Goal: Task Accomplishment & Management: Complete application form

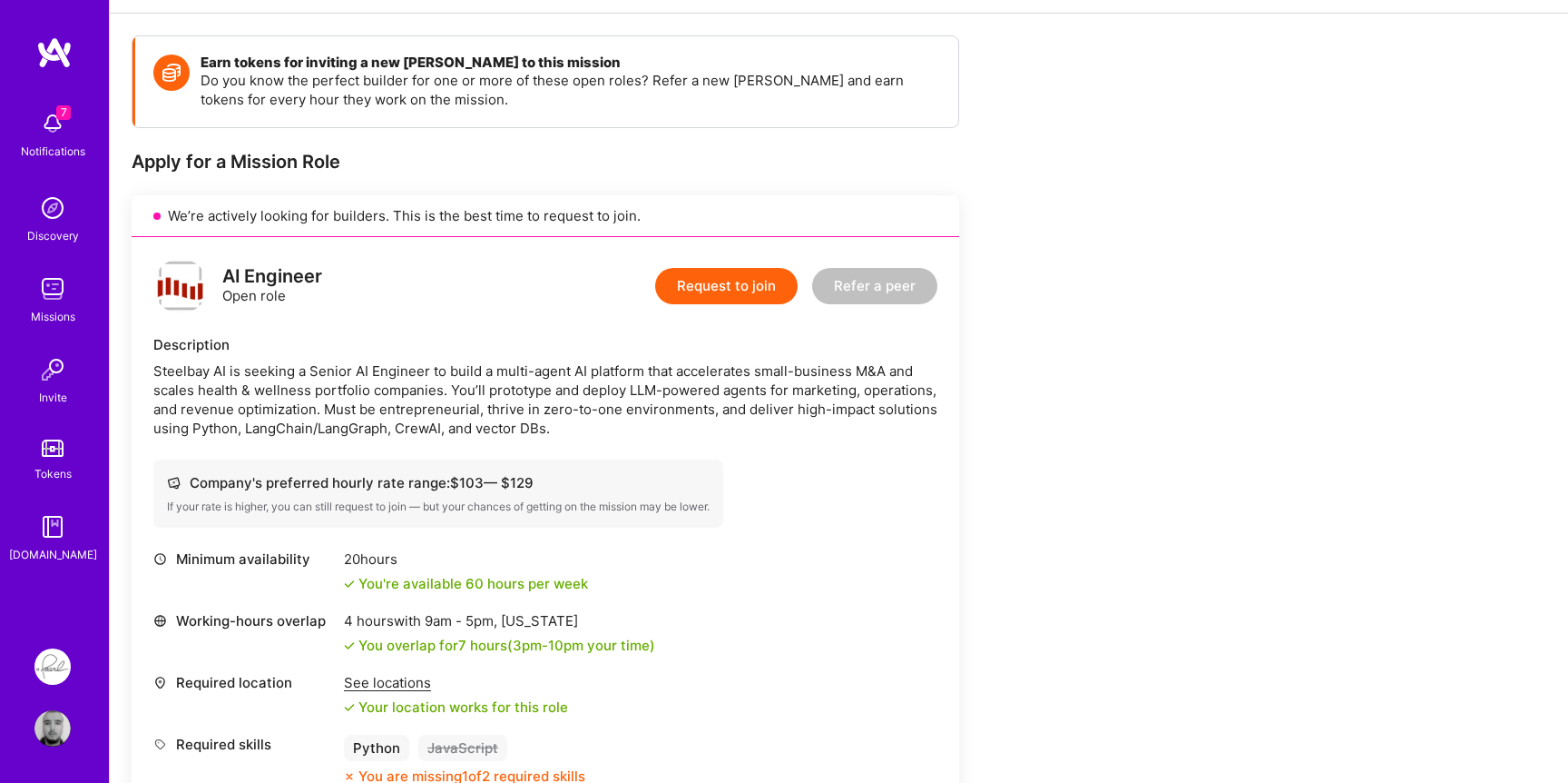
scroll to position [204, 0]
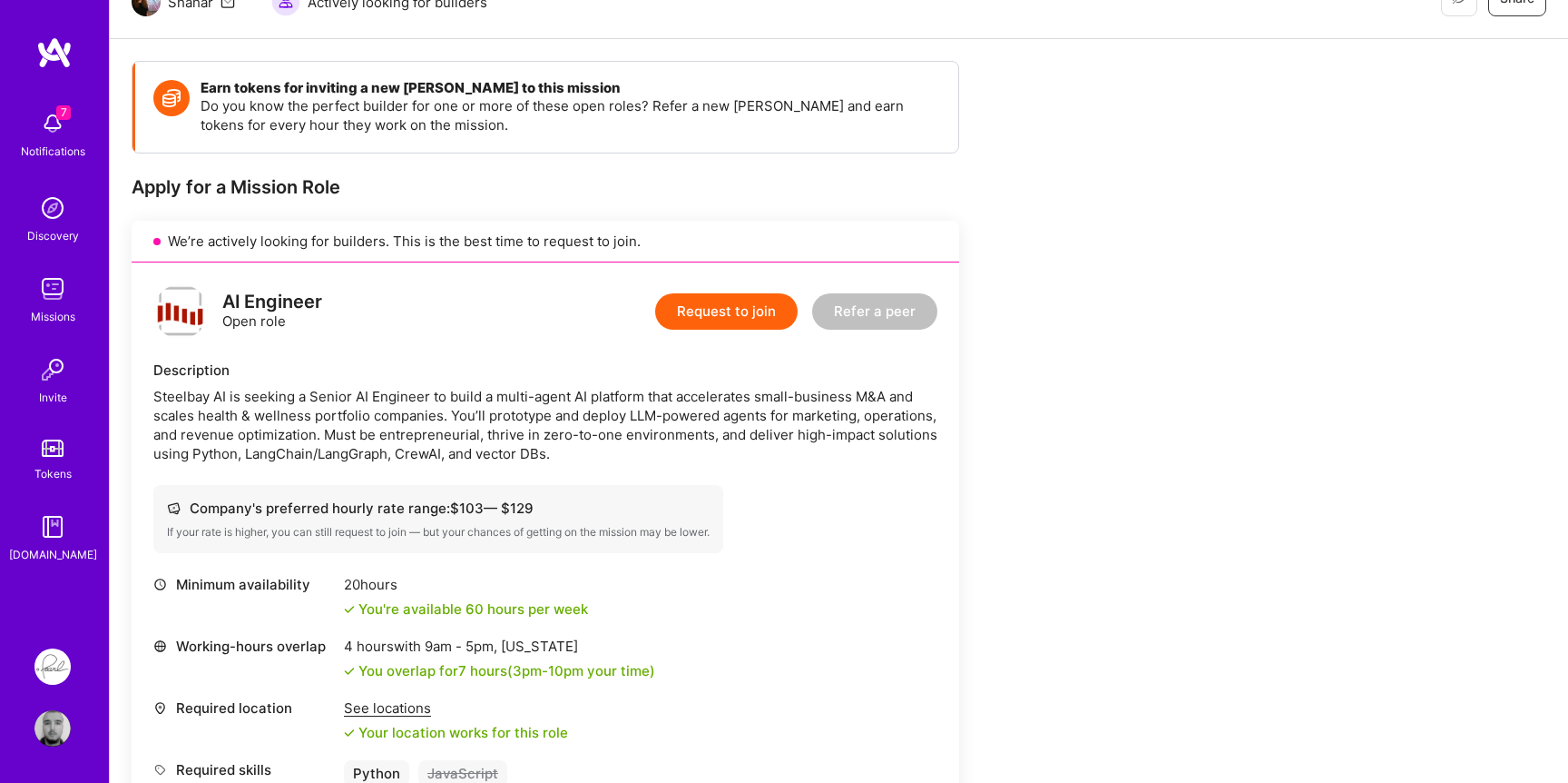
click at [704, 298] on button "Request to join" at bounding box center [726, 312] width 142 height 36
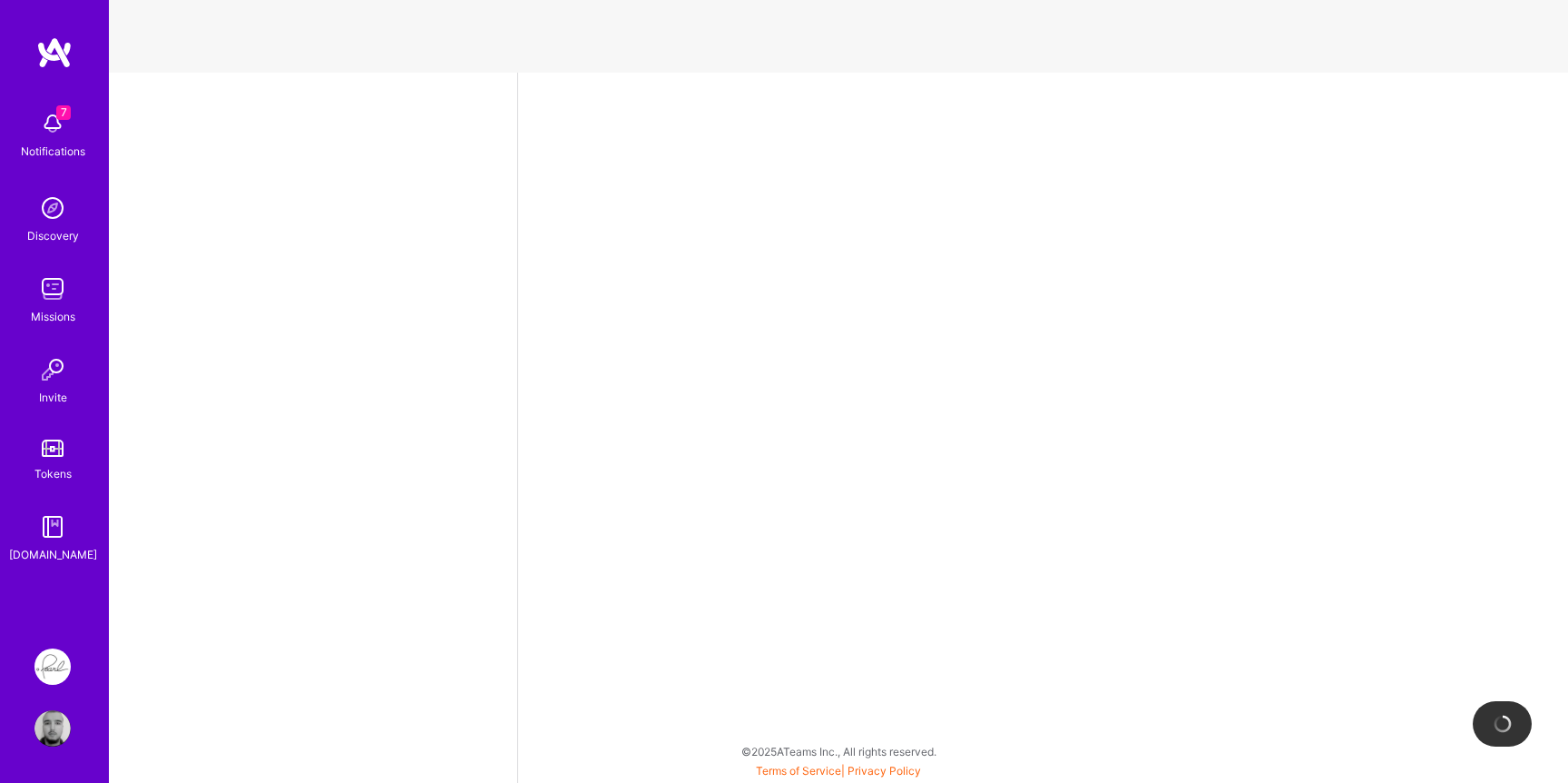
select select "US"
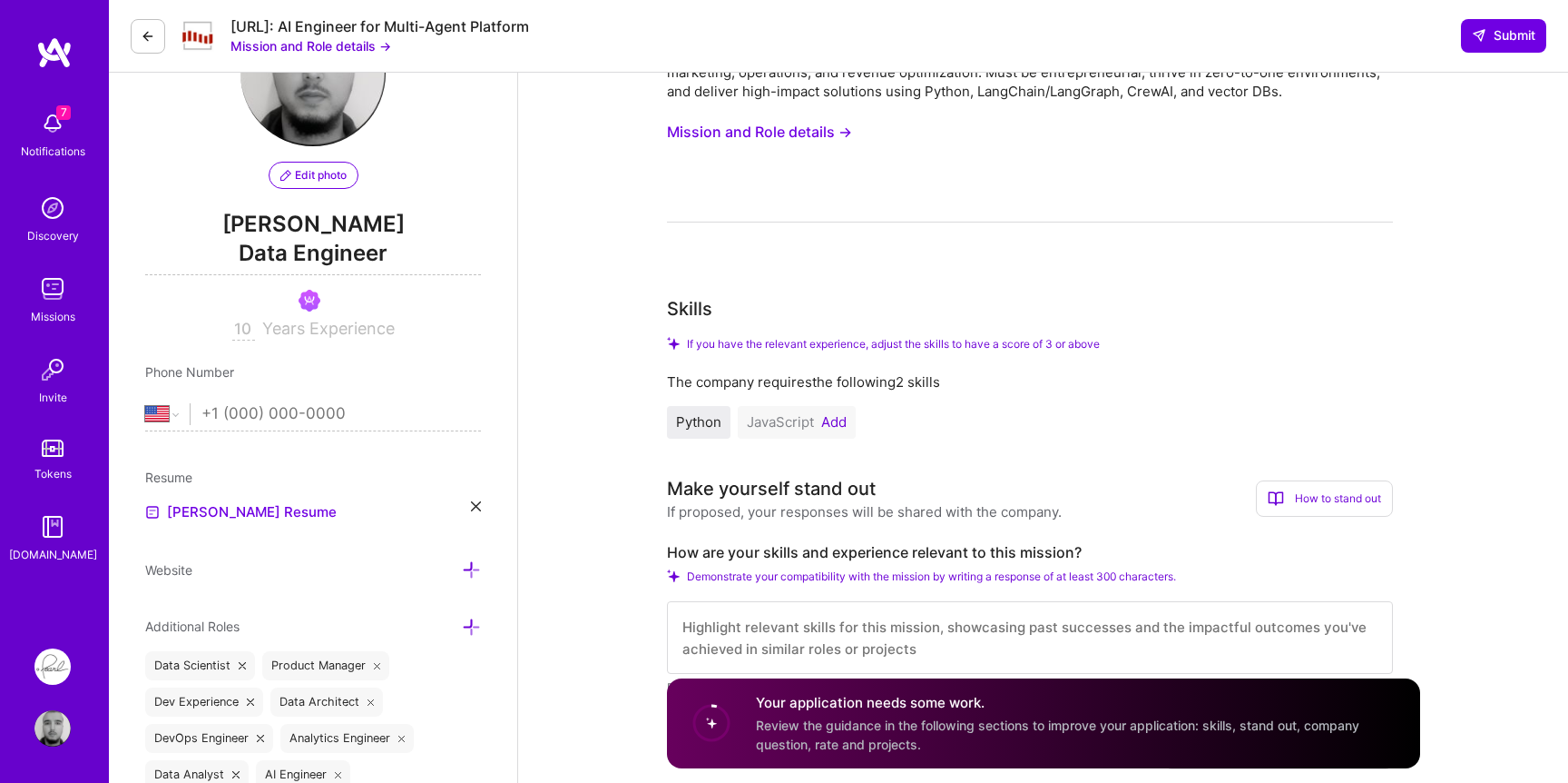
scroll to position [111, 0]
click at [835, 417] on button "Add" at bounding box center [834, 419] width 26 height 15
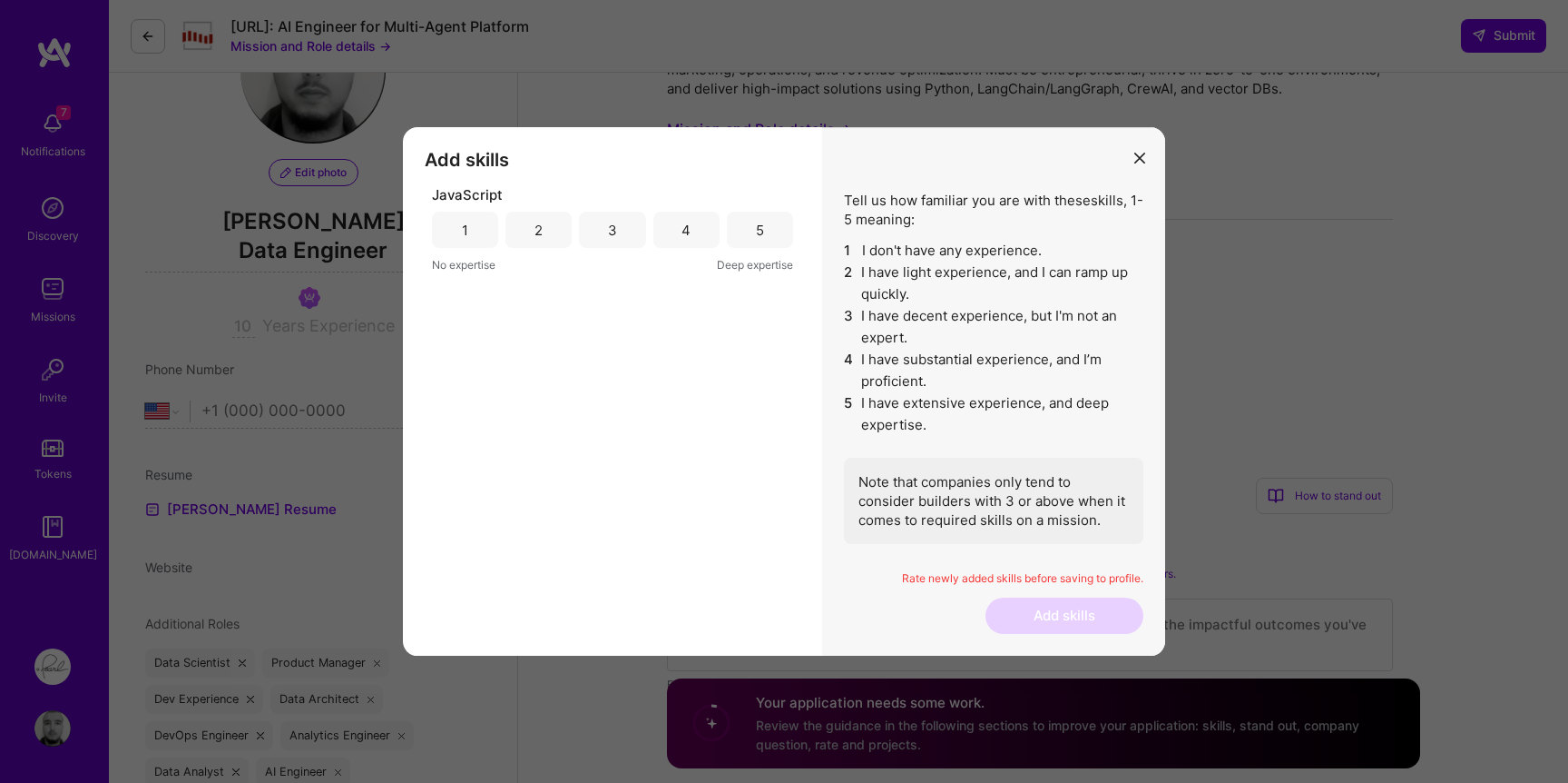
click at [610, 222] on div "3" at bounding box center [612, 230] width 9 height 19
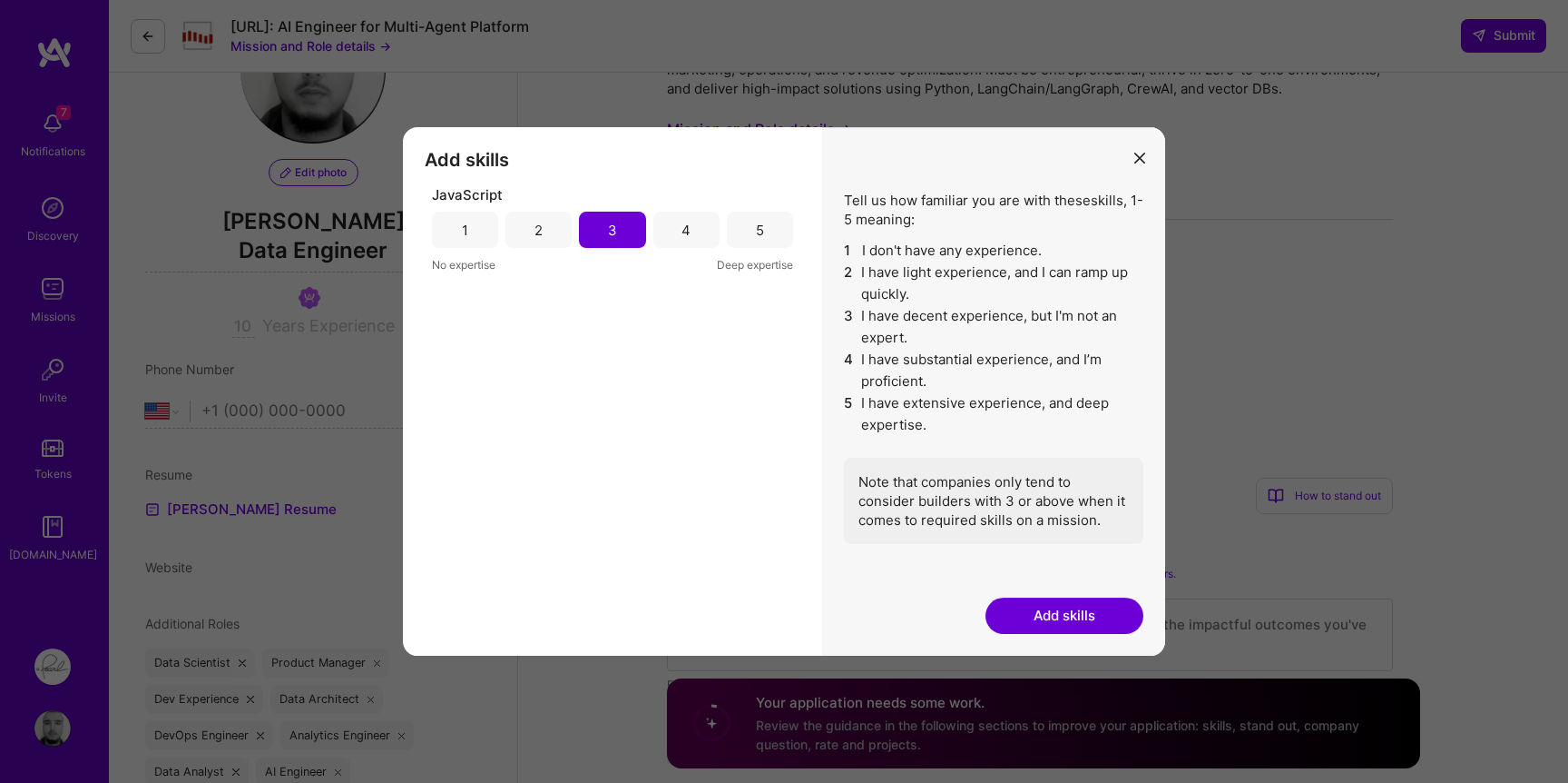
click at [1048, 624] on button "Add skills" at bounding box center [1064, 615] width 158 height 36
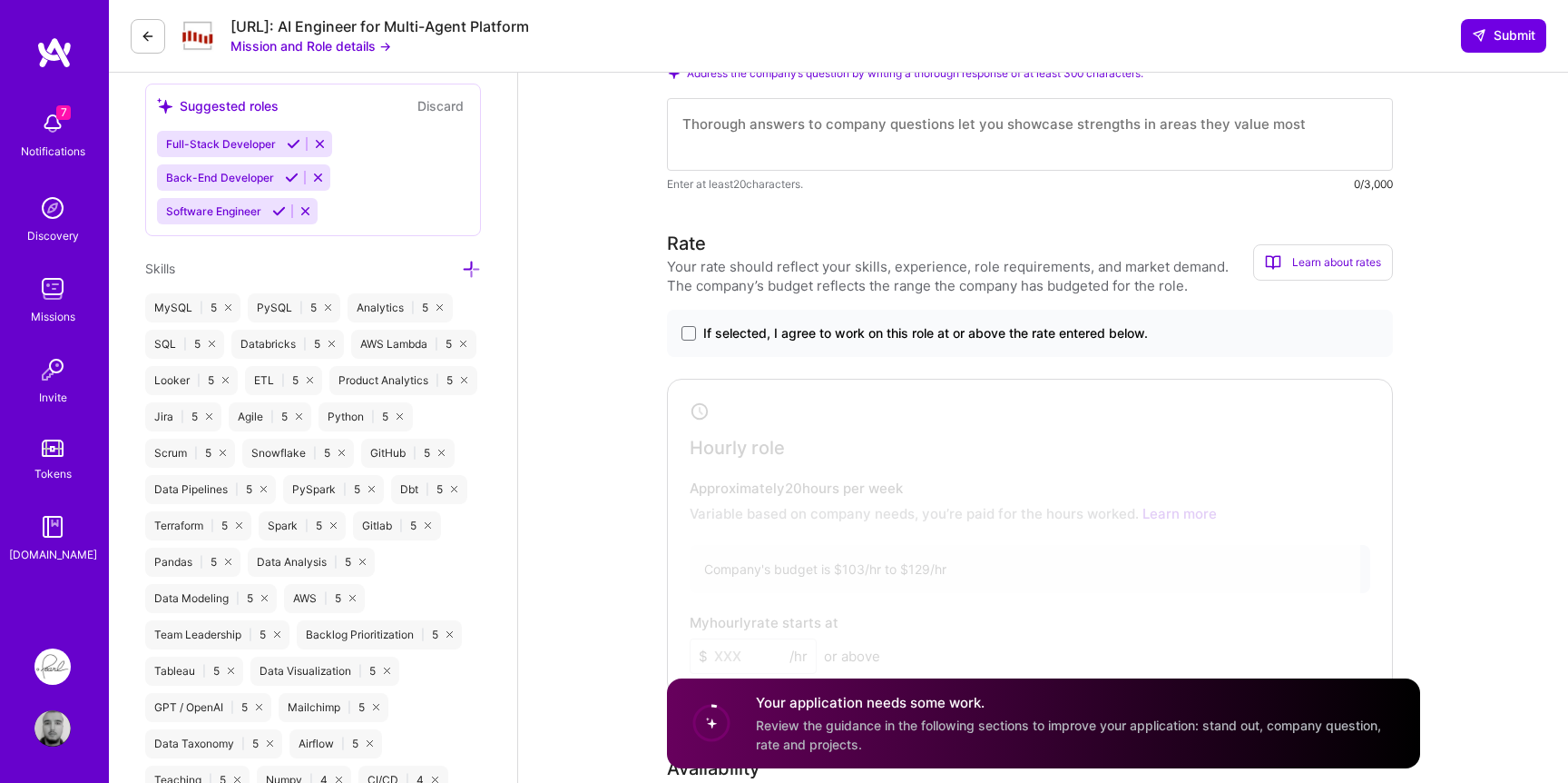
scroll to position [854, 0]
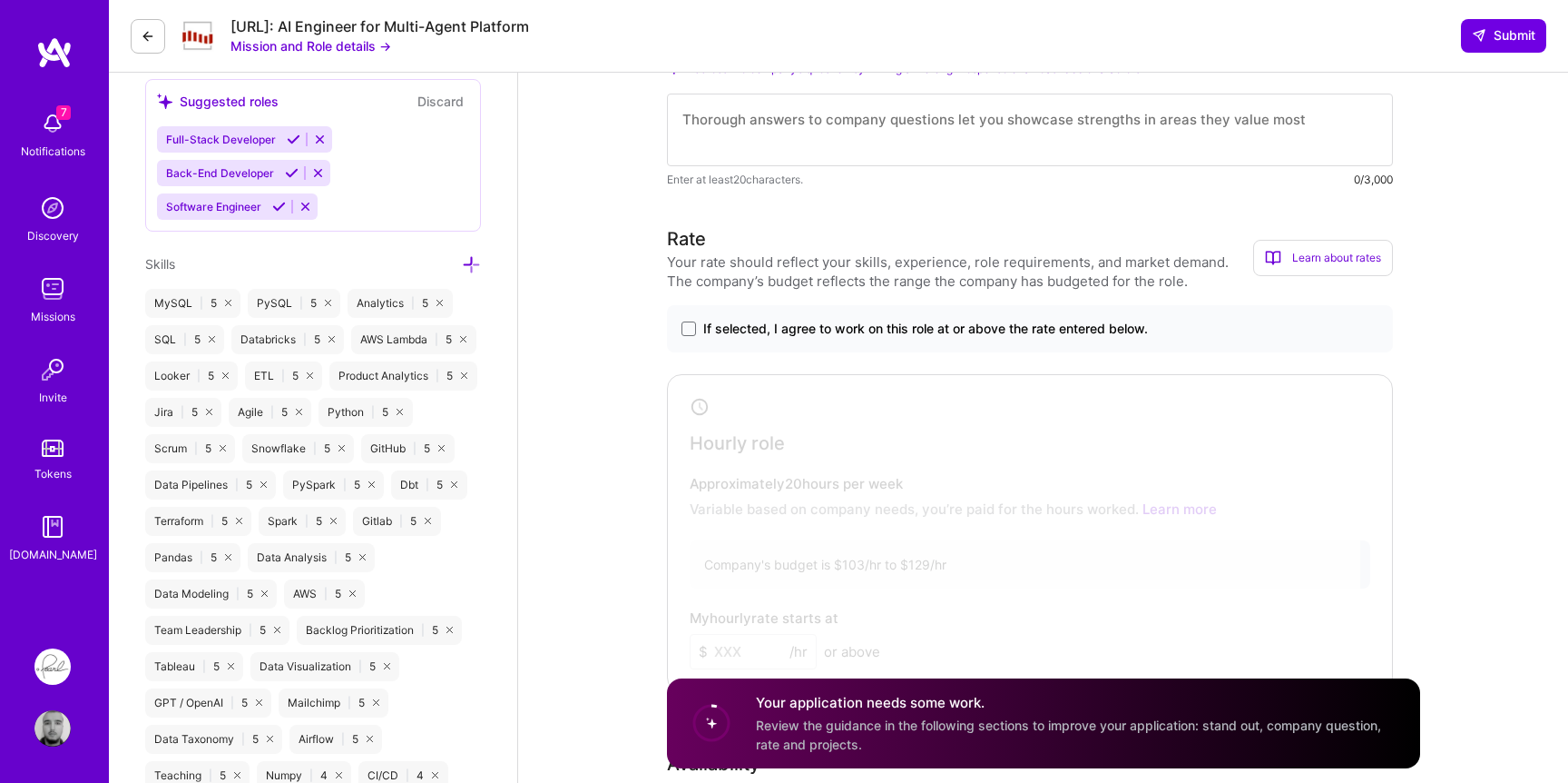
click at [845, 330] on span "If selected, I agree to work on this role at or above the rate entered below." at bounding box center [926, 329] width 445 height 18
click at [0, 0] on input "If selected, I agree to work on this role at or above the rate entered below." at bounding box center [0, 0] width 0 height 0
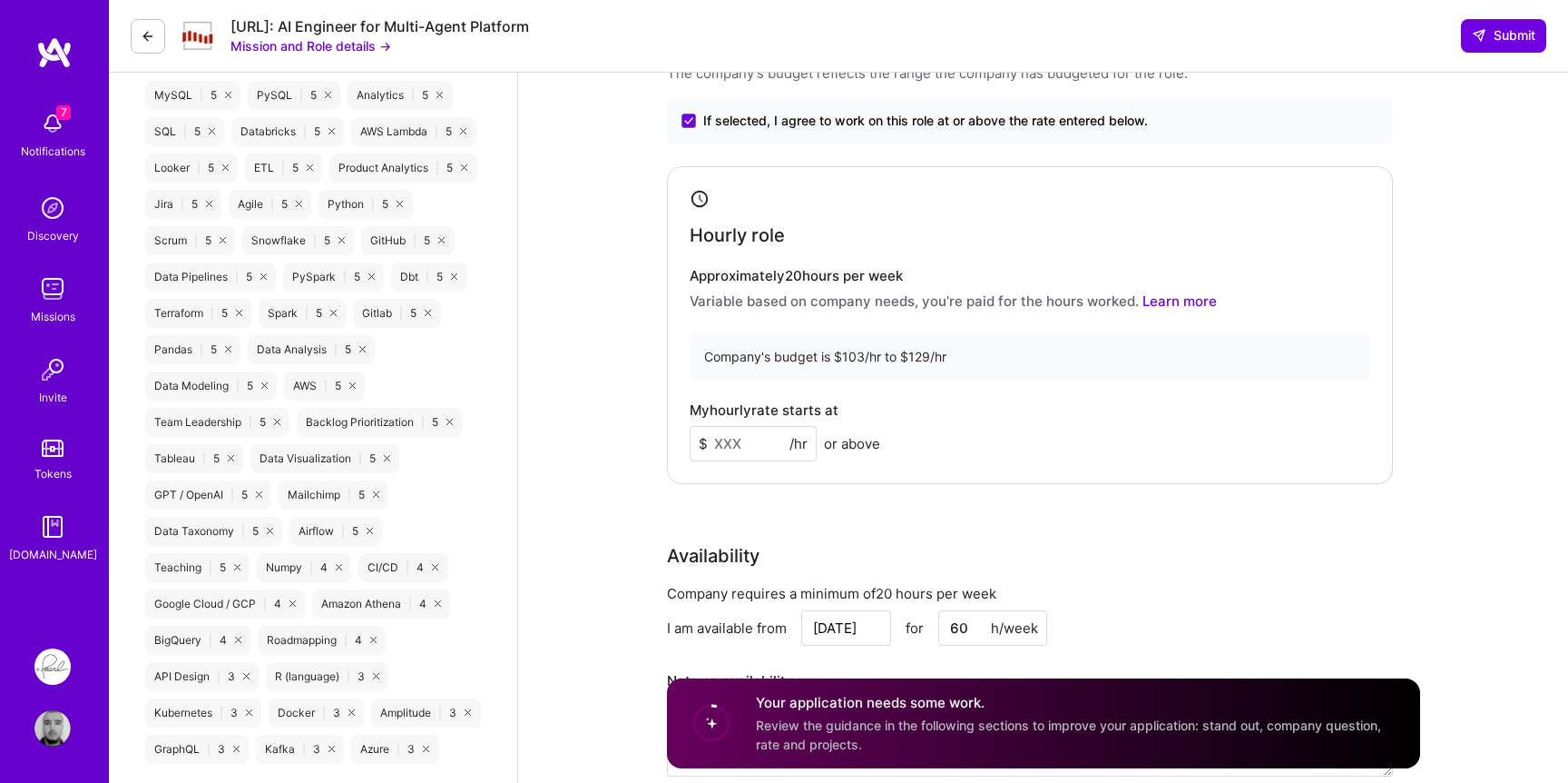
scroll to position [1070, 0]
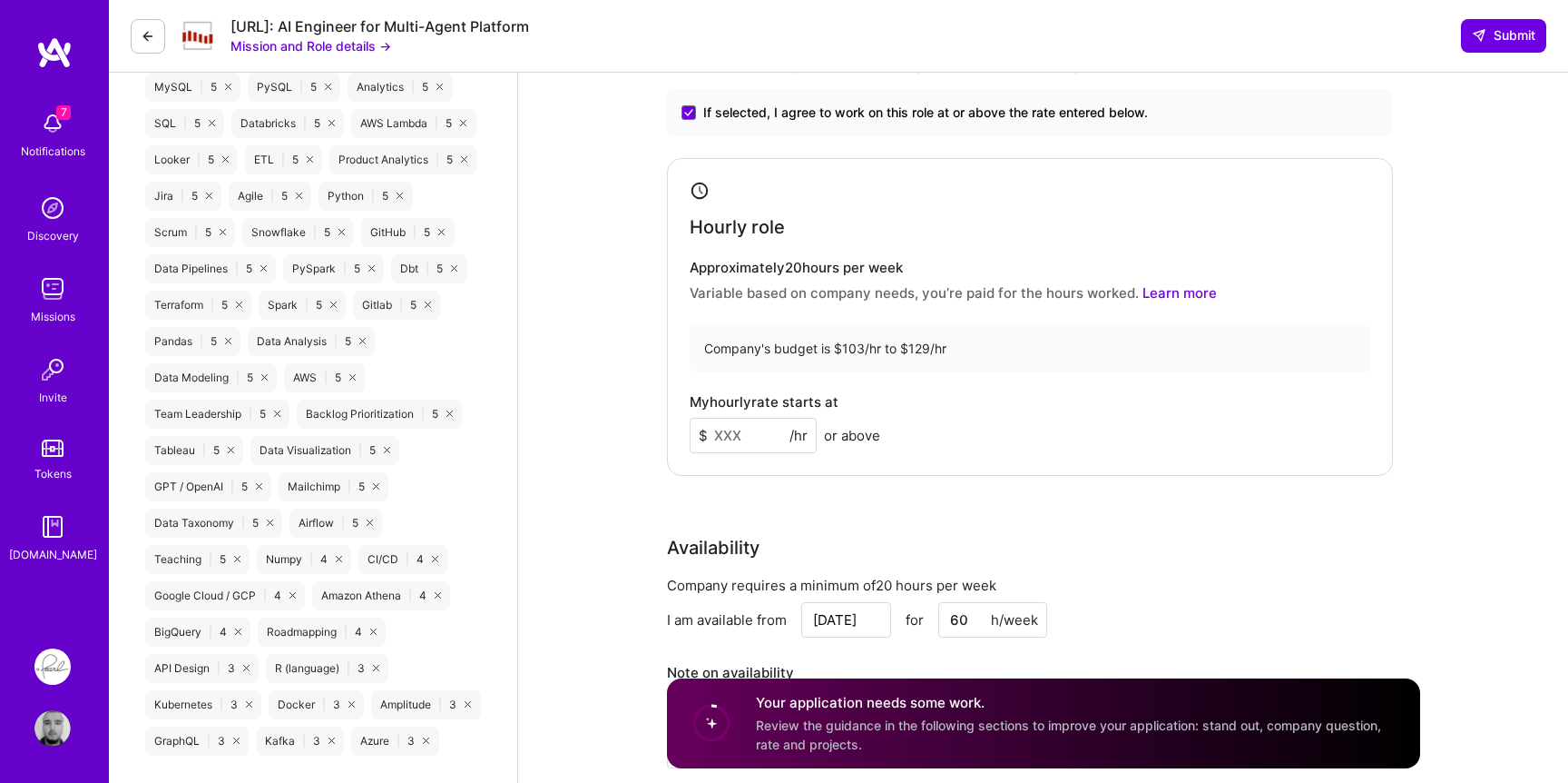
click at [760, 437] on input at bounding box center [753, 435] width 127 height 36
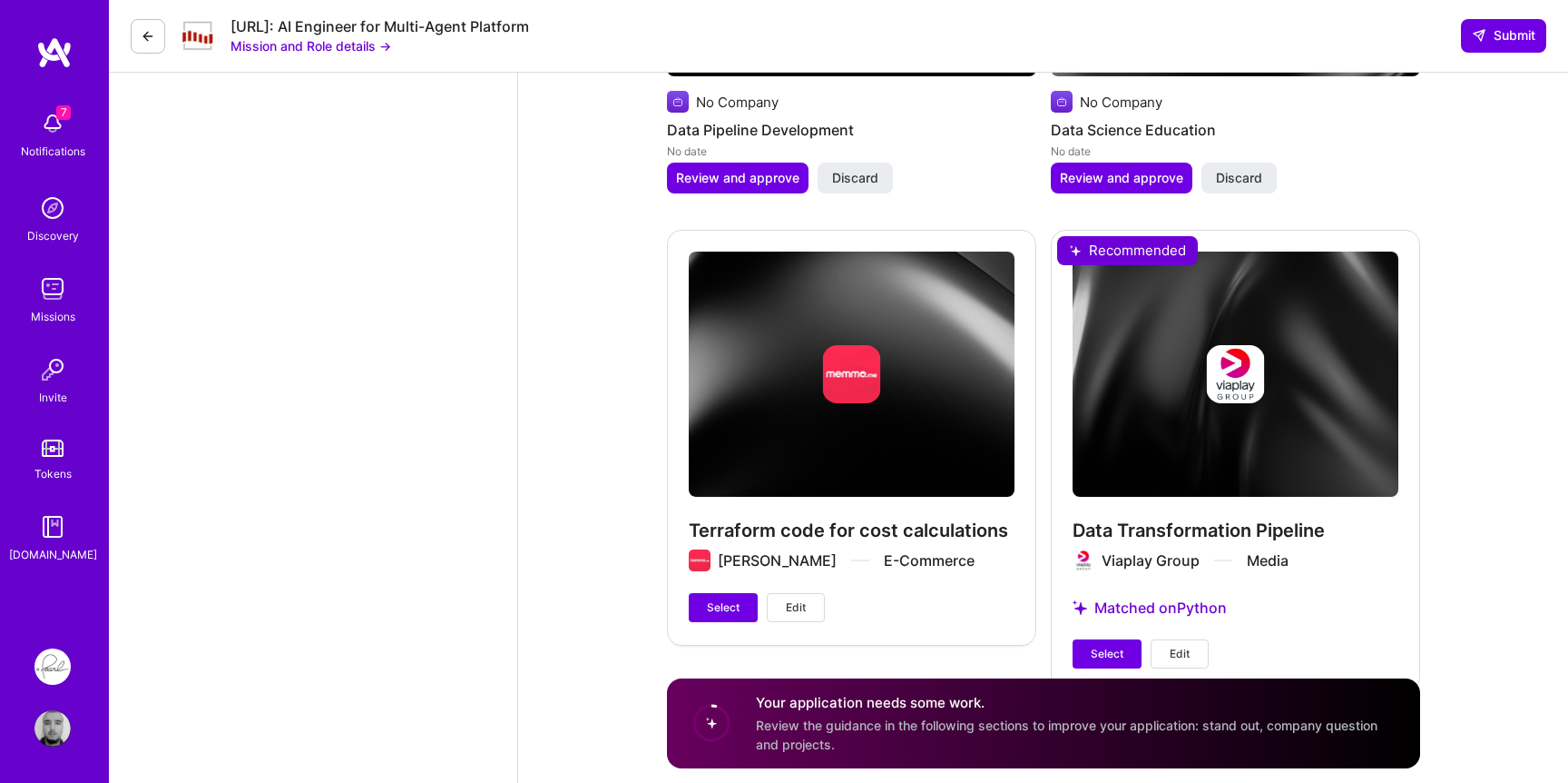
scroll to position [3420, 0]
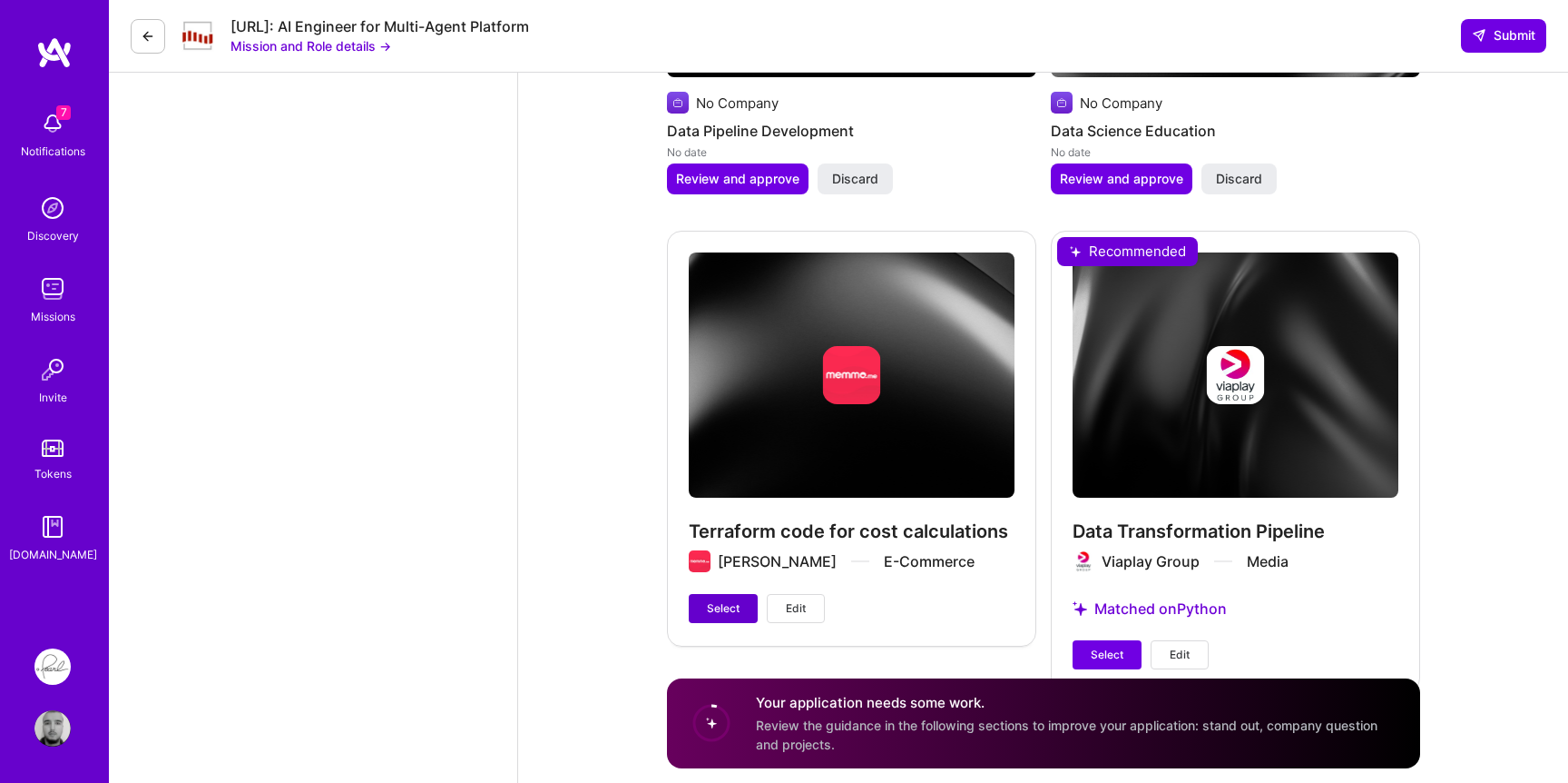
type input "100"
click at [727, 613] on span "Select" at bounding box center [723, 608] width 33 height 16
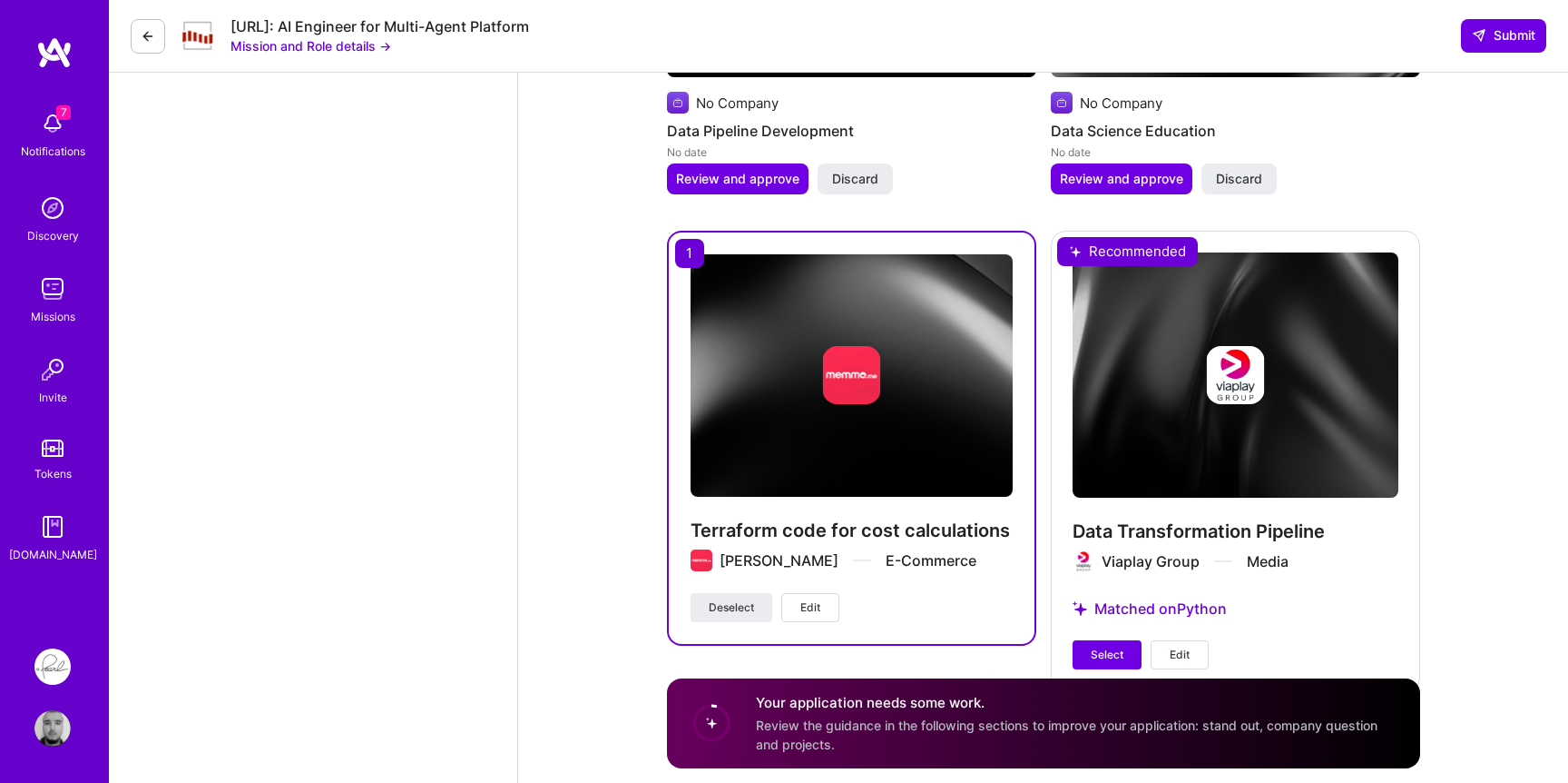
click at [1095, 656] on span "Select" at bounding box center [1107, 654] width 33 height 16
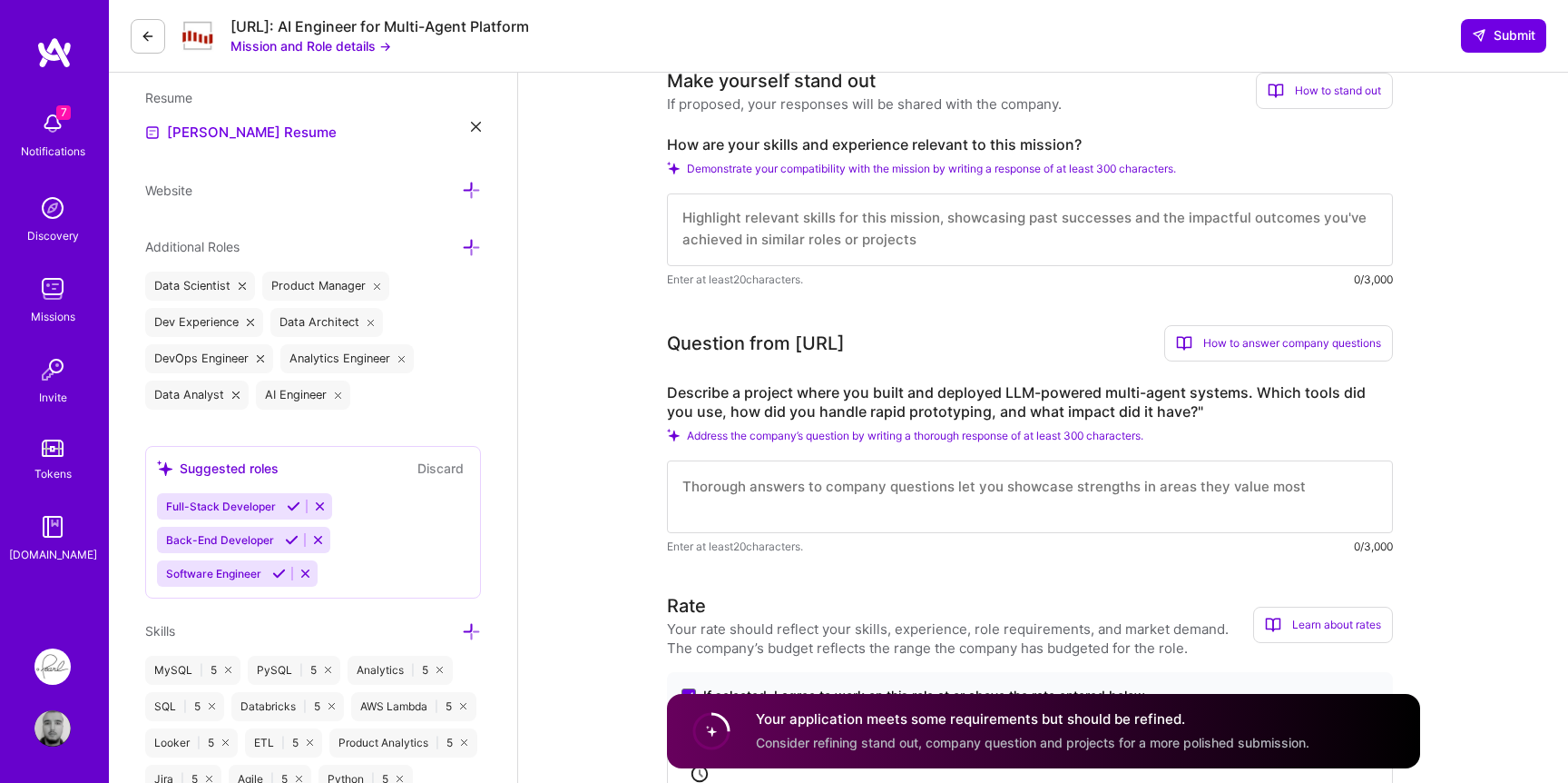
scroll to position [484, 0]
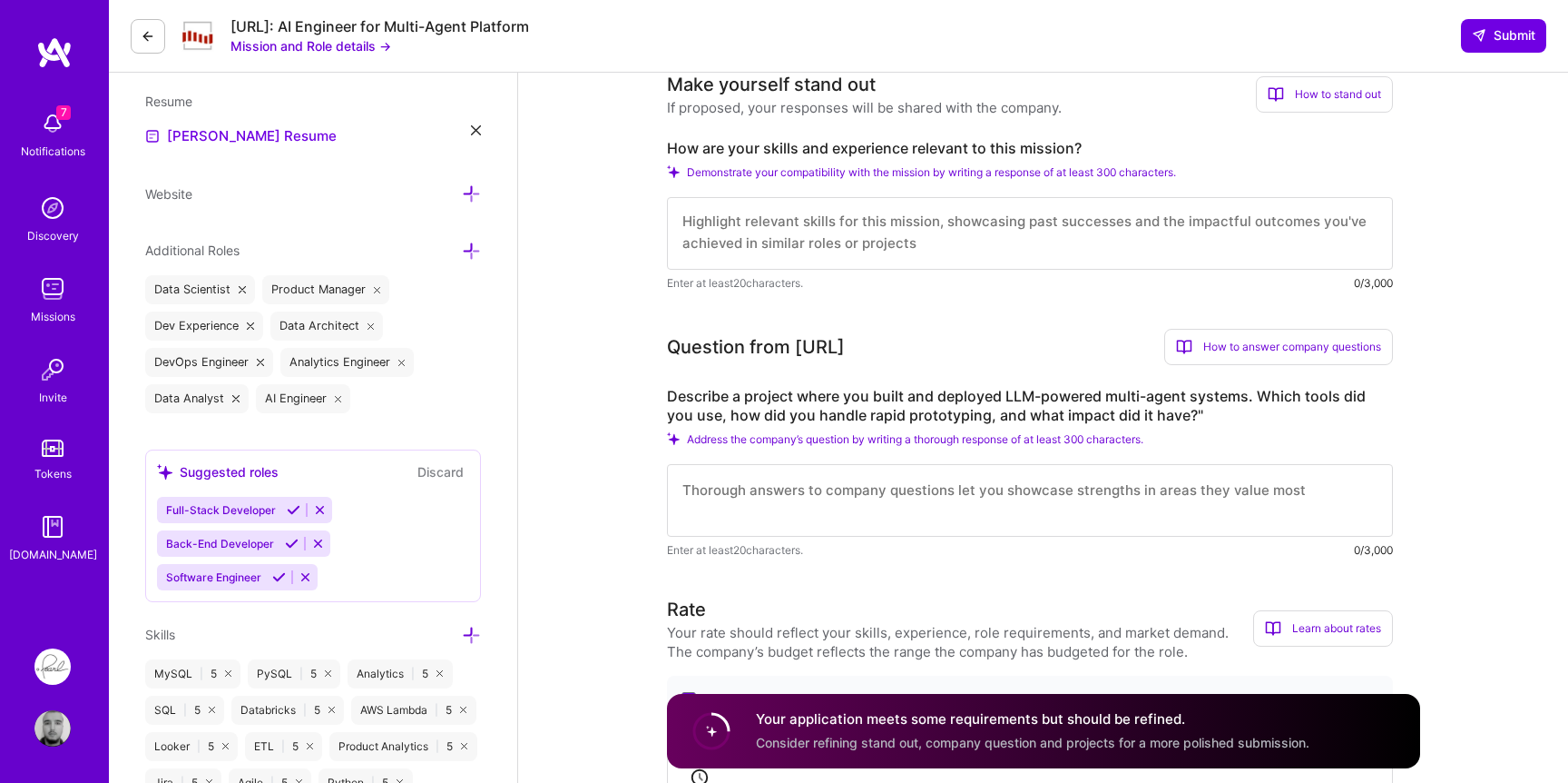
click at [1105, 496] on textarea at bounding box center [1030, 500] width 726 height 73
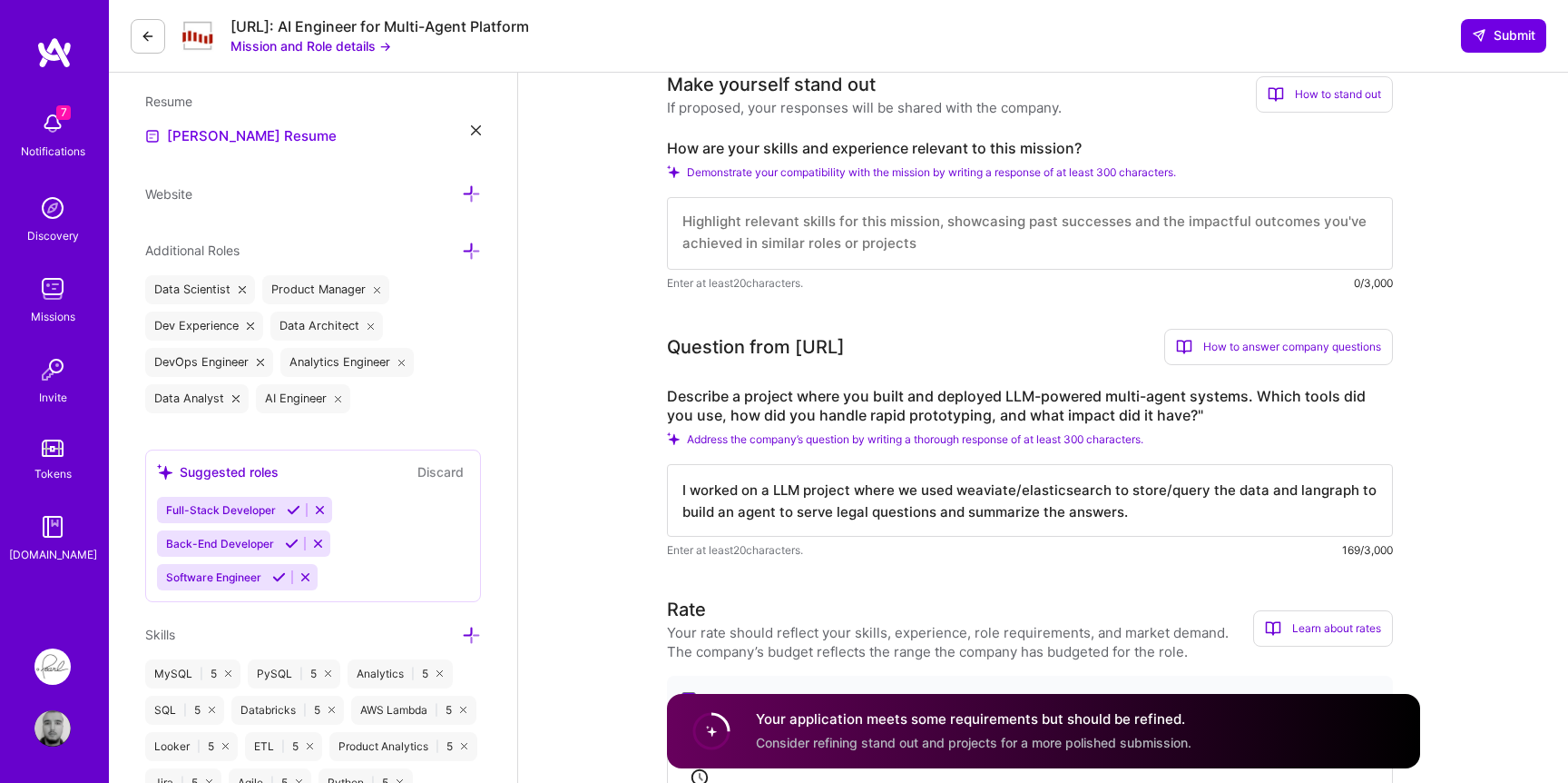
click at [740, 511] on textarea "I worked on a LLM project where we used weaviate/elasticsearch to store/query t…" at bounding box center [1030, 500] width 726 height 73
click at [1083, 520] on textarea "I worked on a LLM project where we used weaviate/elasticsearch to store/query t…" at bounding box center [1030, 500] width 726 height 73
click at [866, 396] on label "Describe a project where you built and deployed LLM-powered multi-agent systems…" at bounding box center [1030, 406] width 726 height 38
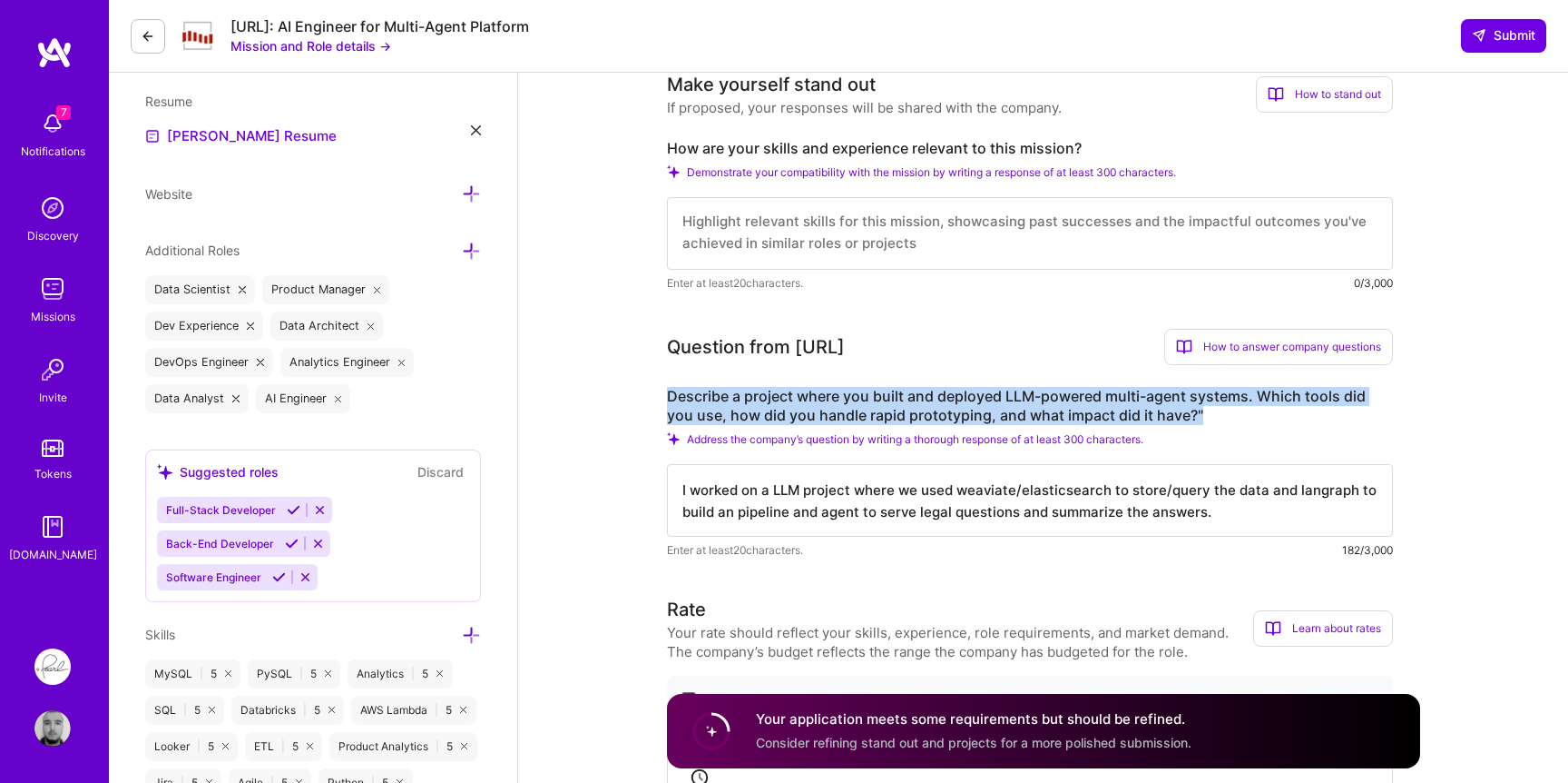
click at [866, 396] on label "Describe a project where you built and deployed LLM-powered multi-agent systems…" at bounding box center [1030, 406] width 726 height 38
copy label "Describe a project where you built and deployed LLM-powered multi-agent systems…"
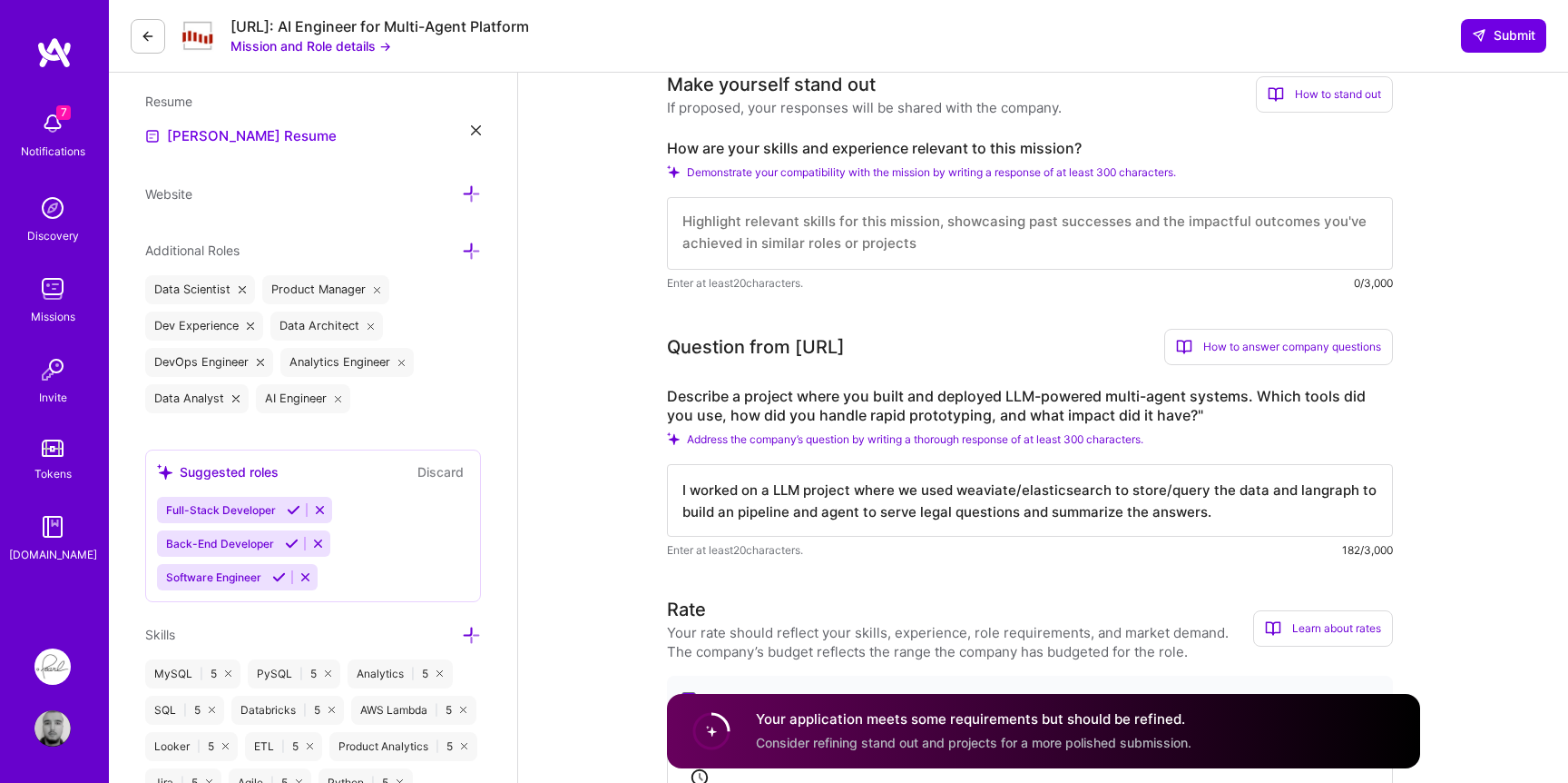
click at [837, 498] on textarea "I worked on a LLM project where we used weaviate/elasticsearch to store/query t…" at bounding box center [1030, 500] width 726 height 73
paste textarea "built and deployed an LLM-powered multi-agent system designed to handle legal d…"
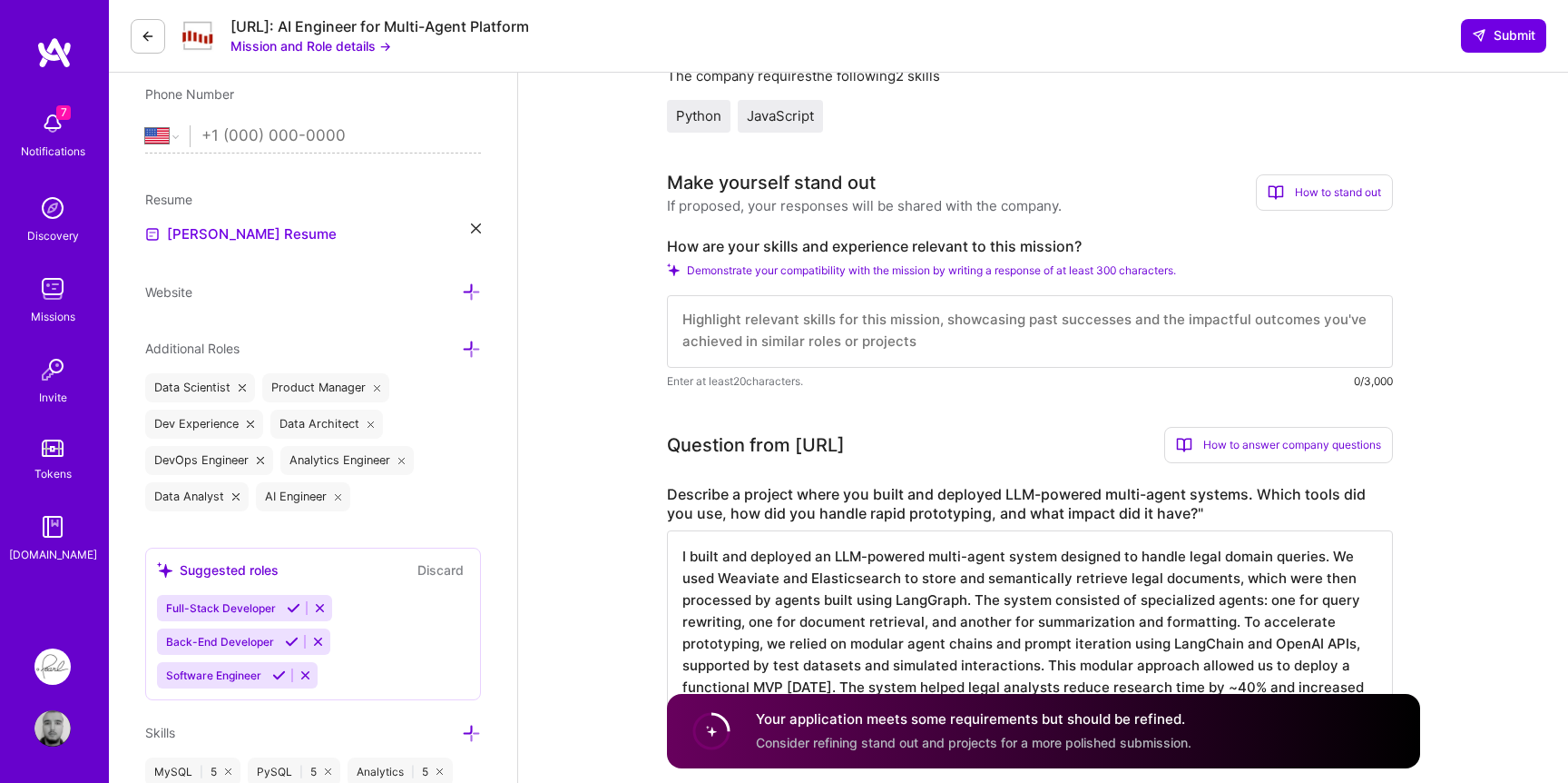
scroll to position [382, 0]
type textarea "I built and deployed an LLM-powered multi-agent system designed to handle legal…"
click at [825, 252] on label "How are your skills and experience relevant to this mission?" at bounding box center [1030, 250] width 726 height 19
click at [825, 252] on label "How are your skills and experience relevant to this mission?" at bounding box center [1030, 250] width 726 height 19
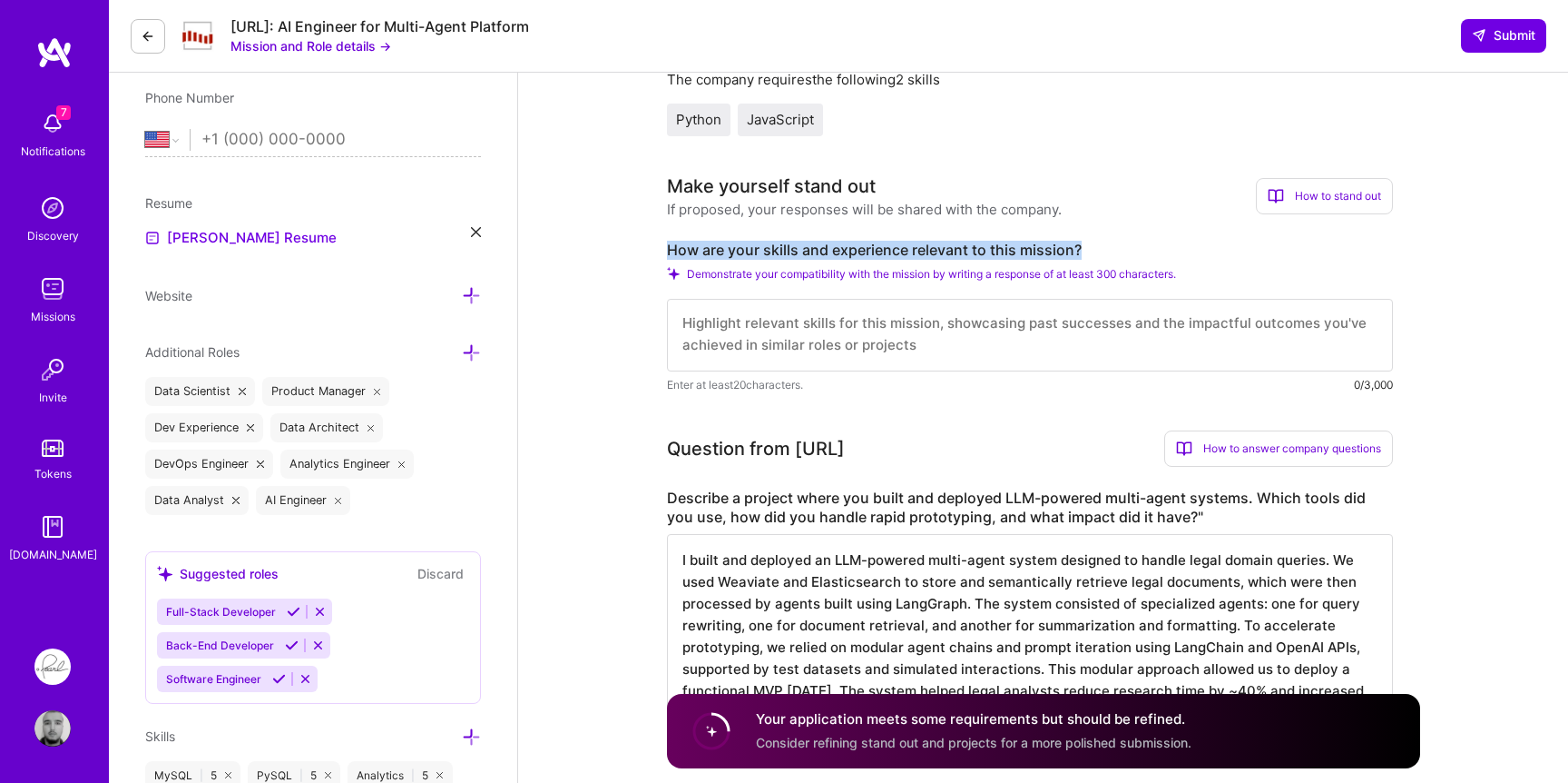
click at [825, 252] on label "How are your skills and experience relevant to this mission?" at bounding box center [1030, 250] width 726 height 19
copy label "How are your skills and experience relevant to this mission?"
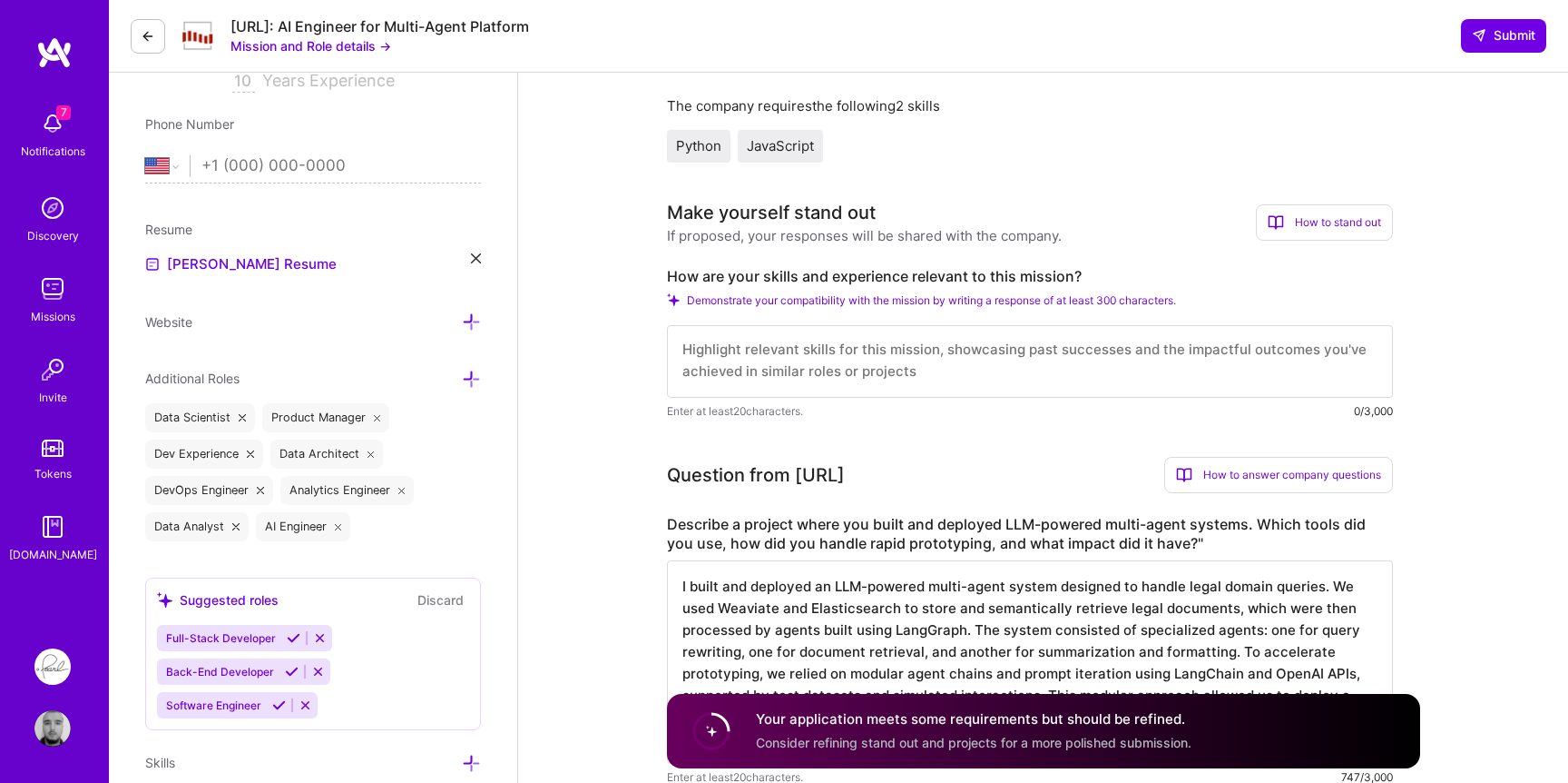
scroll to position [0, 0]
click at [834, 362] on textarea at bounding box center [1030, 362] width 726 height 73
paste textarea "I bring a strong background in Python programming and testing, along with hands…"
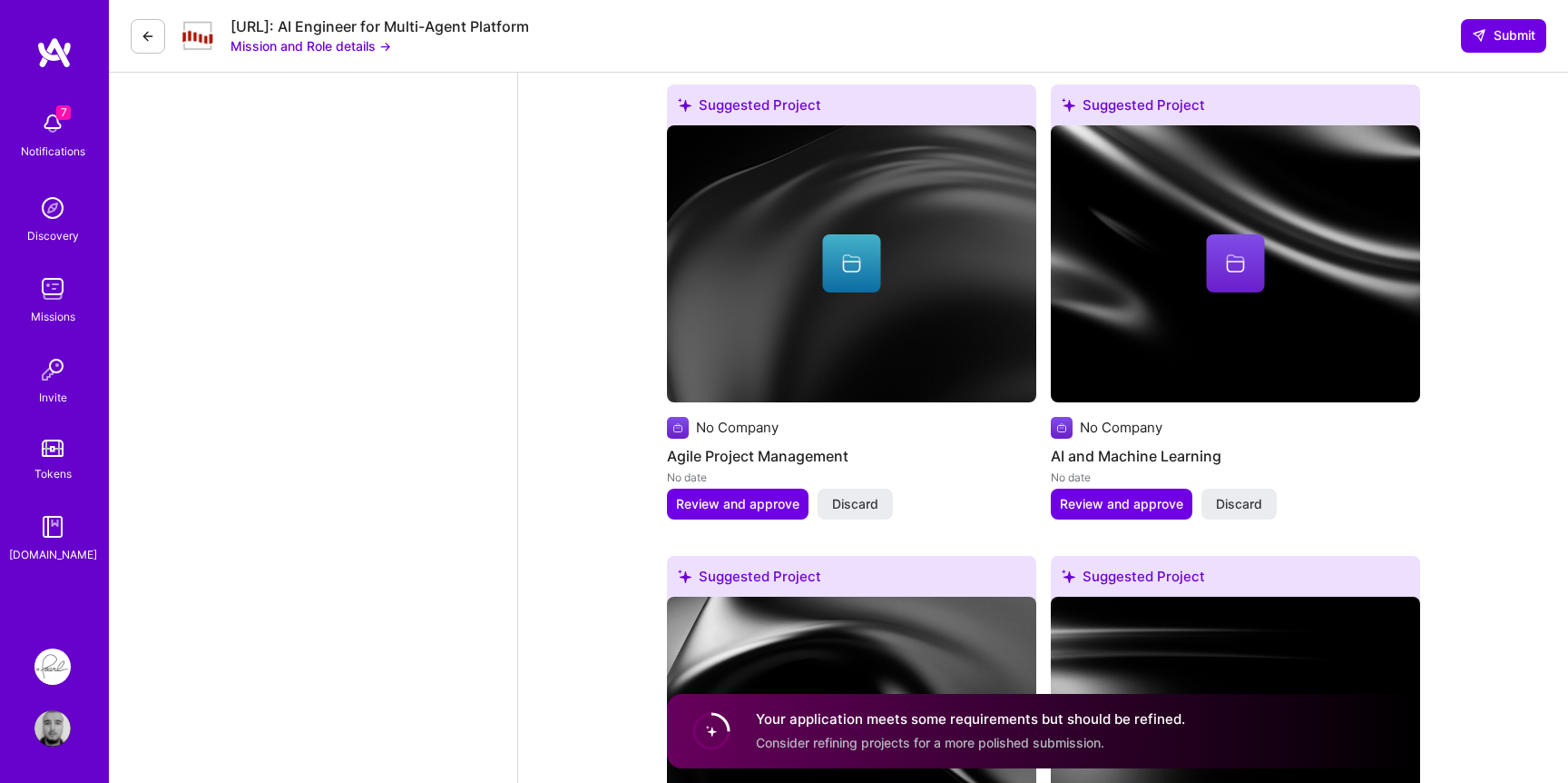
scroll to position [2250, 0]
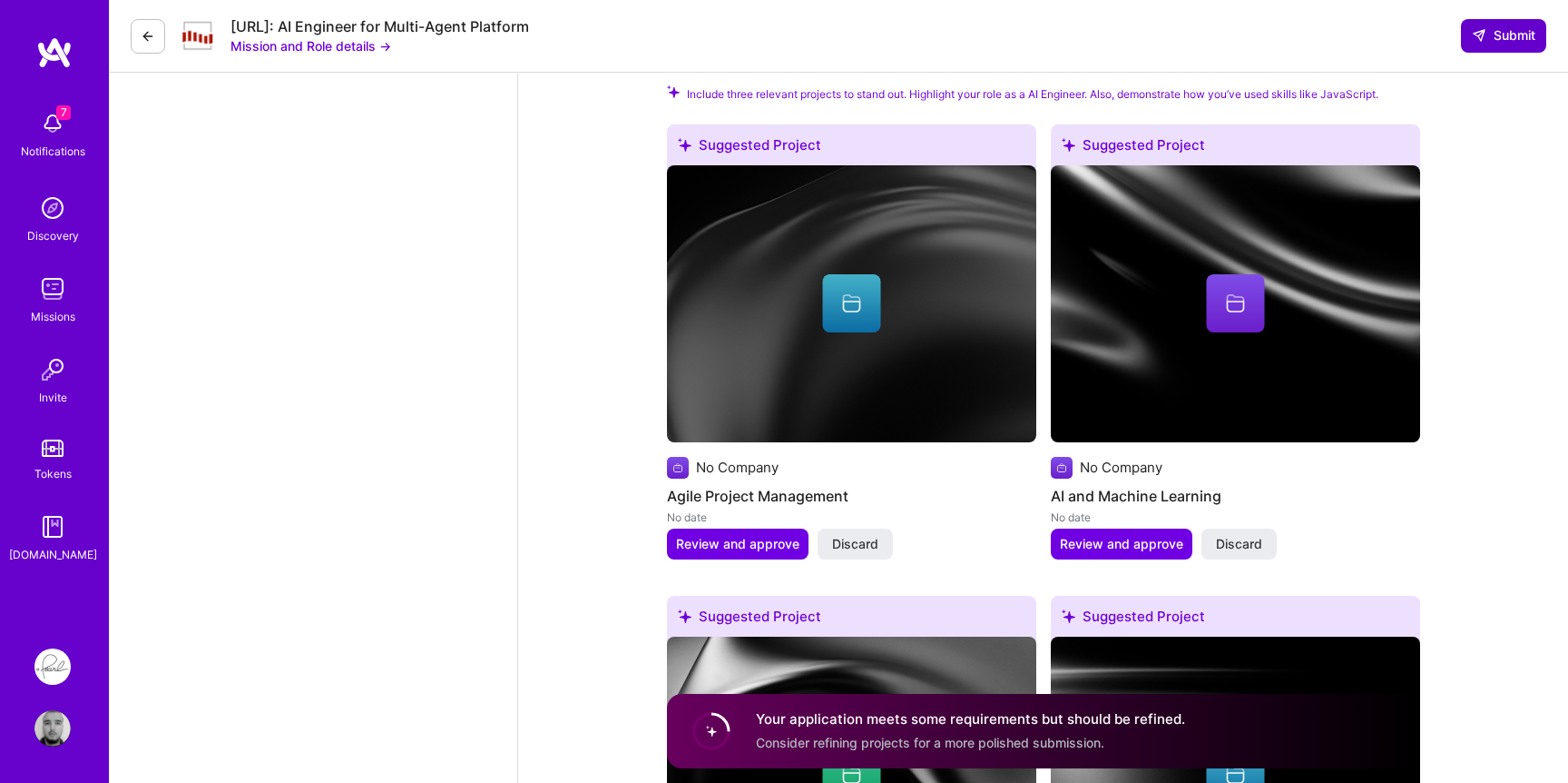
type textarea "I bring a strong background in Python programming and testing, along with hands…"
click at [1501, 46] on button "Submit" at bounding box center [1504, 36] width 86 height 33
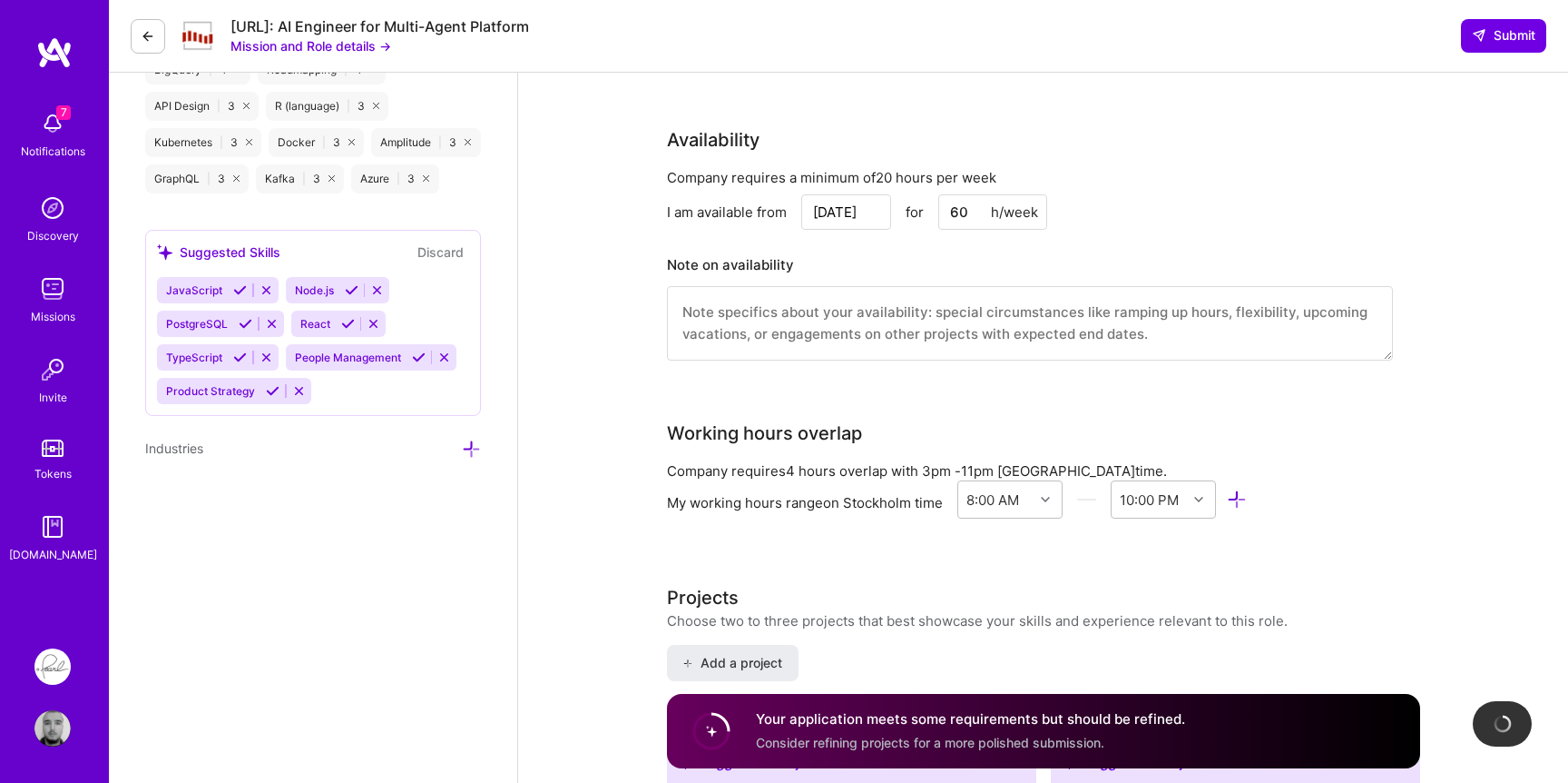
scroll to position [1563, 0]
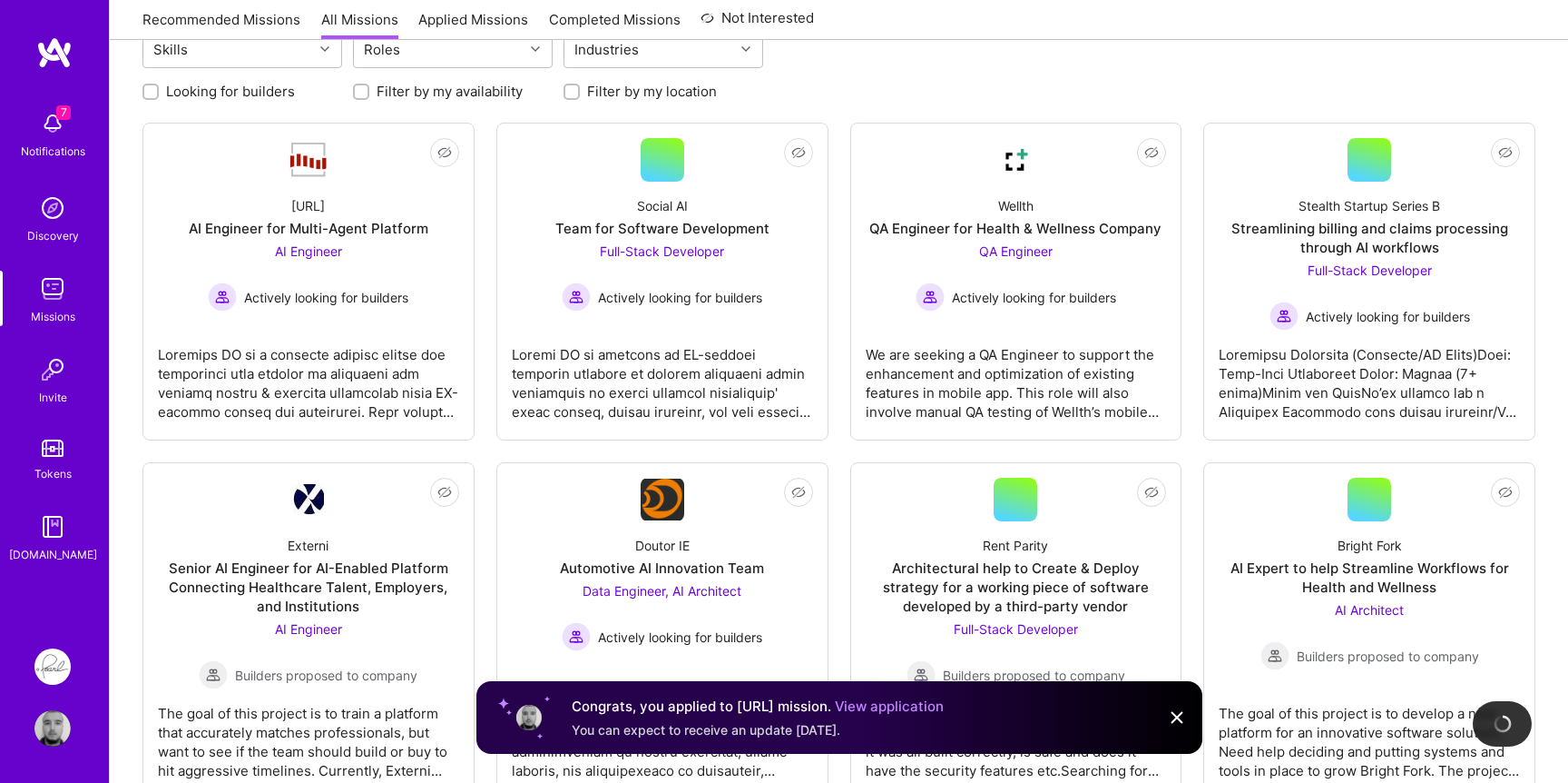
scroll to position [530, 0]
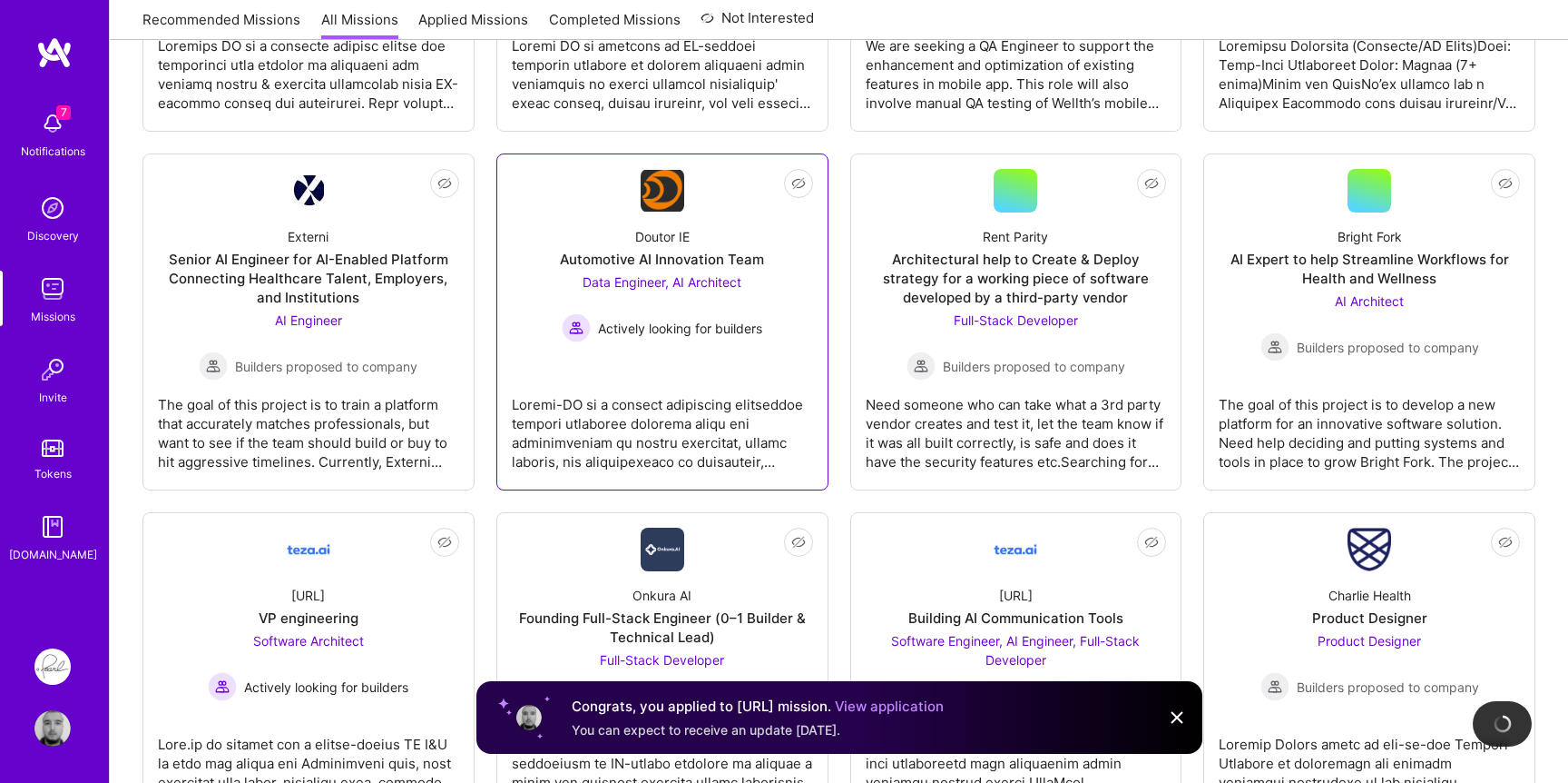
click at [668, 293] on div "Data Engineer, AI Architect Actively looking for builders" at bounding box center [662, 307] width 200 height 70
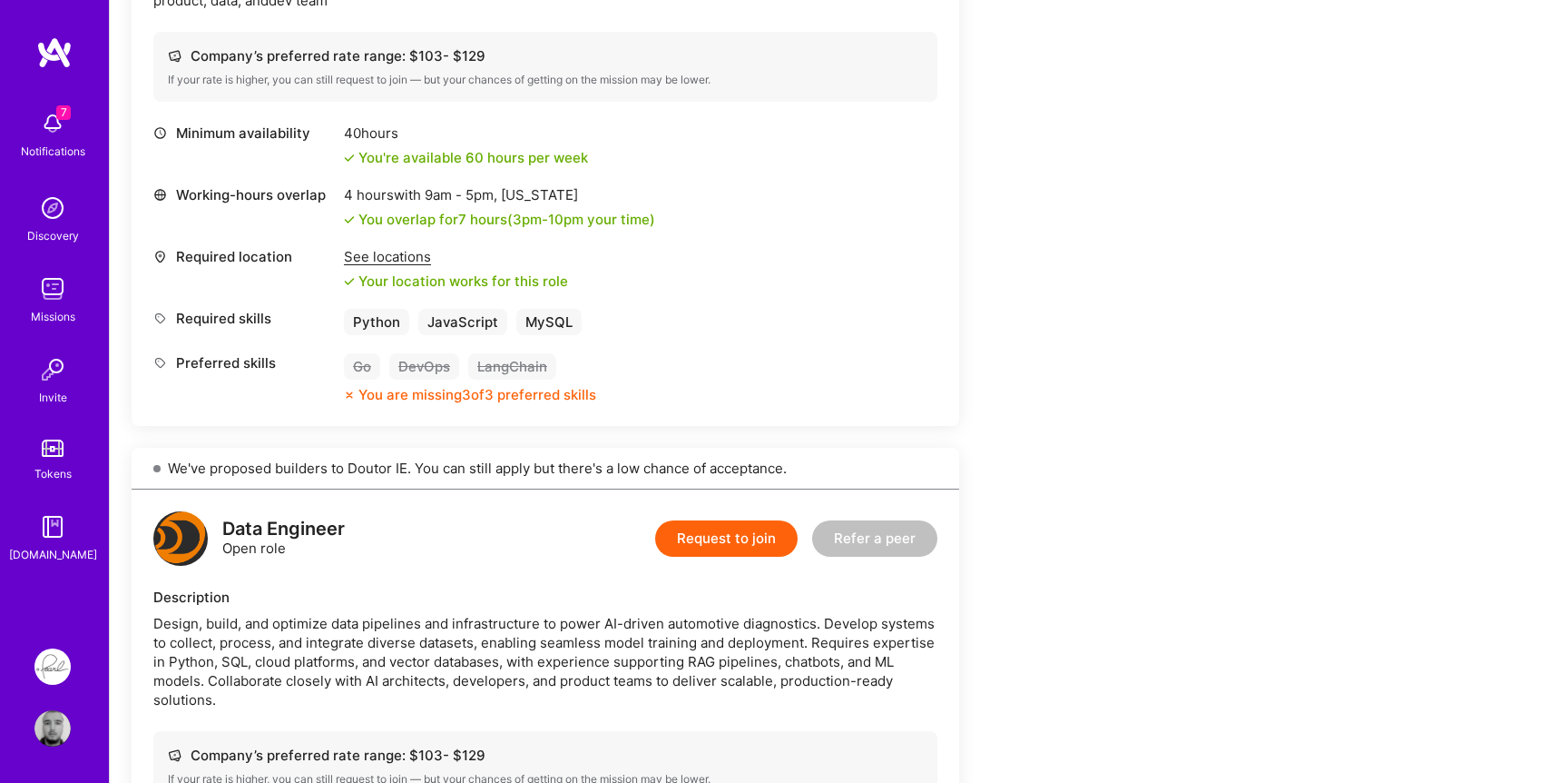
scroll to position [675, 0]
click at [703, 544] on button "Request to join" at bounding box center [726, 541] width 142 height 36
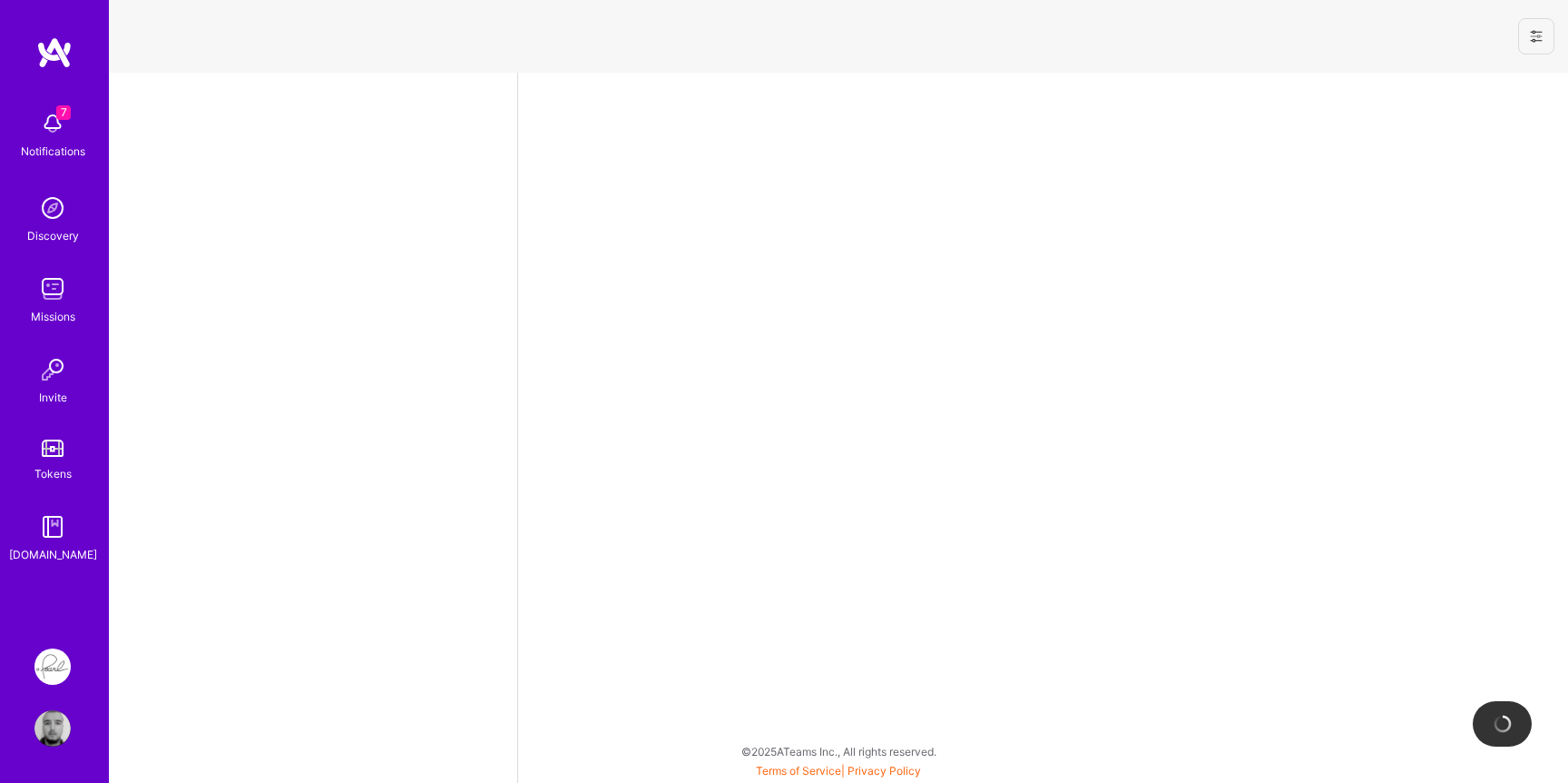
select select "US"
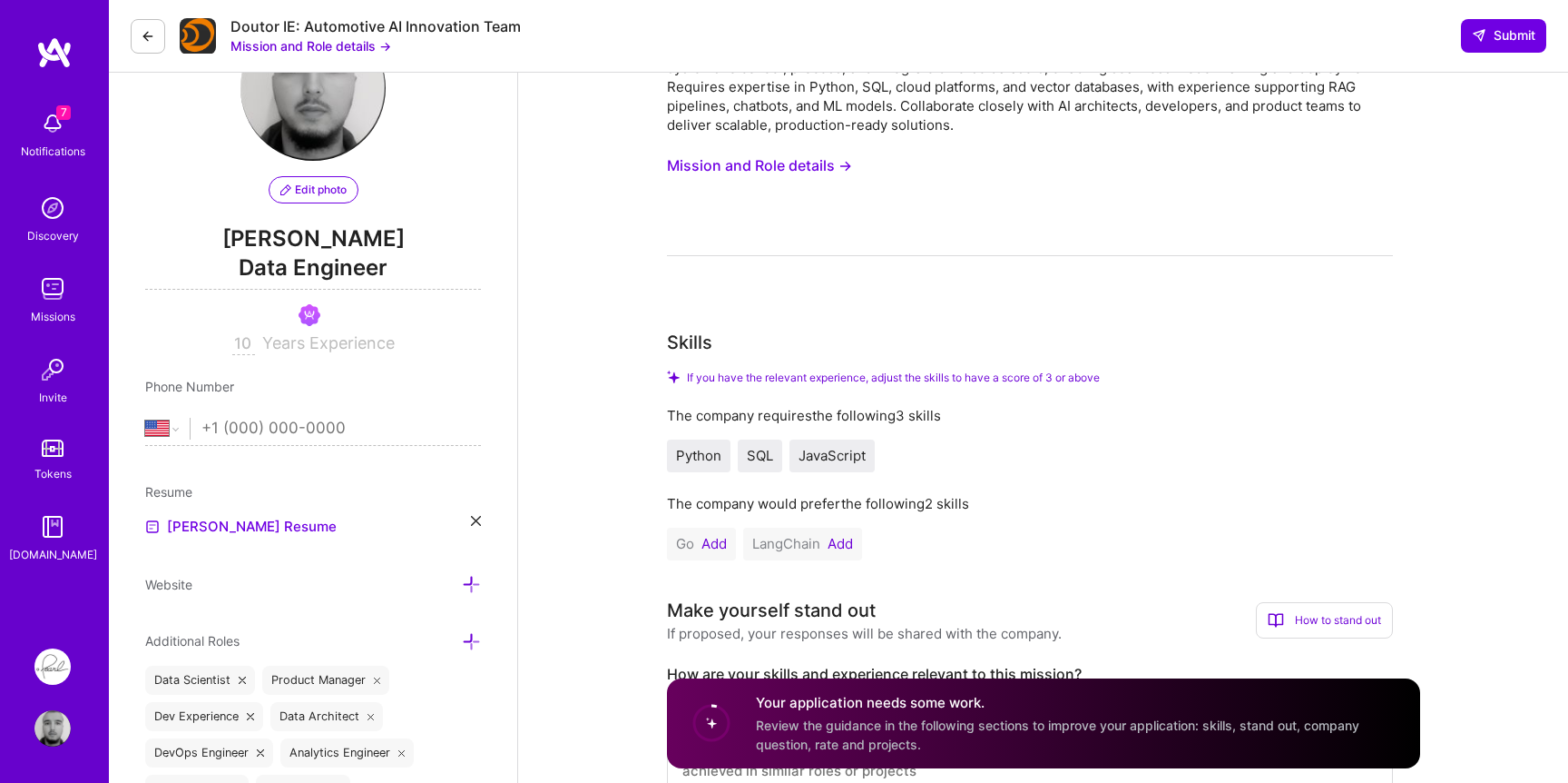
scroll to position [110, 0]
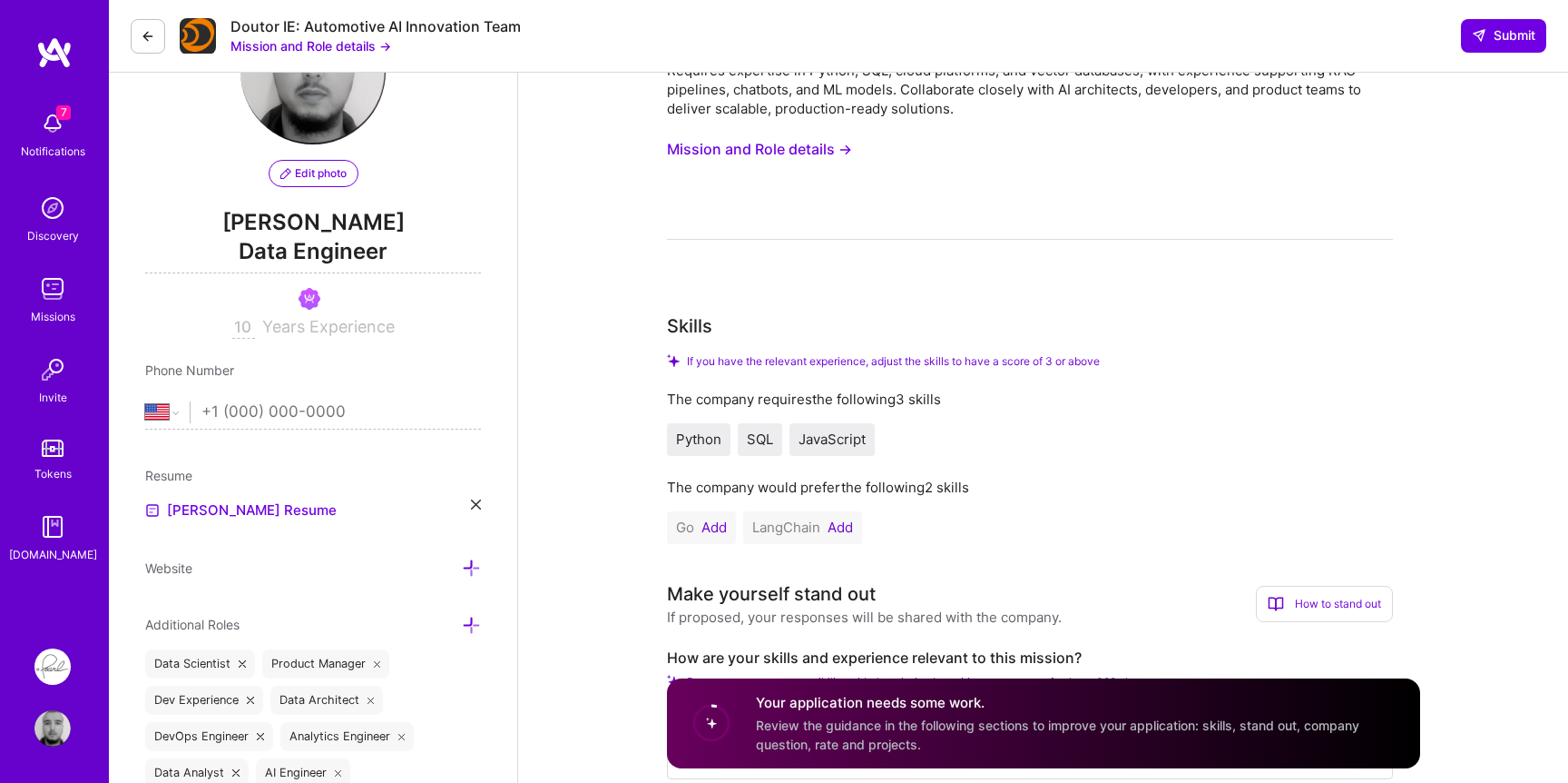
click at [702, 441] on span "Python" at bounding box center [699, 438] width 46 height 17
click at [762, 436] on span "SQL" at bounding box center [760, 438] width 26 height 17
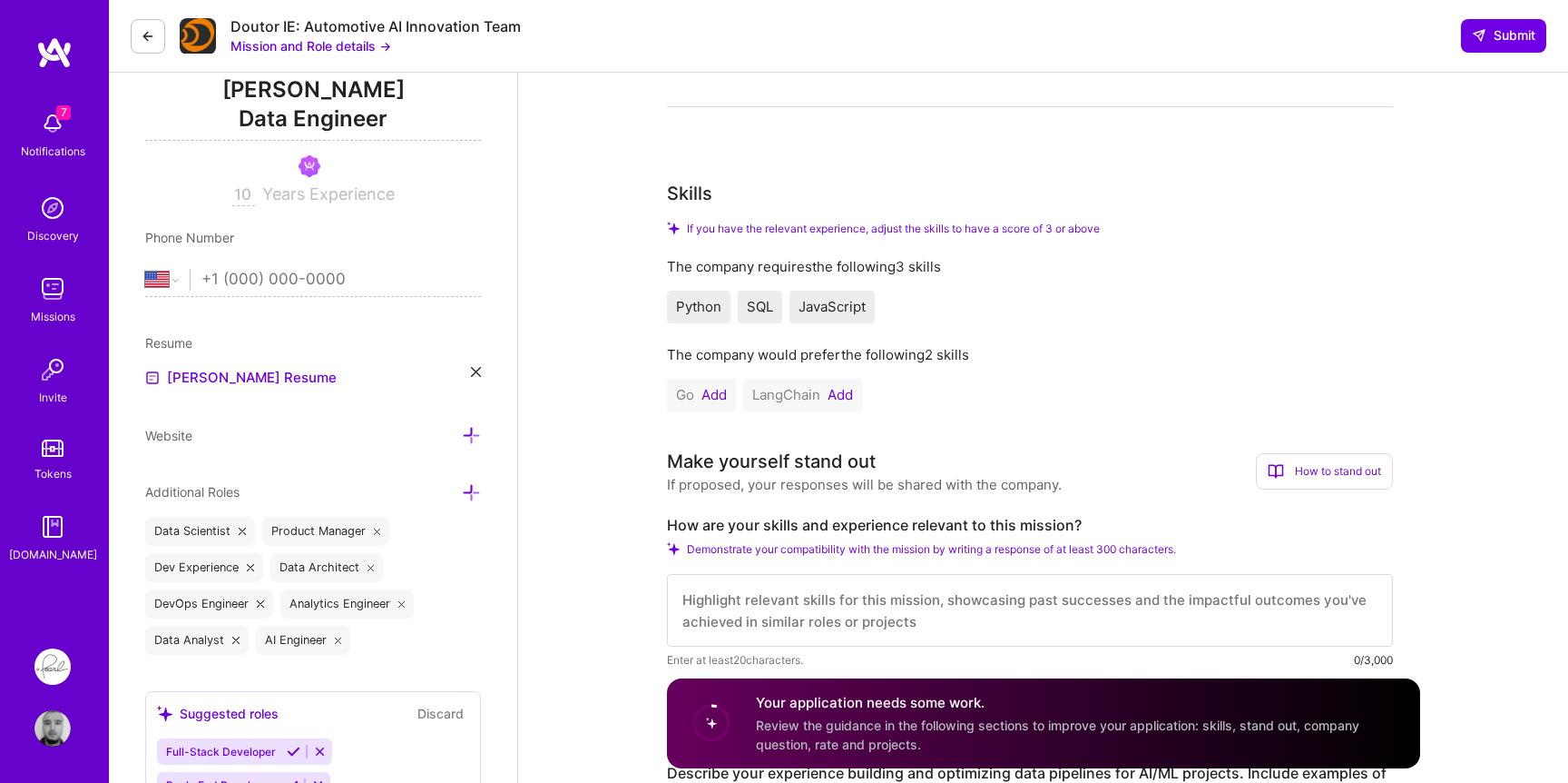
scroll to position [242, 0]
click at [845, 395] on button "Add" at bounding box center [840, 396] width 26 height 15
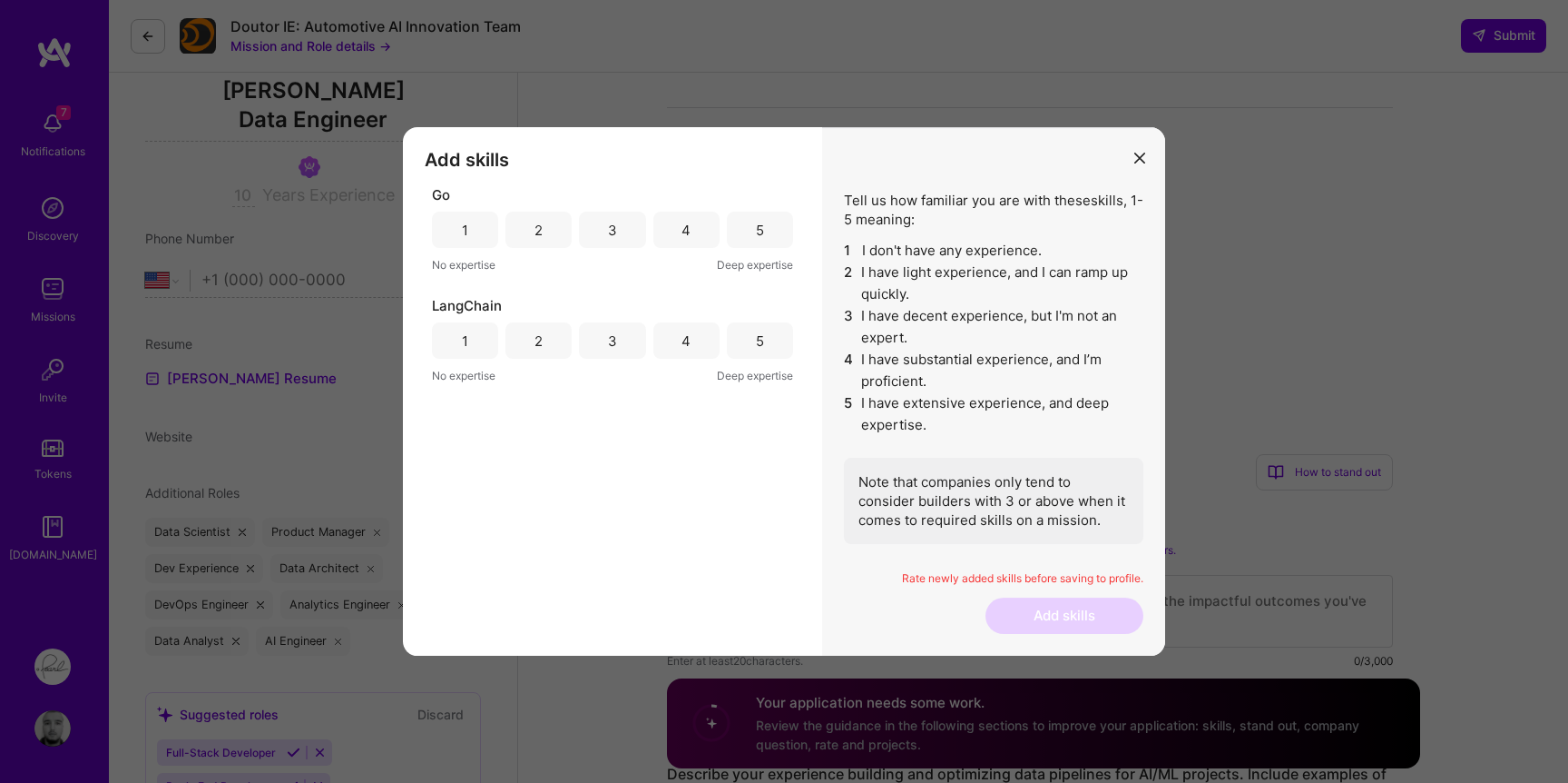
click at [618, 235] on div "3" at bounding box center [612, 230] width 67 height 36
click at [618, 351] on div "3" at bounding box center [612, 341] width 67 height 36
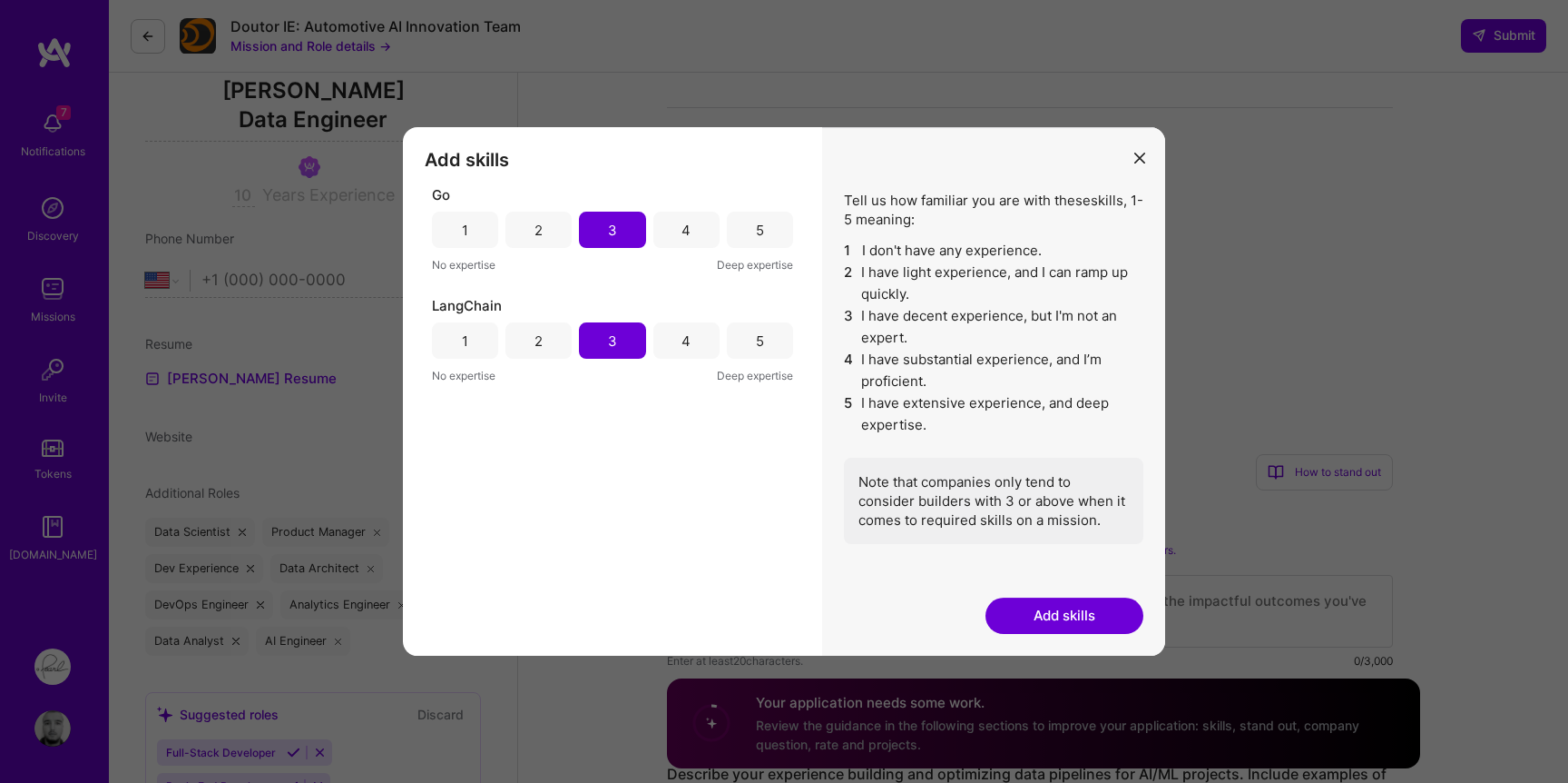
click at [1072, 618] on button "Add skills" at bounding box center [1064, 615] width 158 height 36
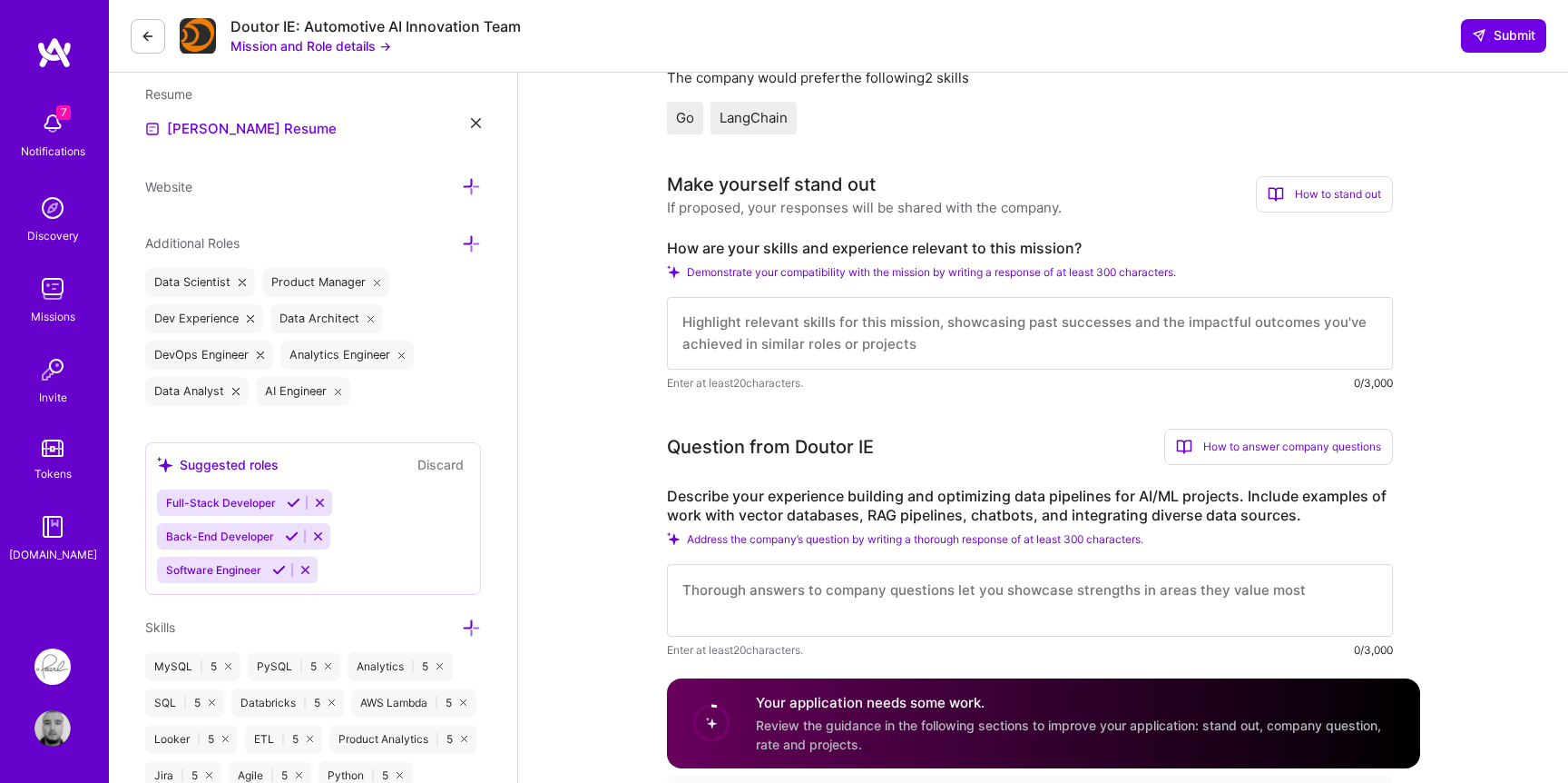
scroll to position [0, 0]
click at [921, 339] on textarea at bounding box center [1030, 334] width 726 height 73
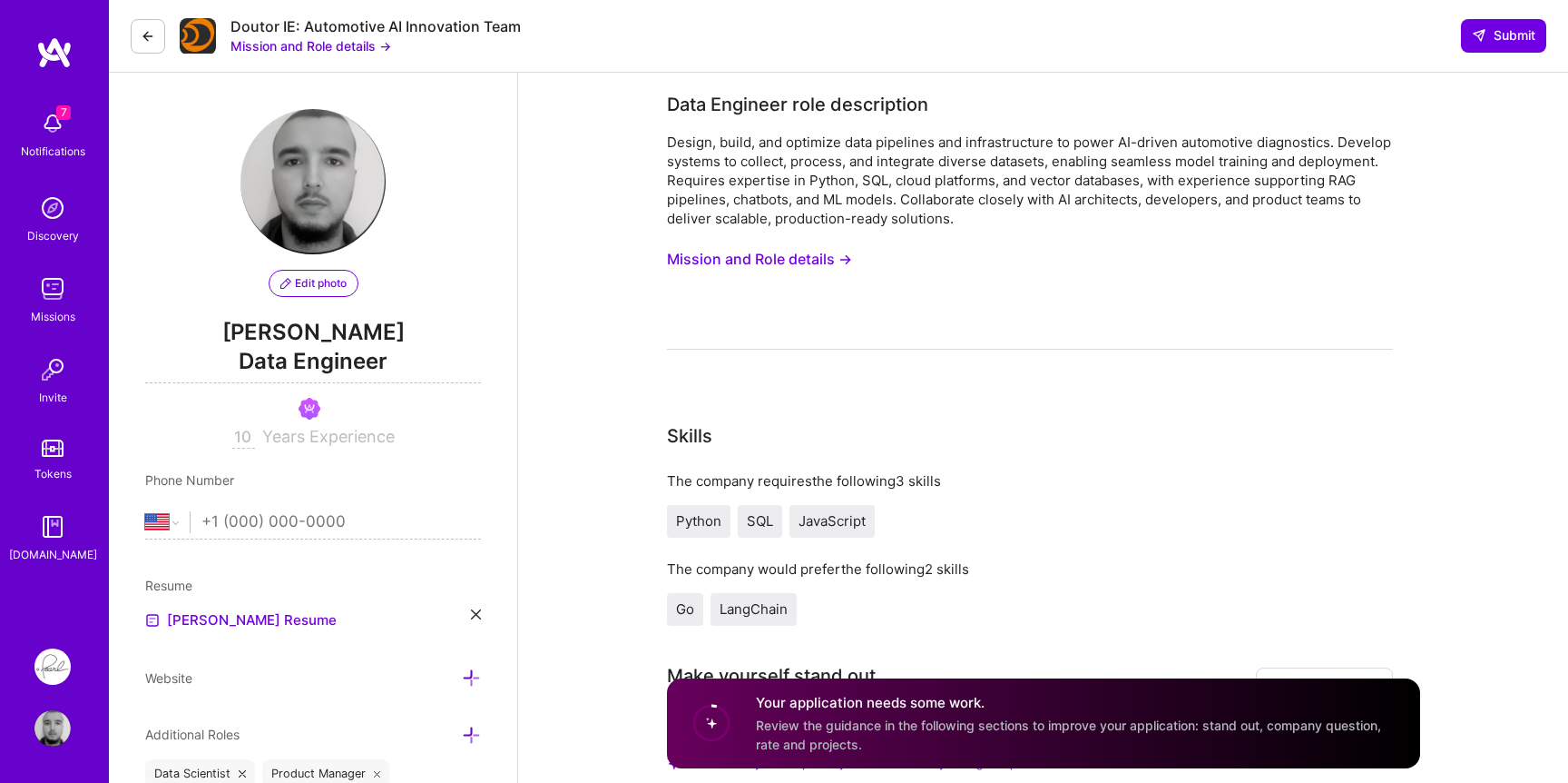
click at [940, 222] on div "Design, build, and optimize data pipelines and infrastructure to power AI-drive…" at bounding box center [1030, 180] width 726 height 96
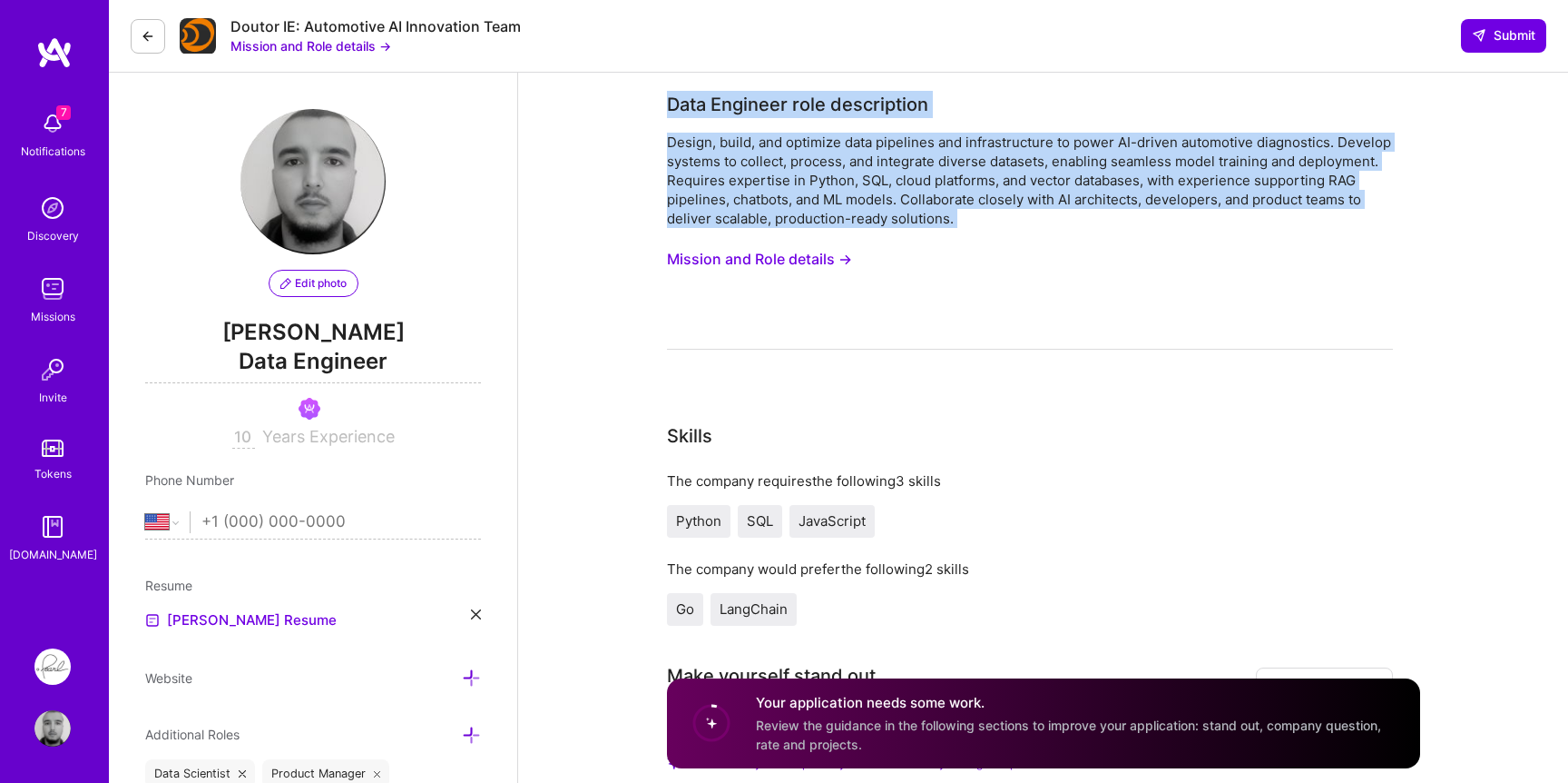
drag, startPoint x: 940, startPoint y: 222, endPoint x: 673, endPoint y: 108, distance: 290.3
click at [673, 108] on div "Data Engineer role description Design, build, and optimize data pipelines and i…" at bounding box center [1030, 221] width 726 height 259
copy div "Data Engineer role description Design, build, and optimize data pipelines and i…"
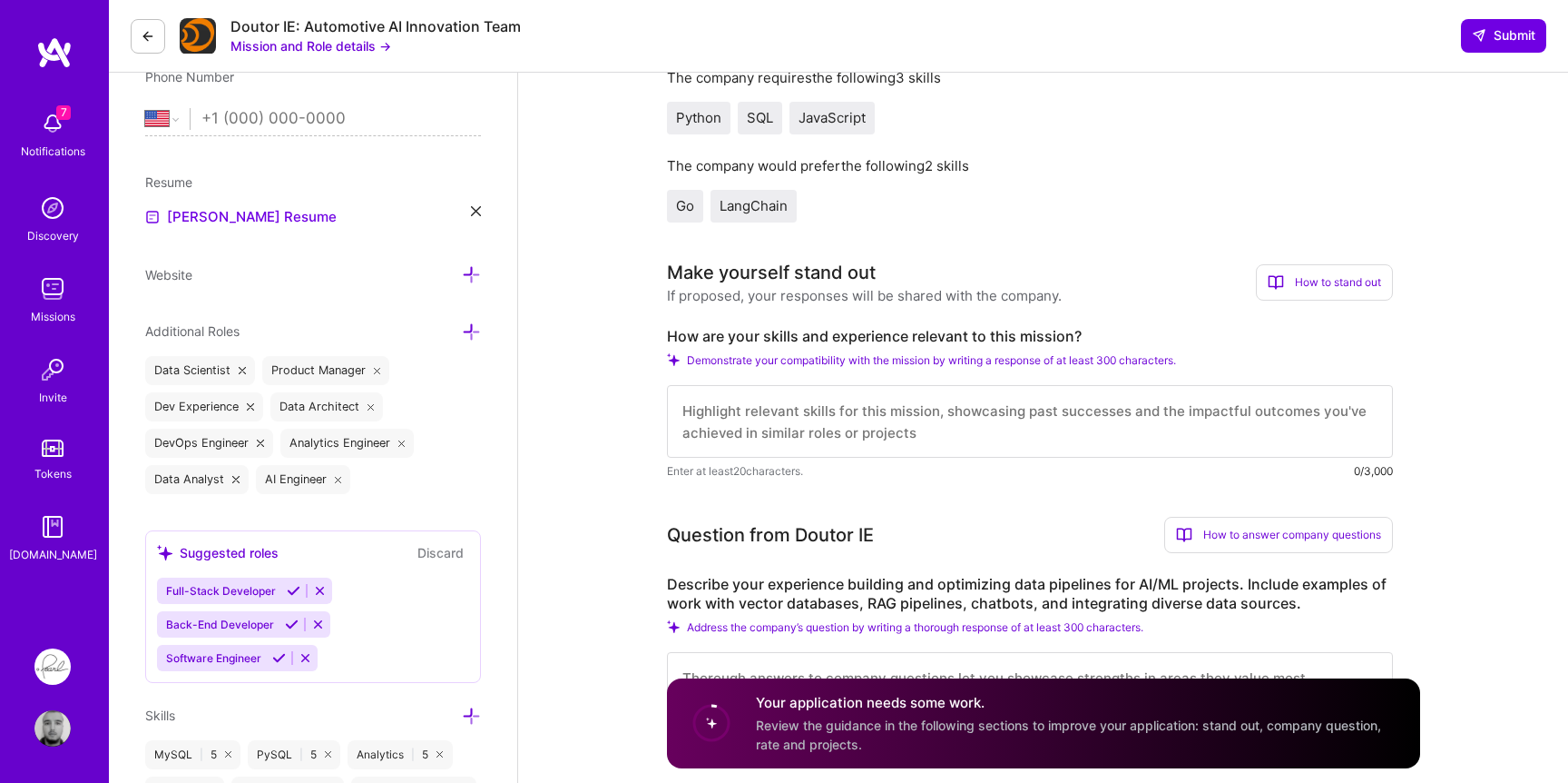
scroll to position [2, 0]
click at [804, 332] on label "How are your skills and experience relevant to this mission?" at bounding box center [1030, 336] width 726 height 19
copy label "How are your skills and experience relevant to this mission?"
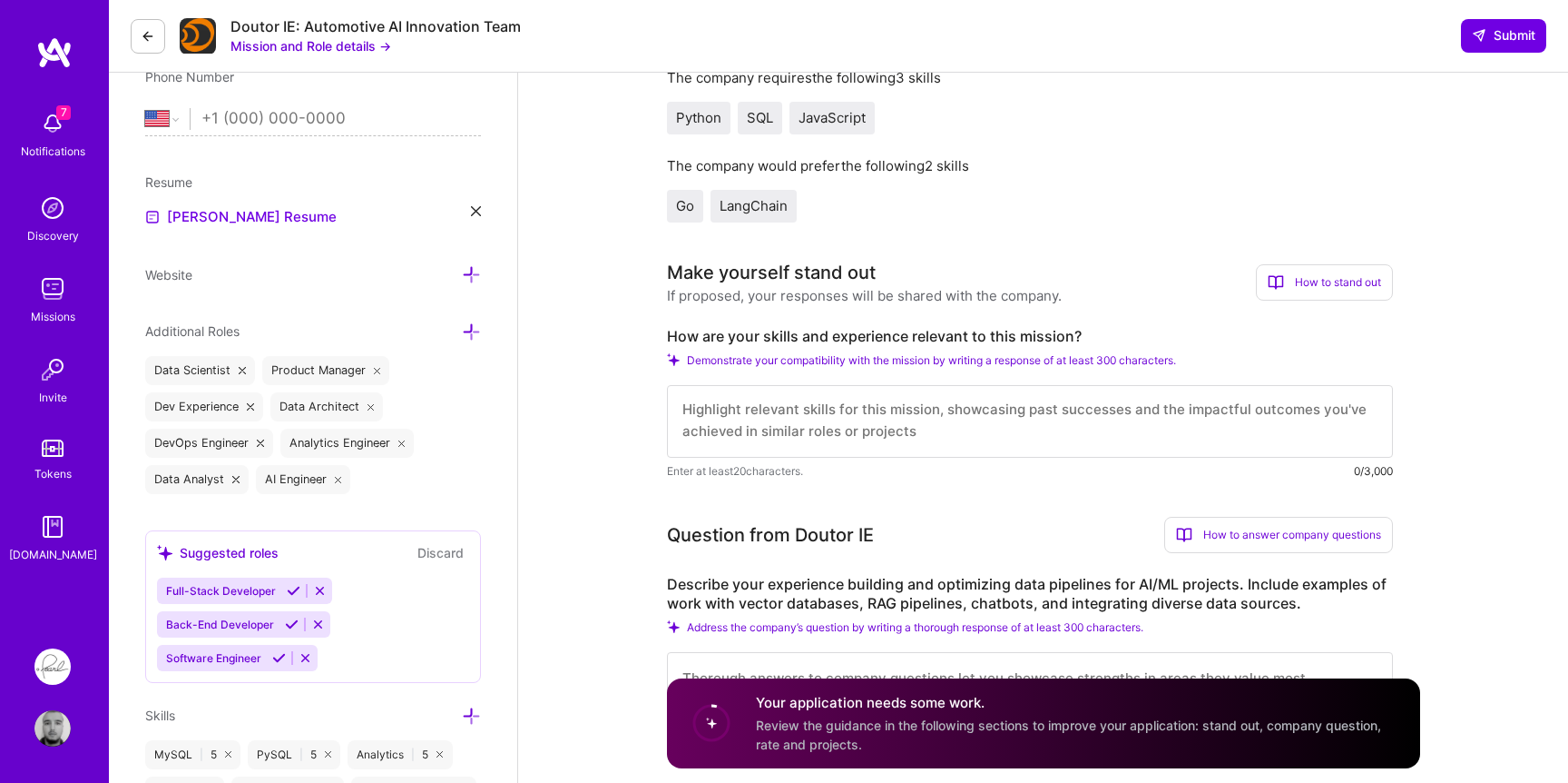
scroll to position [0, 0]
click at [913, 409] on textarea at bounding box center [1030, 421] width 726 height 73
paste textarea "I bring 10 years of experience as a Data Engineer, with a strong track record o…"
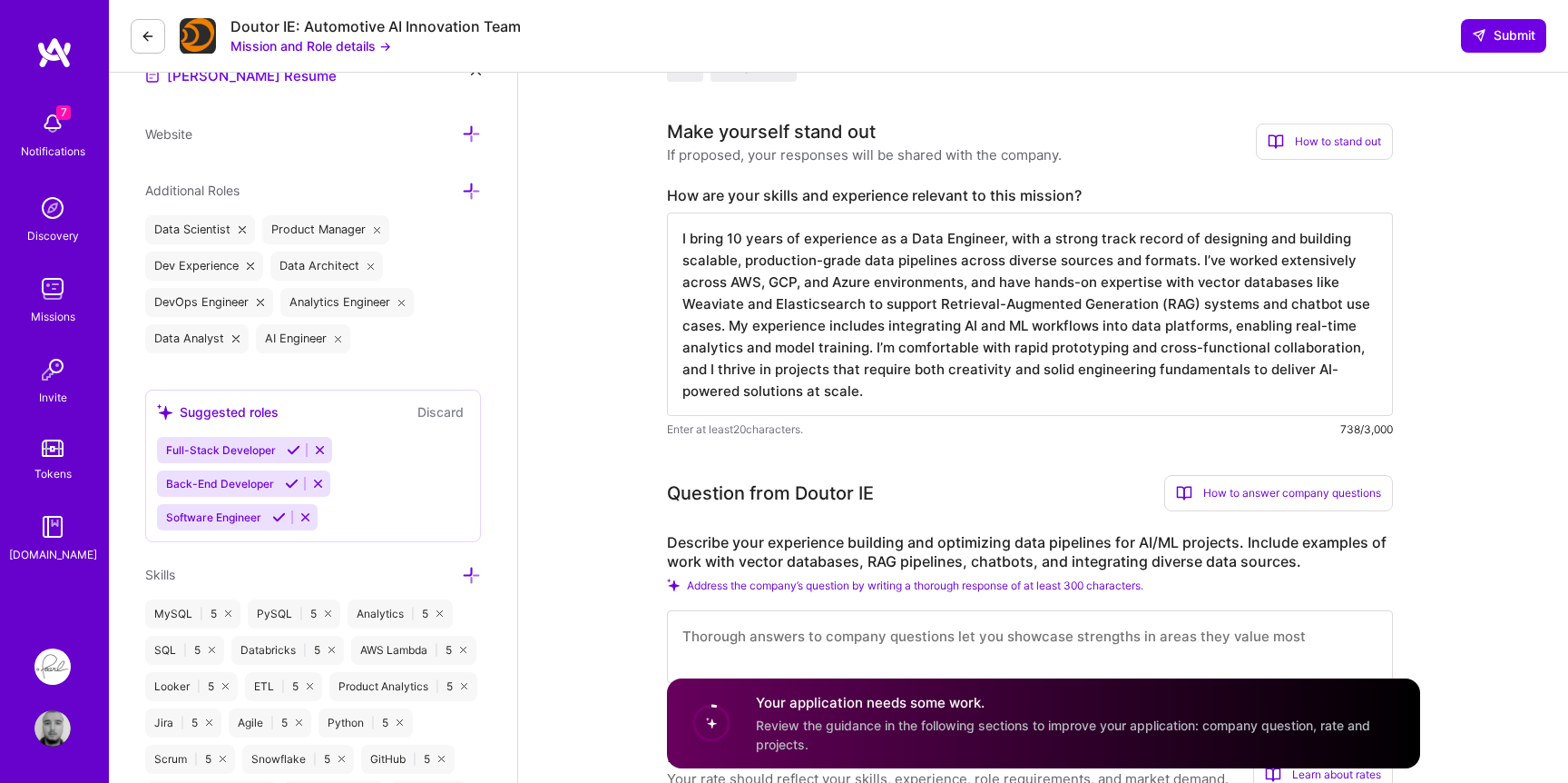
scroll to position [708, 0]
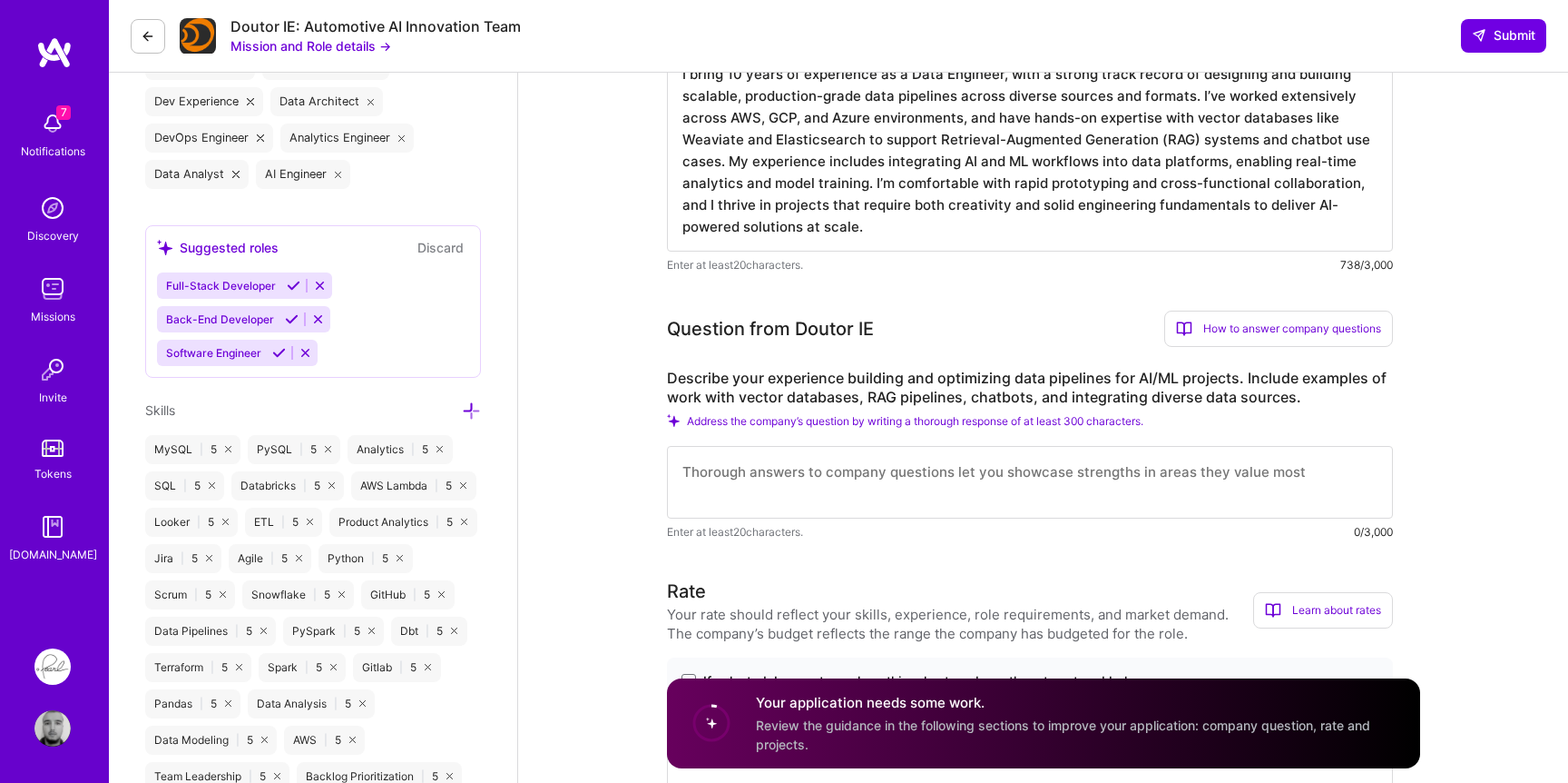
click at [896, 394] on label "Describe your experience building and optimizing data pipelines for AI/ML proje…" at bounding box center [1030, 387] width 726 height 38
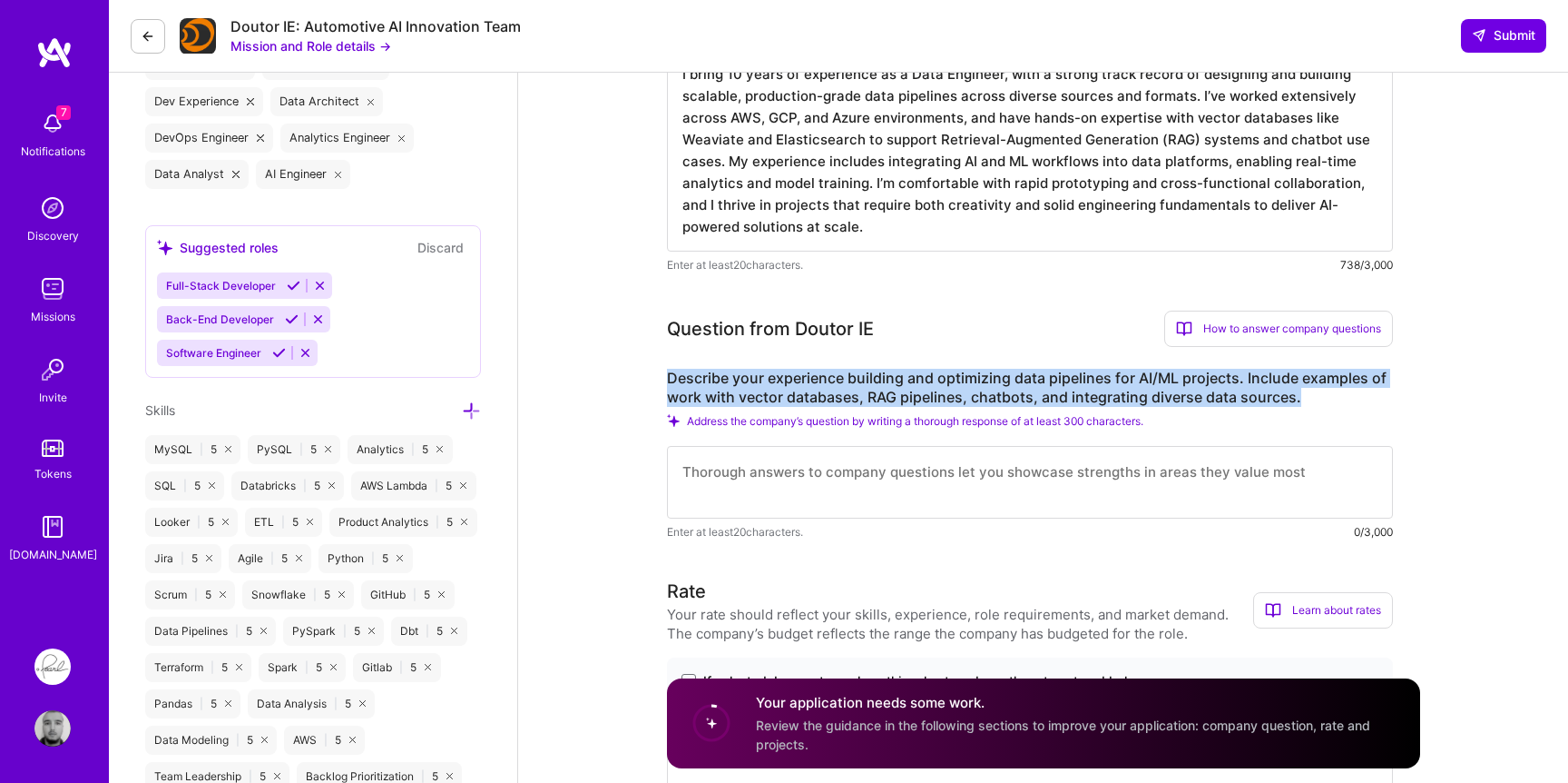
click at [896, 394] on label "Describe your experience building and optimizing data pipelines for AI/ML proje…" at bounding box center [1030, 387] width 726 height 38
copy label "Describe your experience building and optimizing data pipelines for AI/ML proje…"
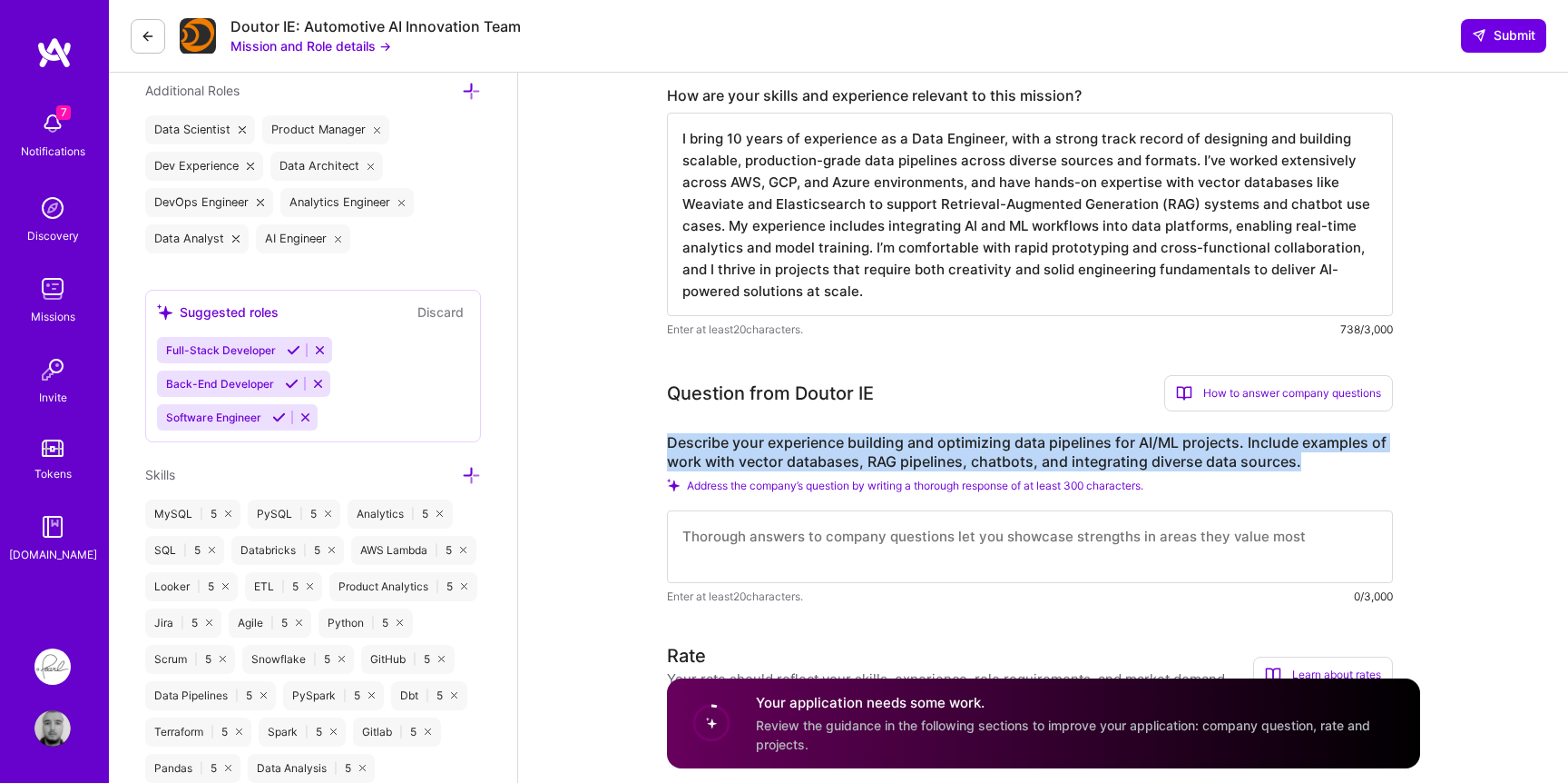
scroll to position [636, 0]
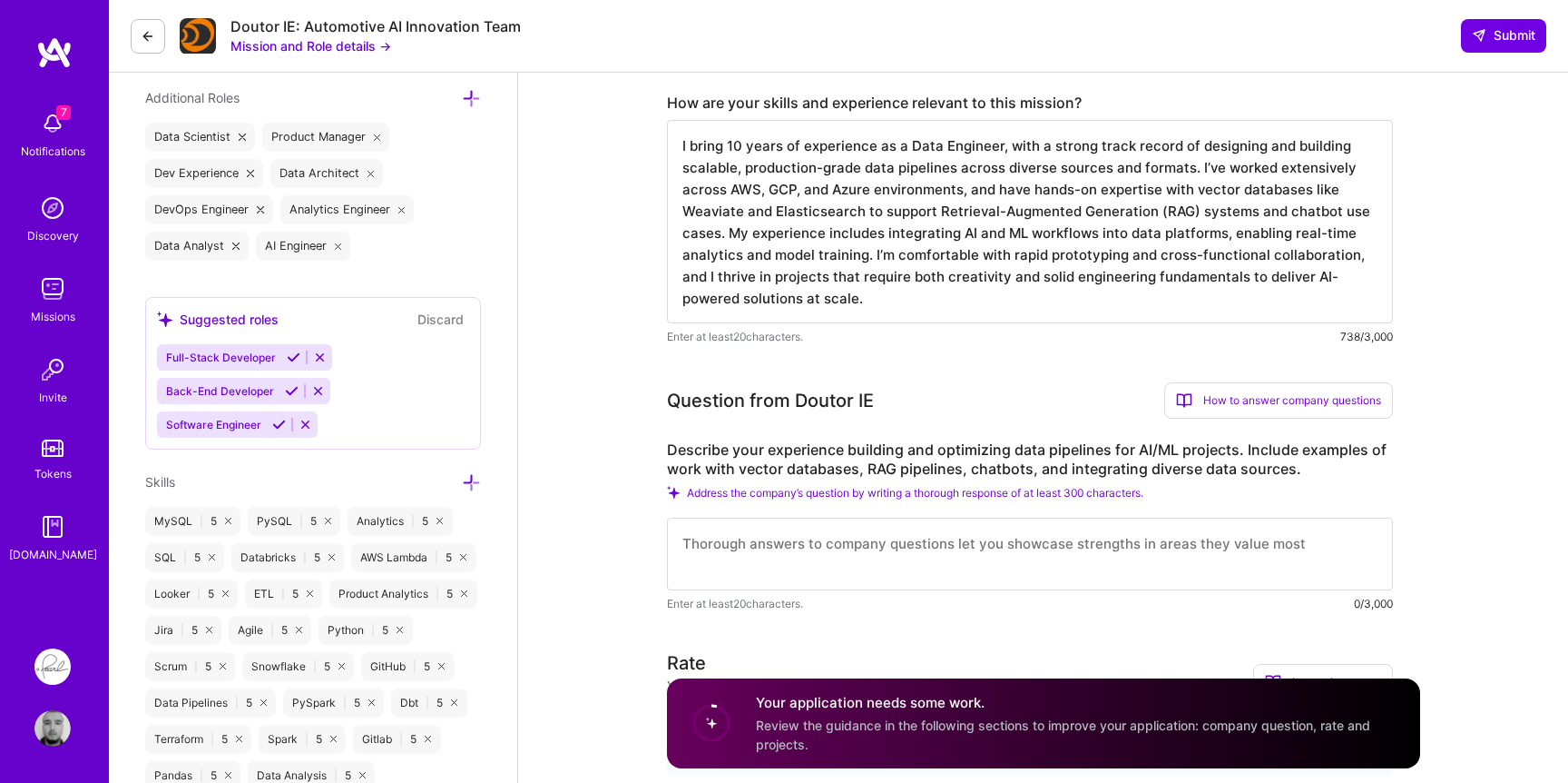
click at [990, 243] on textarea "I bring 10 years of experience as a Data Engineer, with a strong track record o…" at bounding box center [1030, 221] width 726 height 203
paste textarea "specializing in designing and optimizing scalable data pipelines that integrate…"
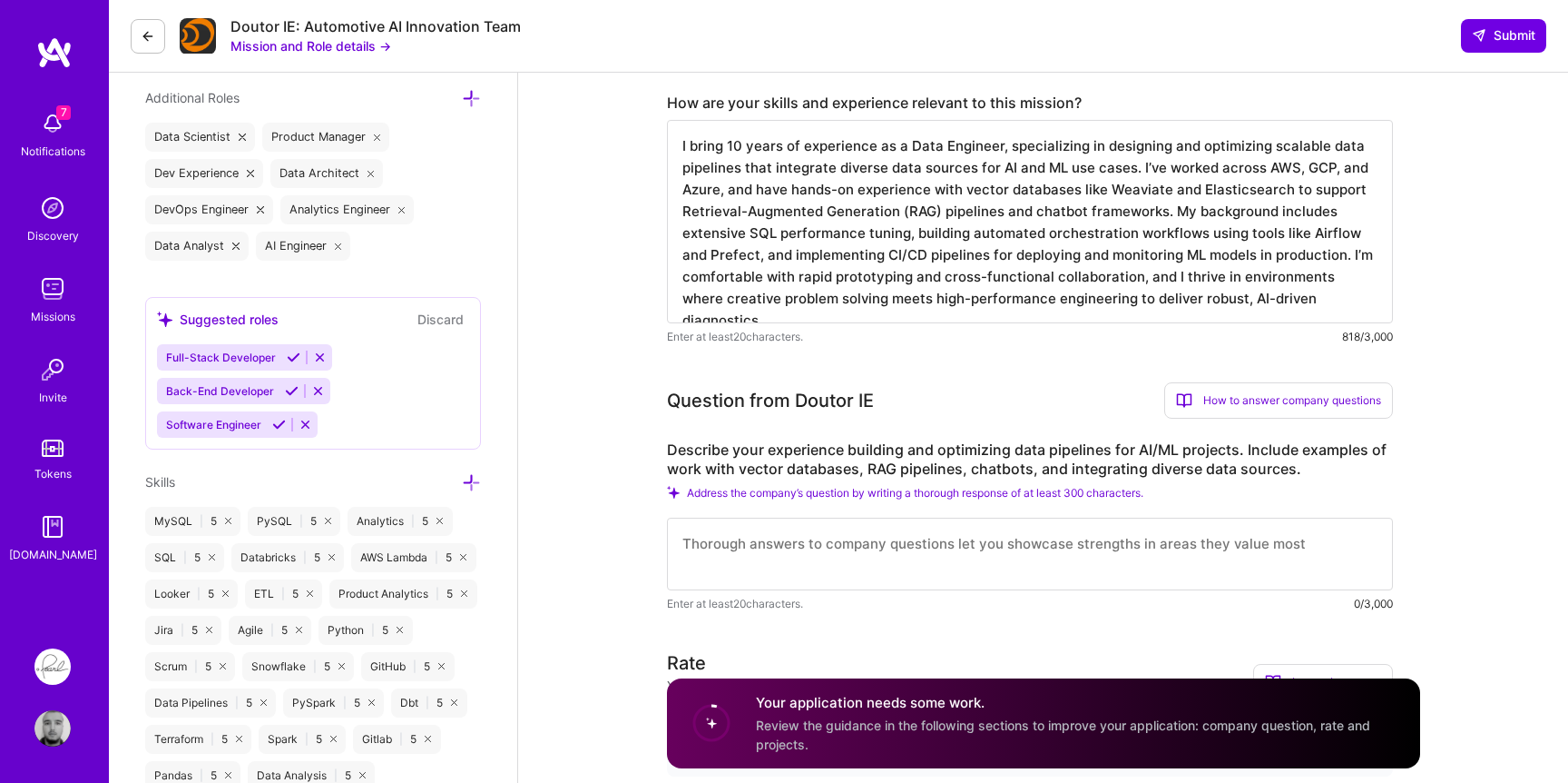
type textarea "I bring 10 years of experience as a Data Engineer, specializing in designing an…"
click at [871, 466] on label "Describe your experience building and optimizing data pipelines for AI/ML proje…" at bounding box center [1030, 459] width 726 height 38
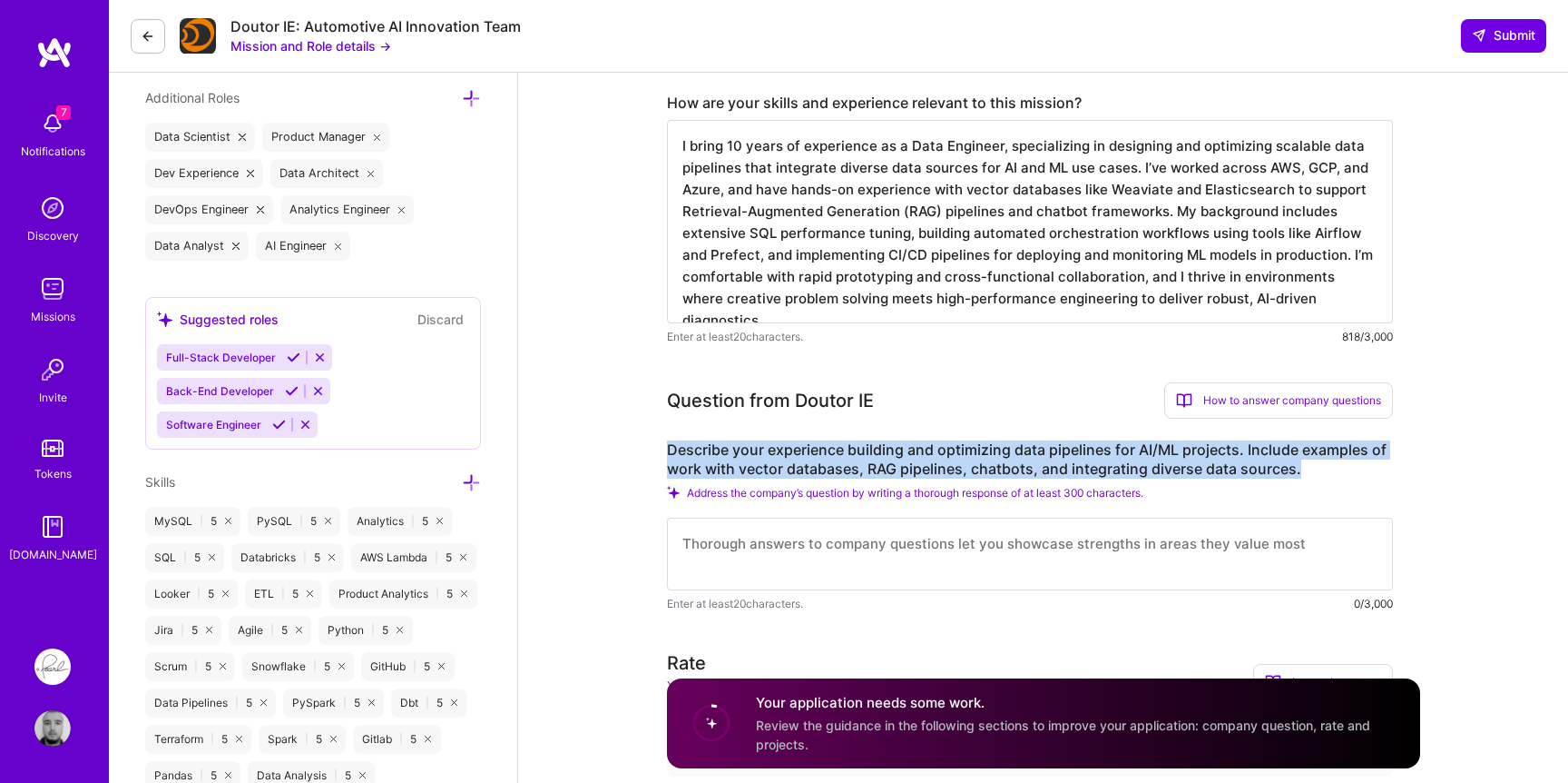
click at [871, 466] on label "Describe your experience building and optimizing data pipelines for AI/ML proje…" at bounding box center [1030, 459] width 726 height 38
copy label "Describe your experience building and optimizing data pipelines for AI/ML proje…"
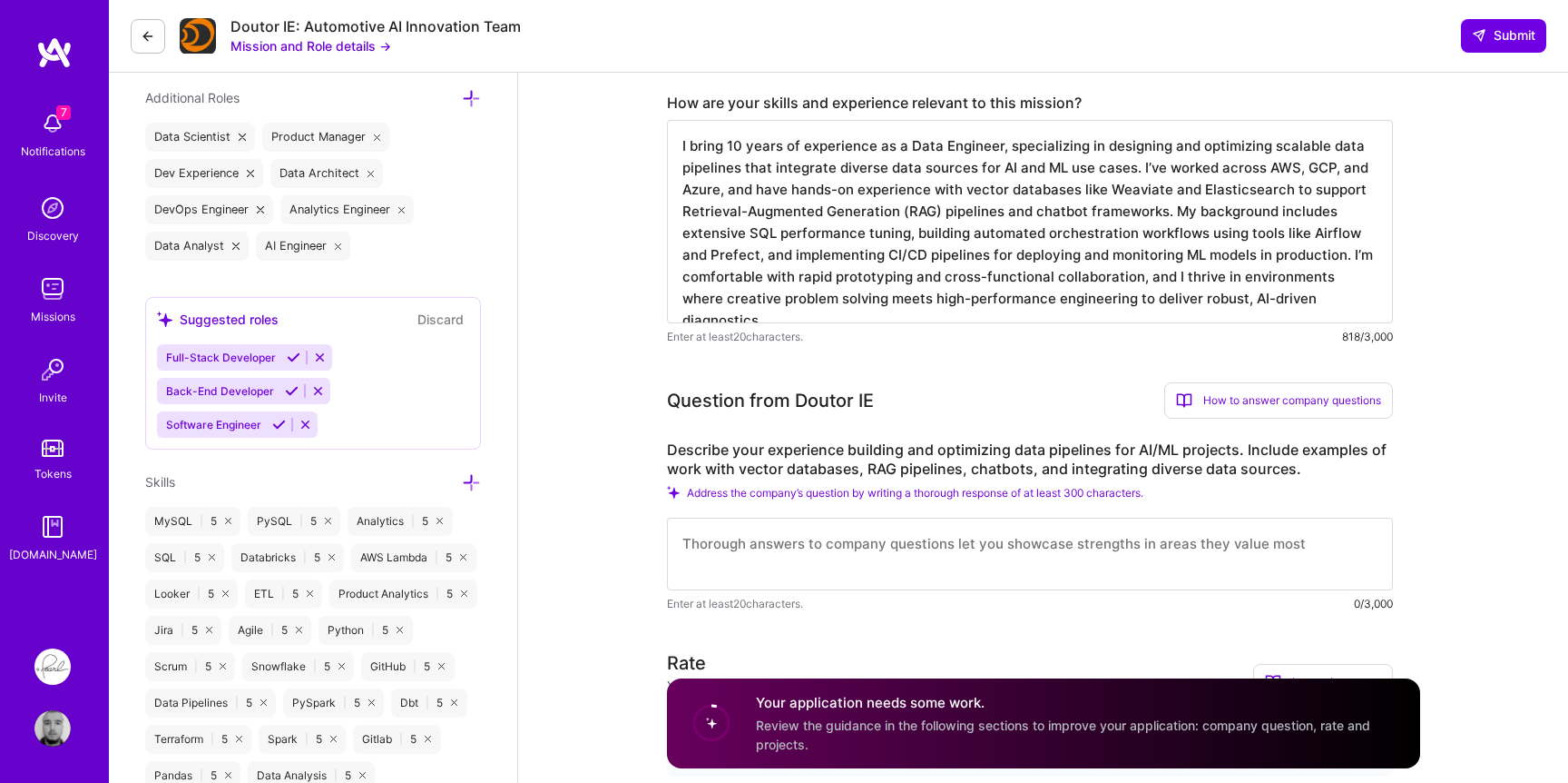
click at [803, 550] on textarea at bounding box center [1030, 554] width 726 height 73
paste textarea "Lore ips dolo 62 sitam, C’ad elits doe temporinc u labo etdol ma aliq enimadmin…"
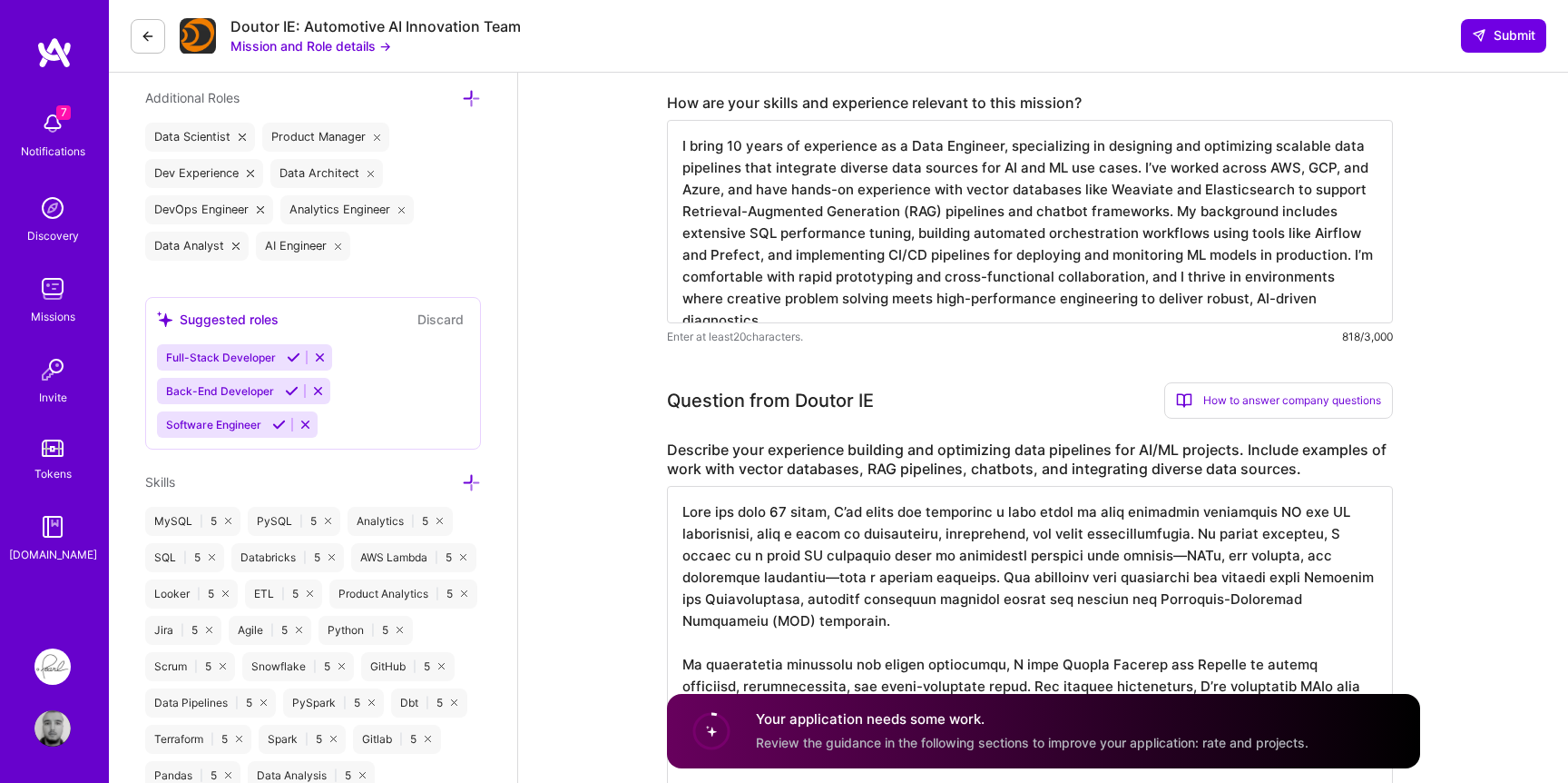
scroll to position [723, 0]
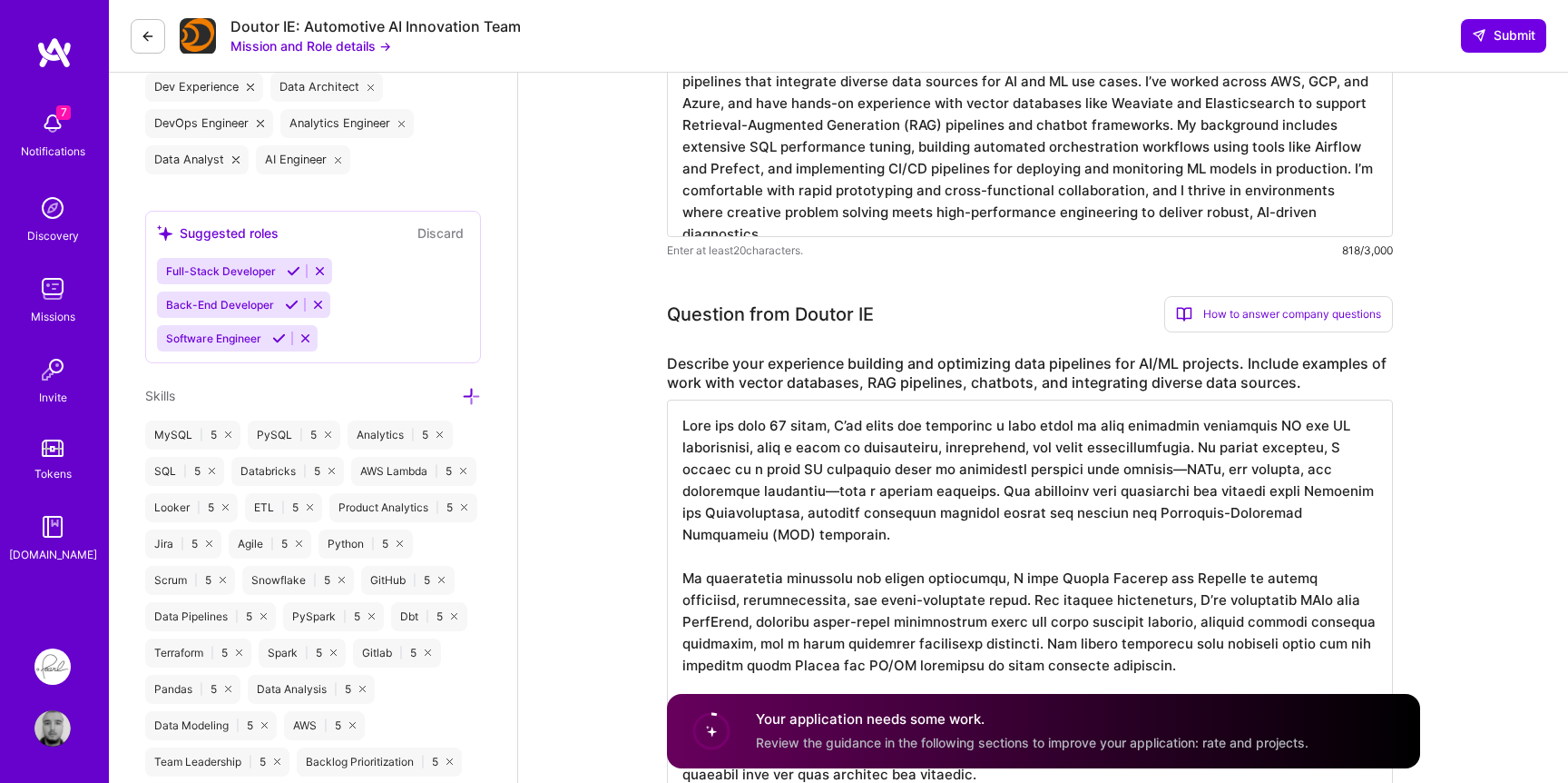
click at [1192, 576] on textarea at bounding box center [1030, 599] width 726 height 399
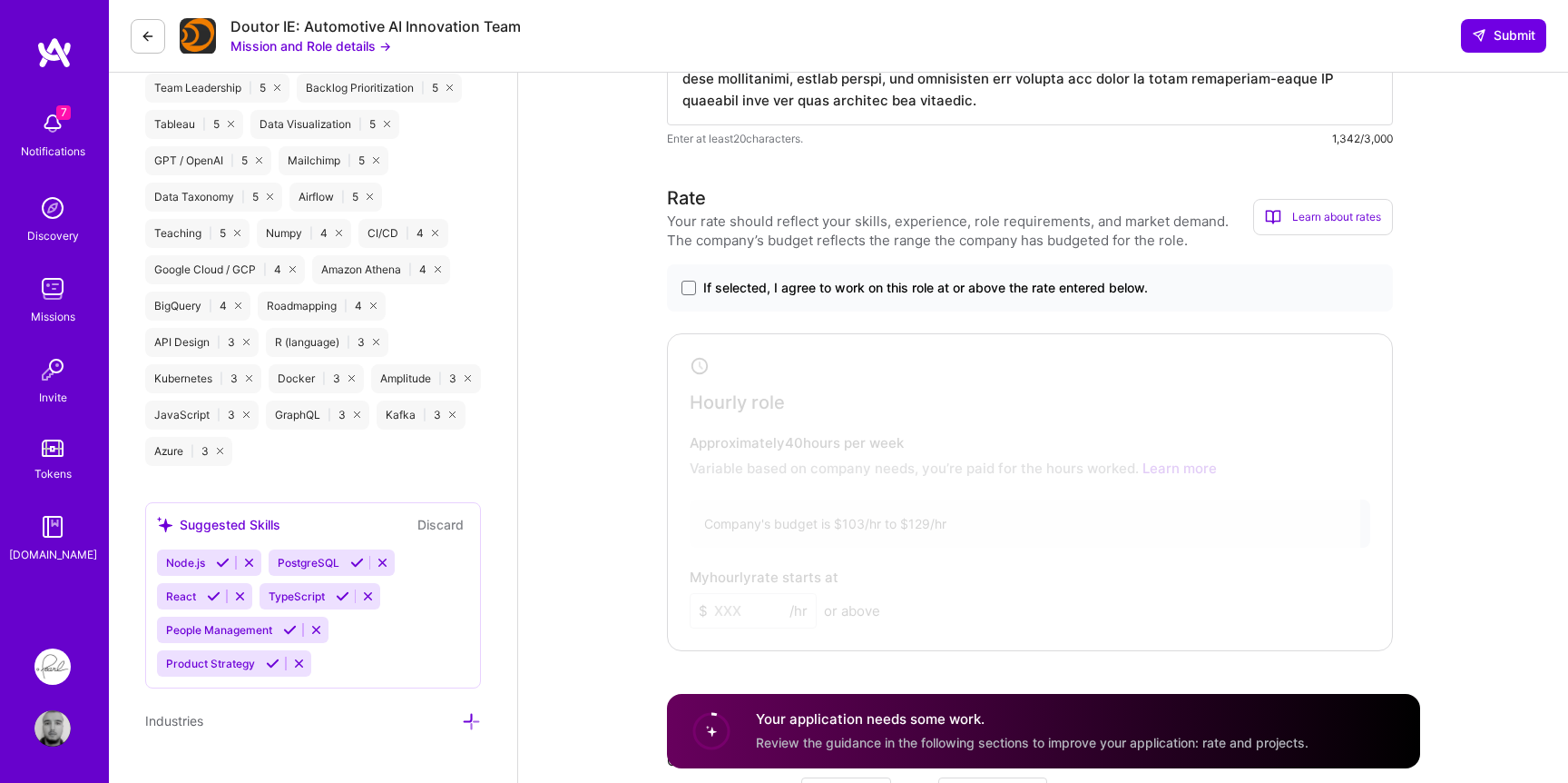
scroll to position [1342, 0]
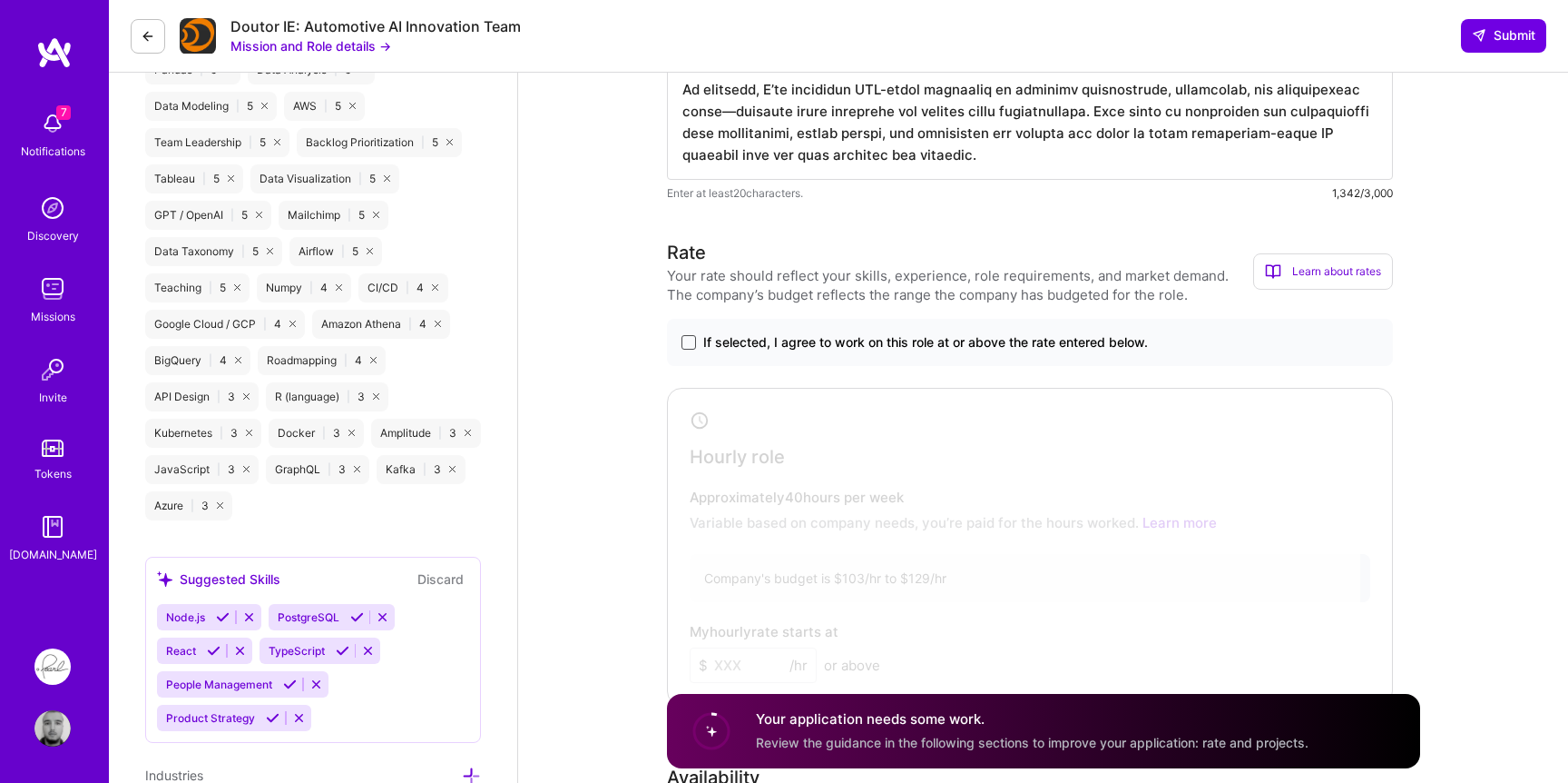
type textarea "Lore ips dolo 66 sitam, C’ad elits doe temporinc u labo etdol ma aliq enimadmin…"
click at [689, 339] on span at bounding box center [689, 343] width 15 height 15
click at [0, 0] on input "If selected, I agree to work on this role at or above the rate entered below." at bounding box center [0, 0] width 0 height 0
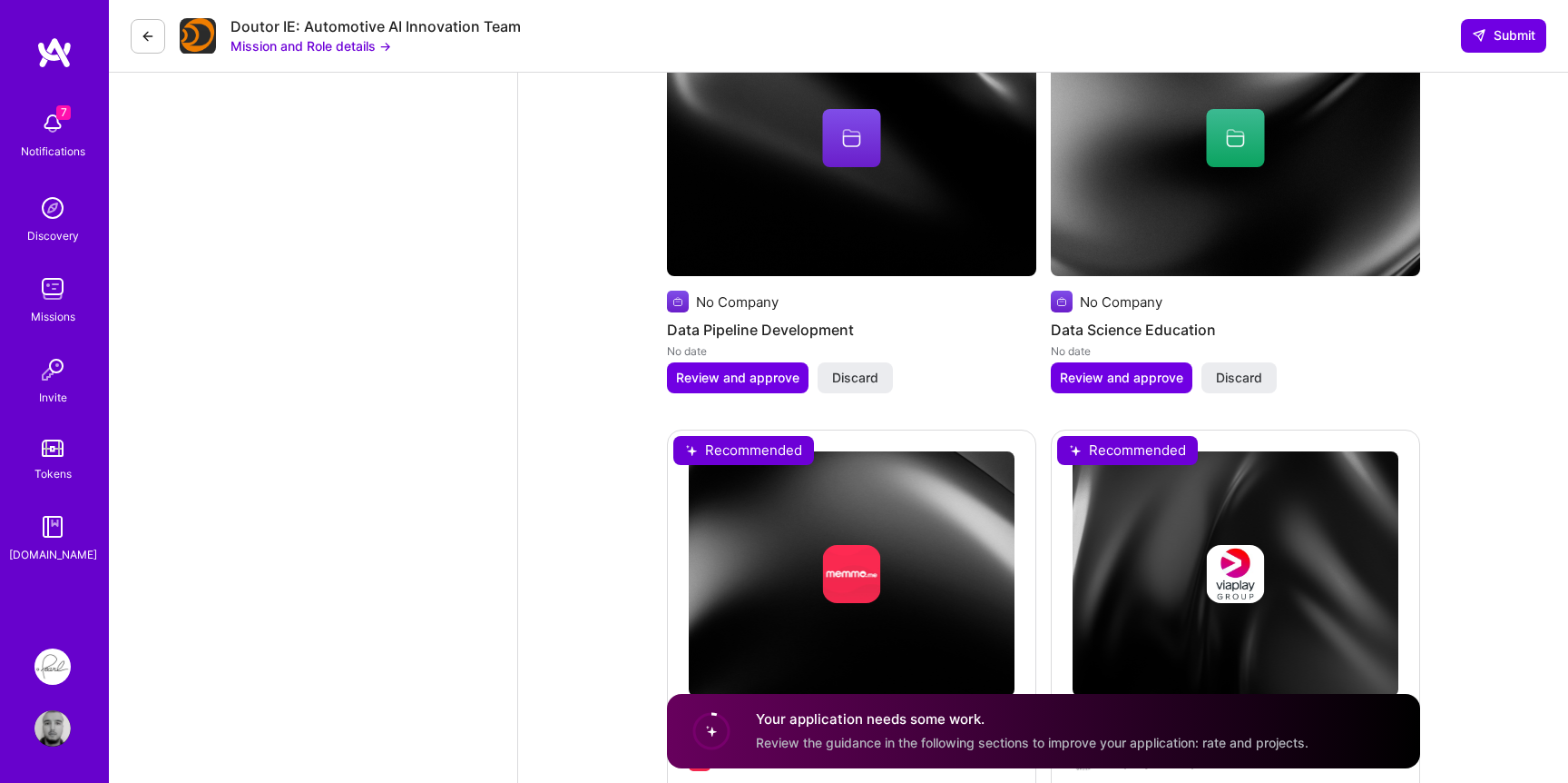
scroll to position [3958, 0]
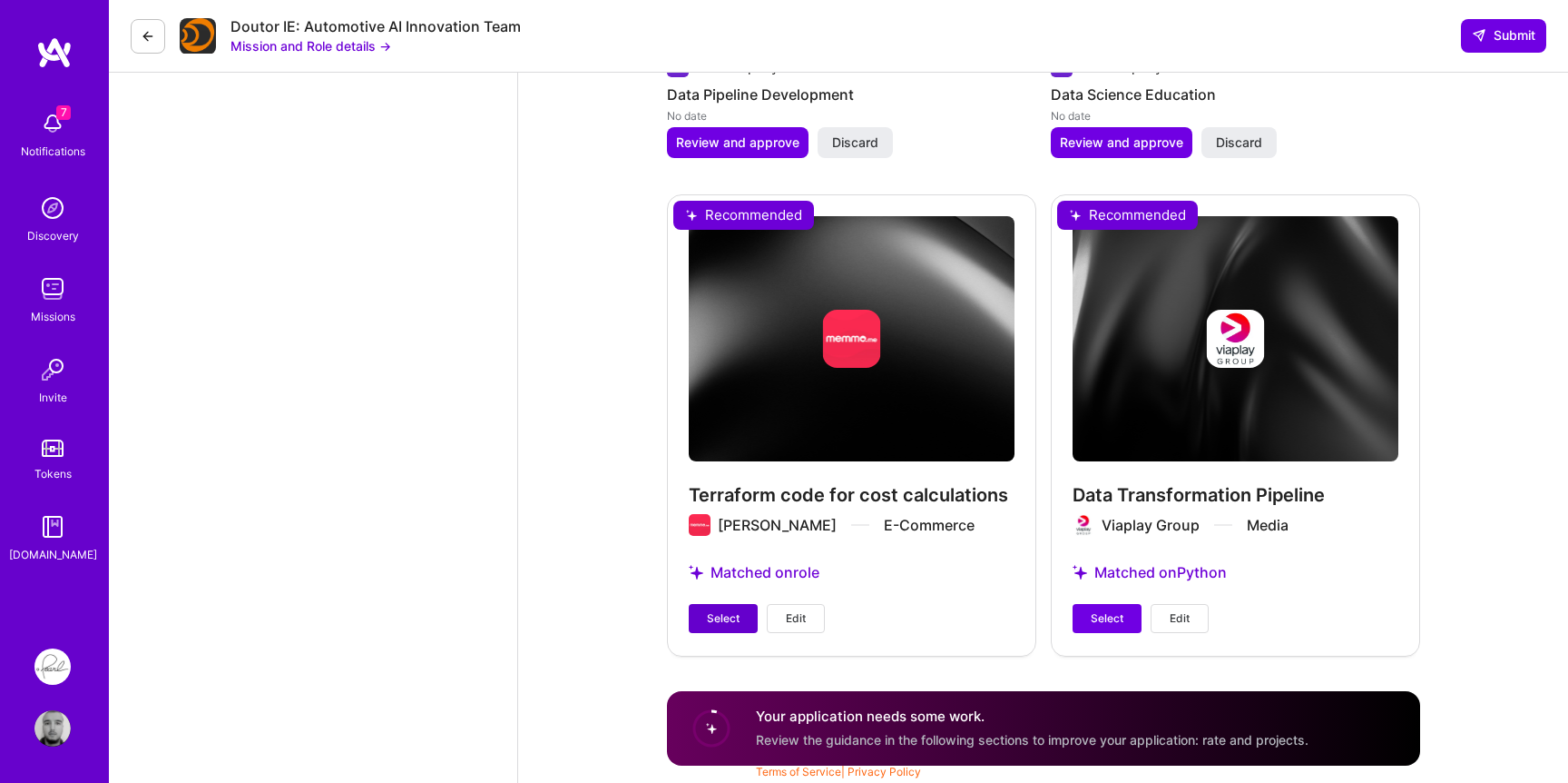
click at [722, 621] on span "Select" at bounding box center [723, 618] width 33 height 16
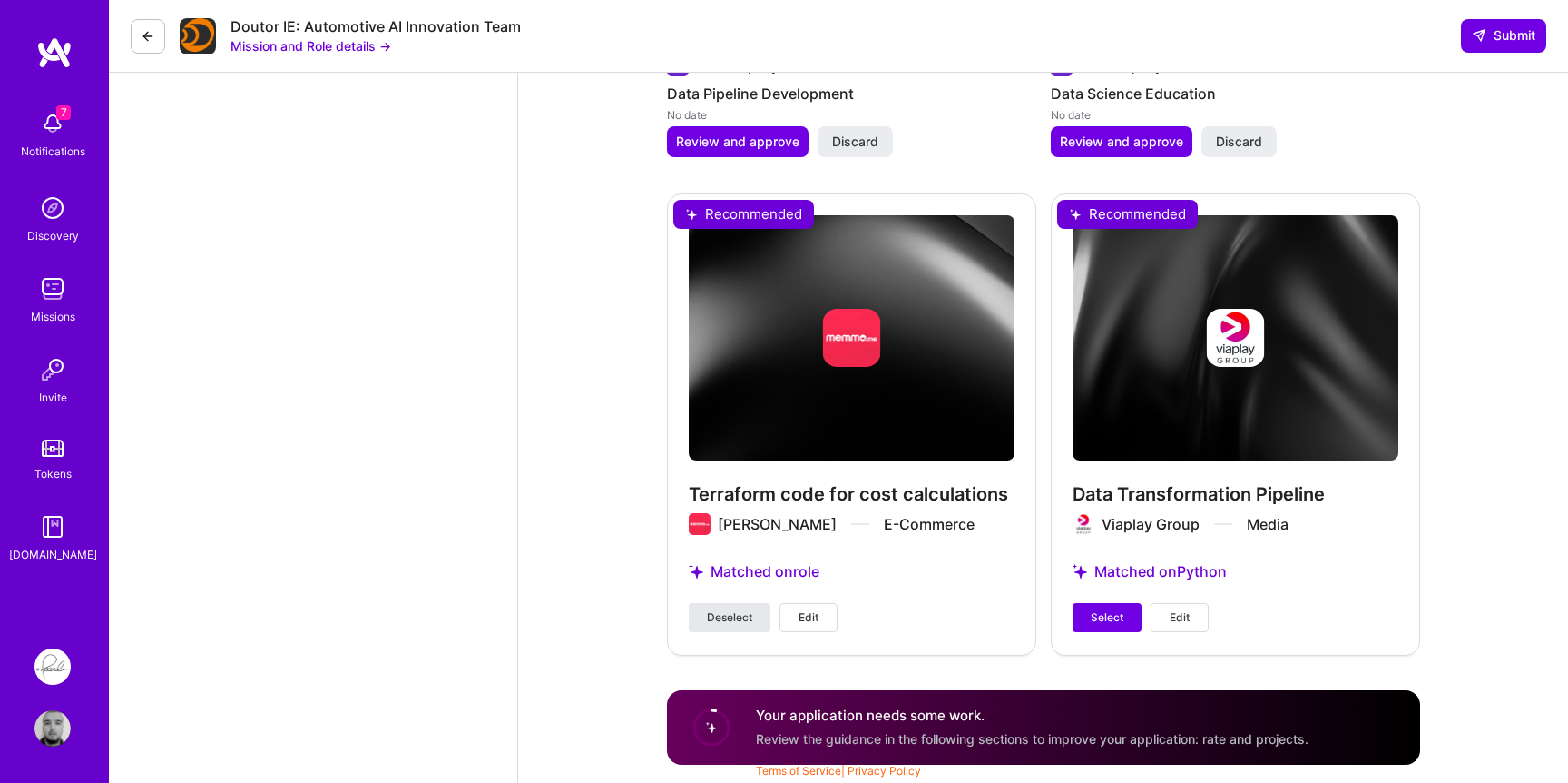
scroll to position [3941, 0]
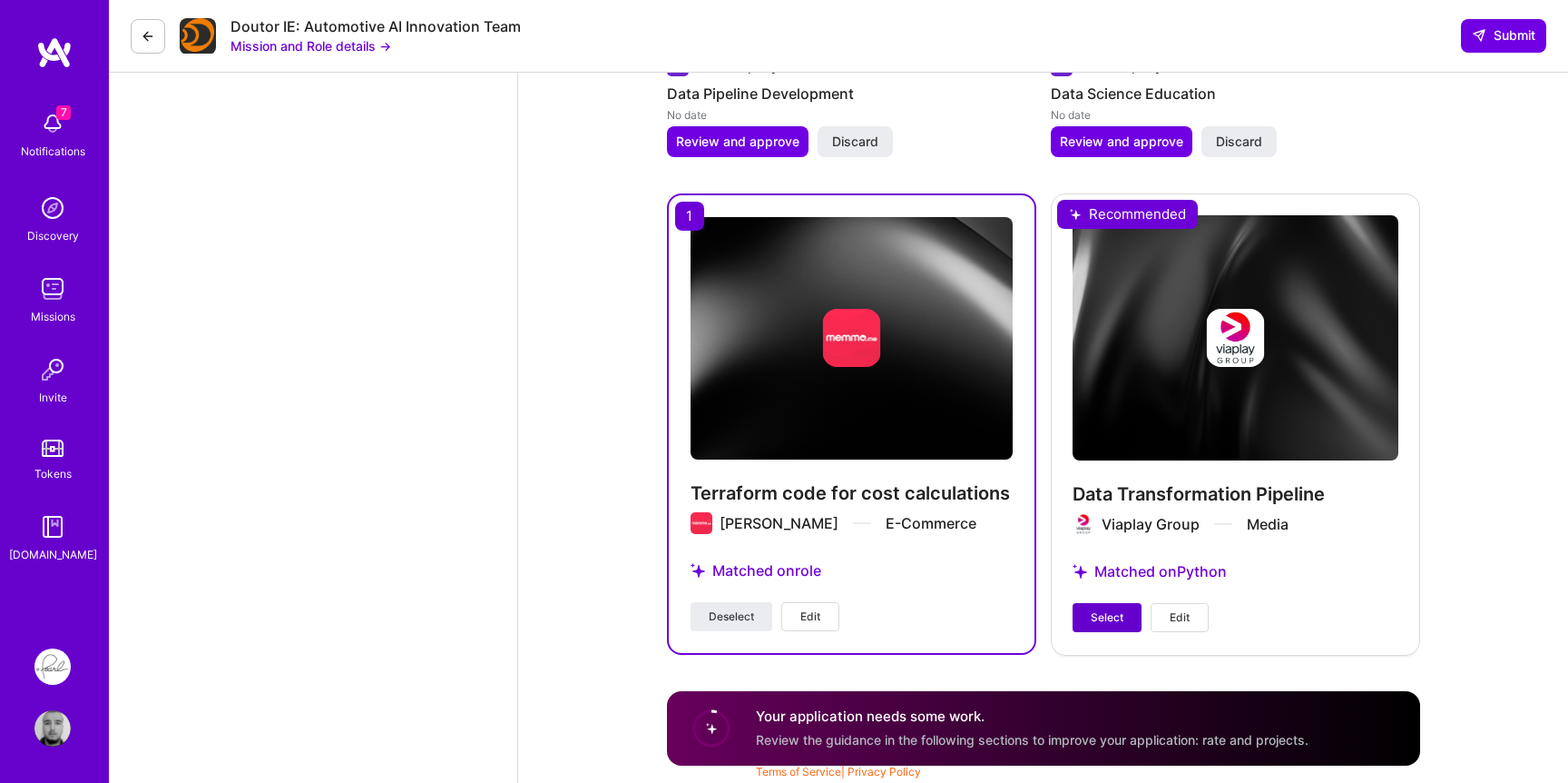
click at [1104, 613] on span "Select" at bounding box center [1107, 617] width 33 height 16
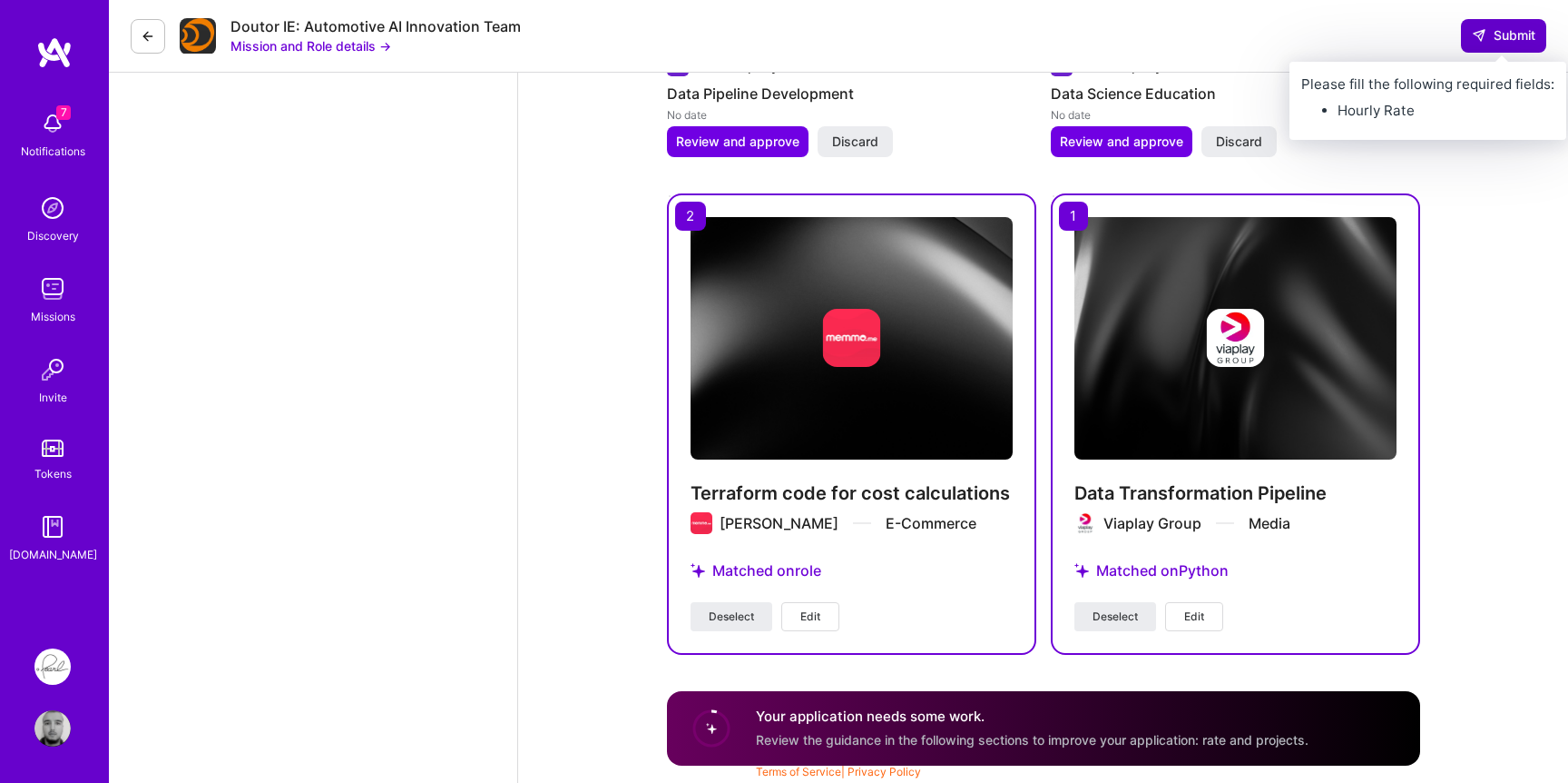
click at [1502, 41] on span "Submit" at bounding box center [1504, 36] width 64 height 18
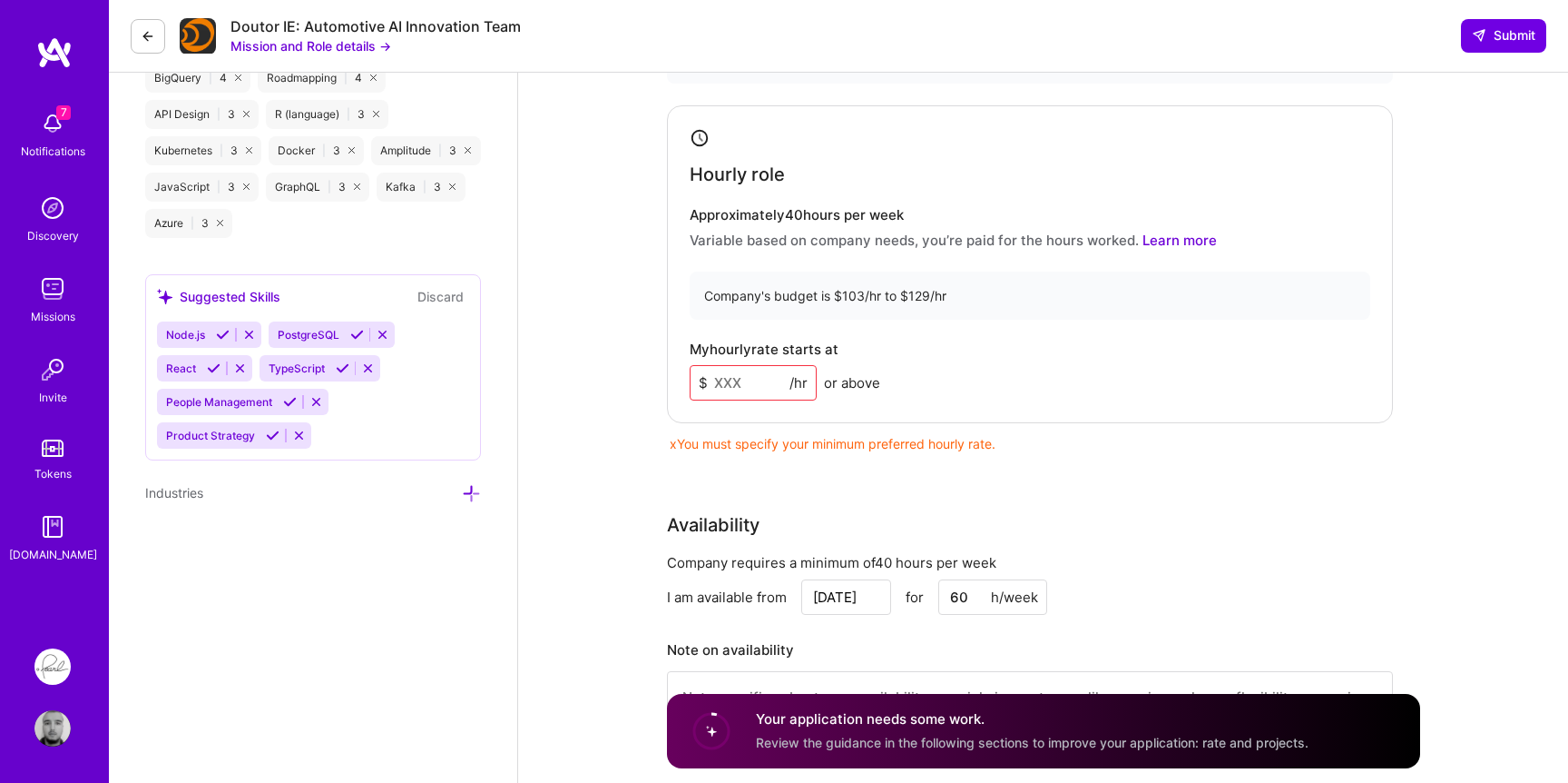
scroll to position [1654, 0]
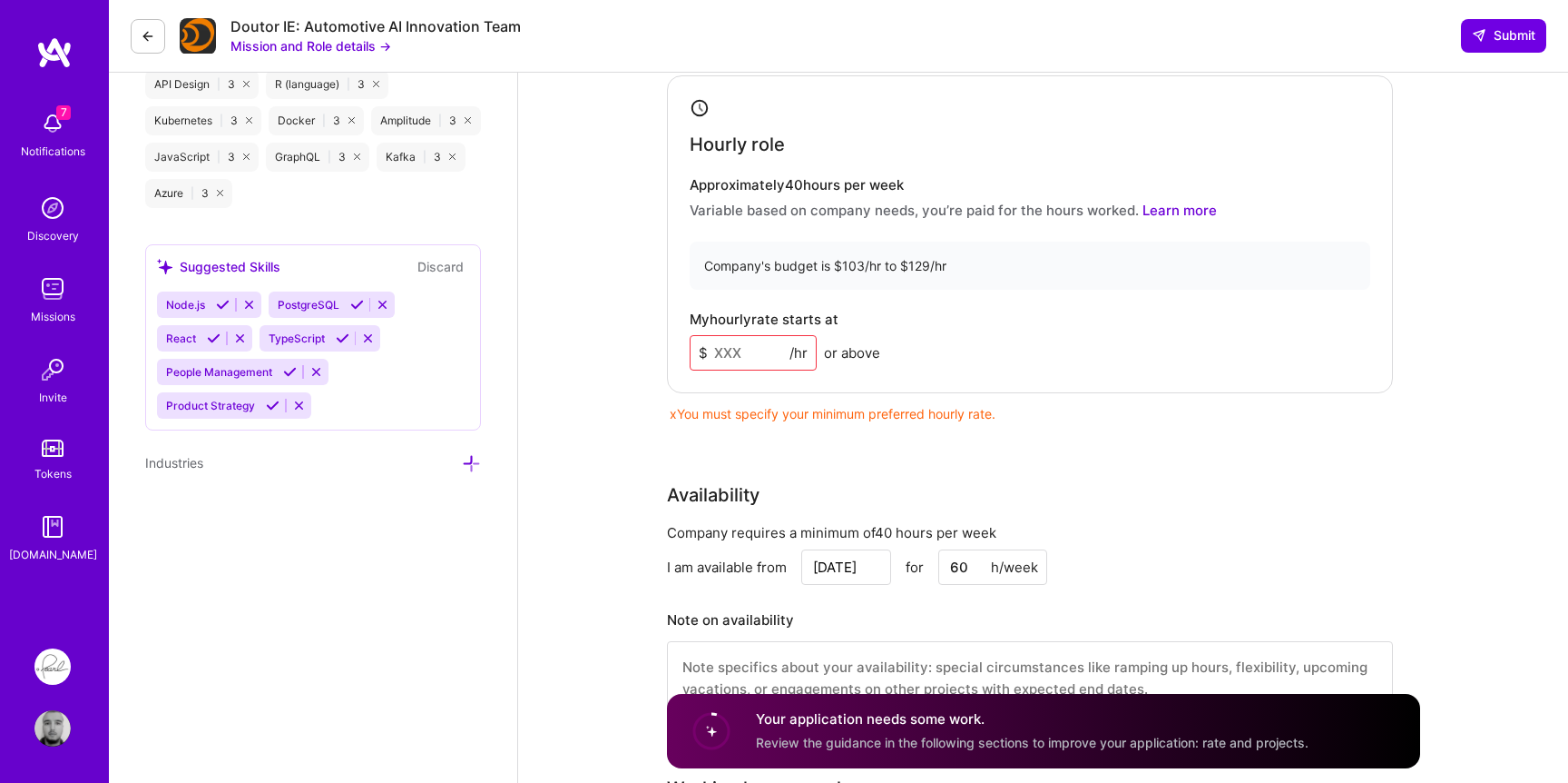
click at [734, 353] on input at bounding box center [753, 353] width 127 height 36
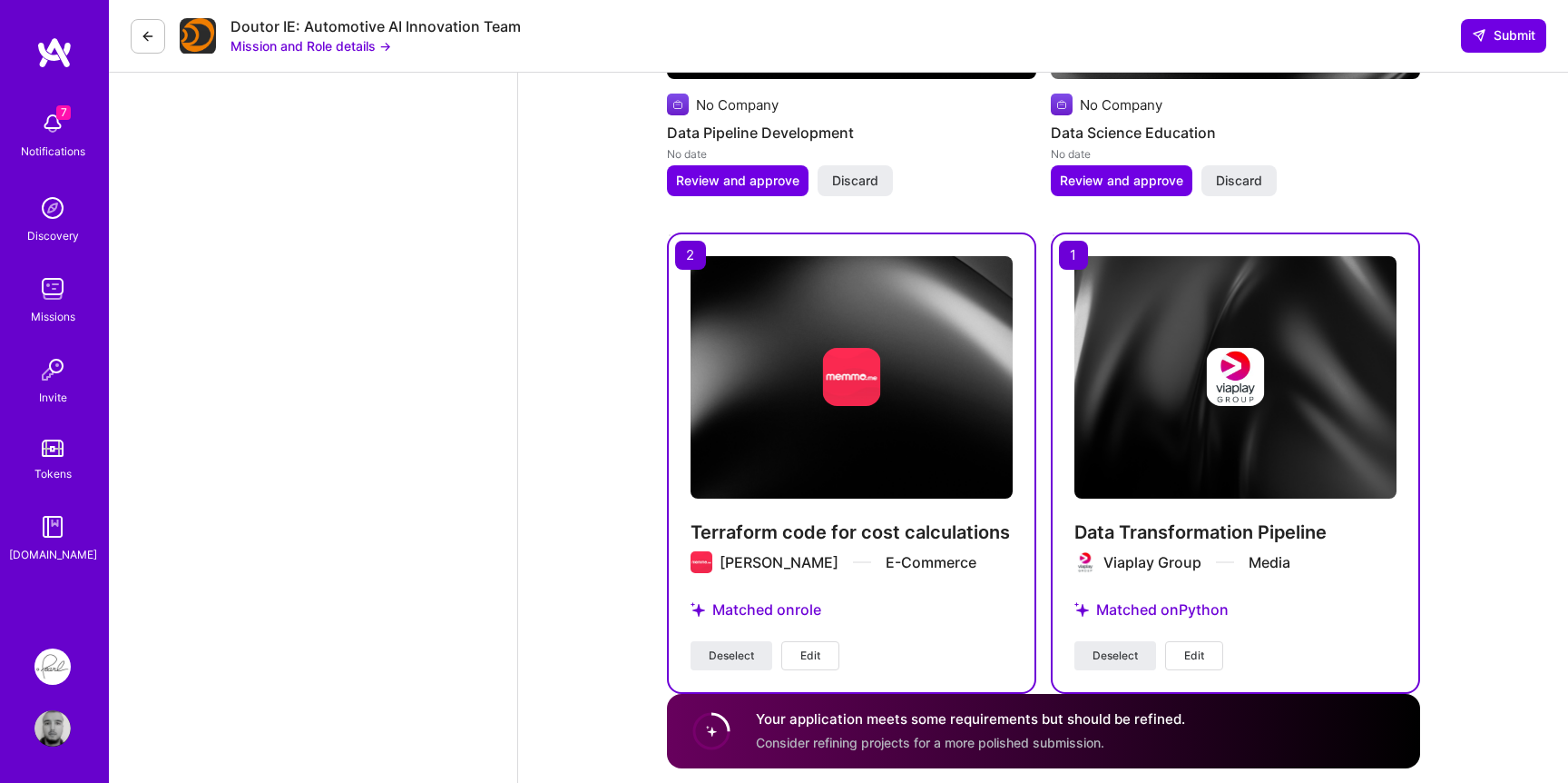
scroll to position [3941, 0]
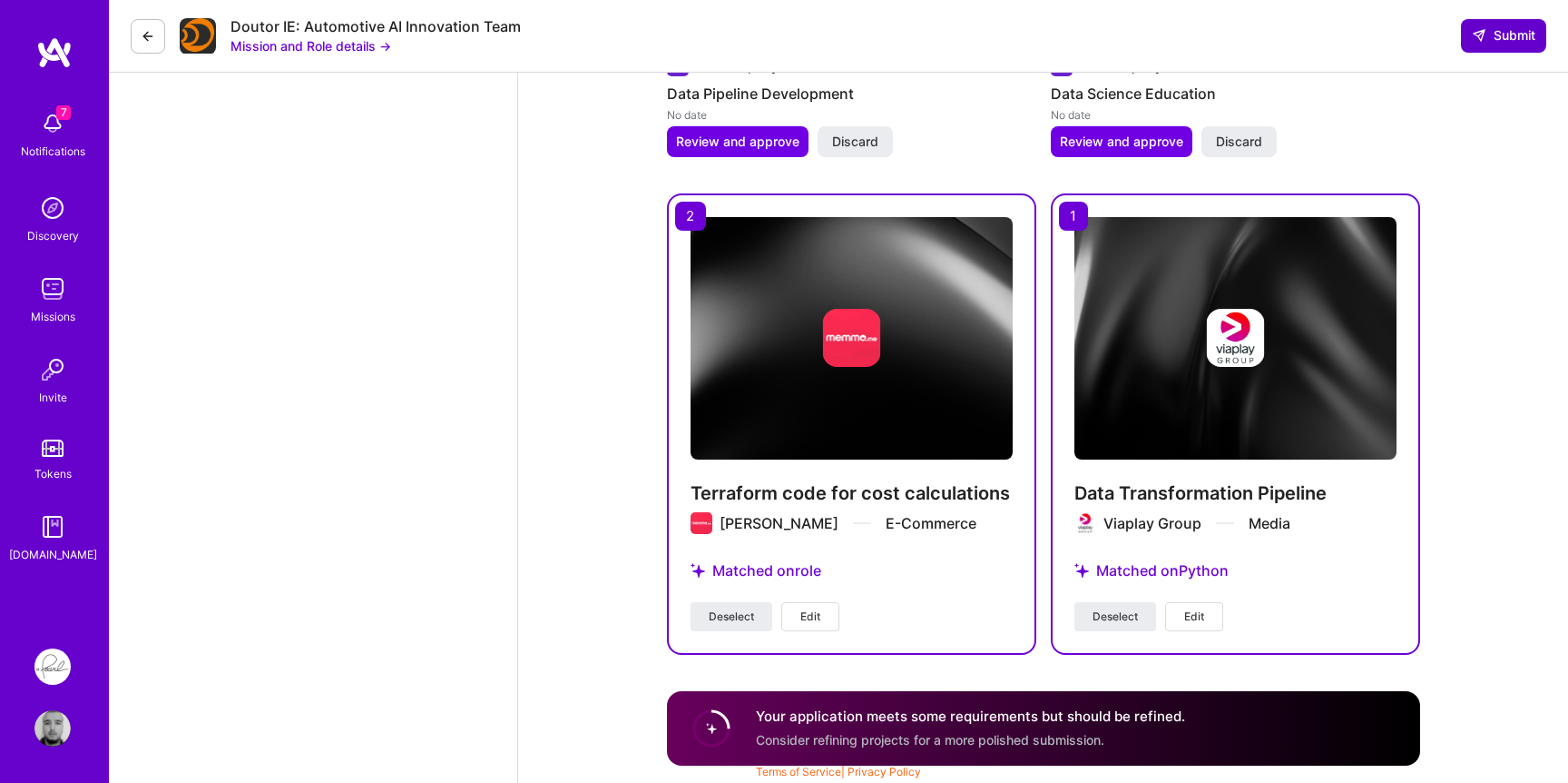
type input "100"
click at [1488, 43] on span "Submit" at bounding box center [1504, 36] width 64 height 18
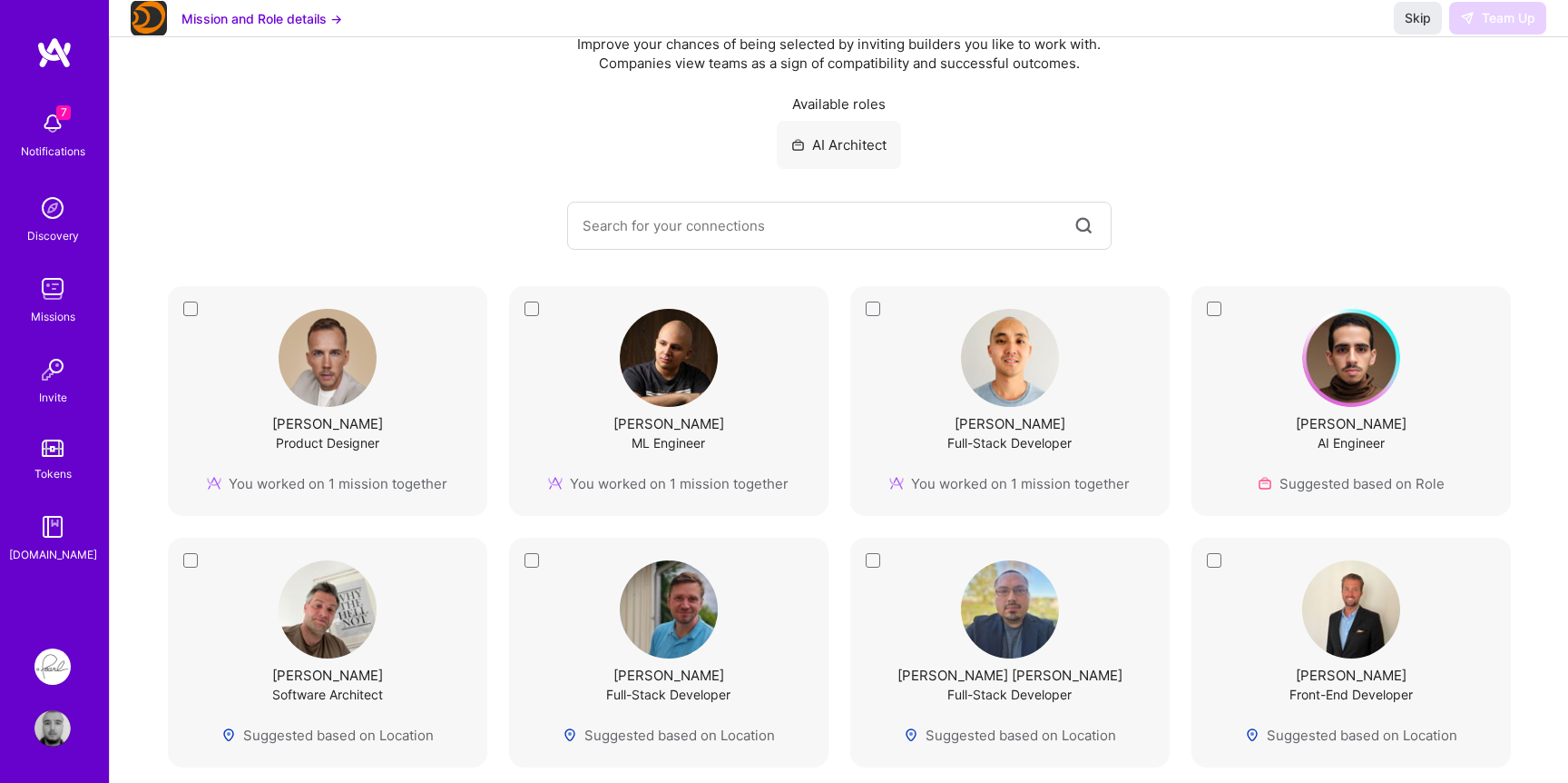
scroll to position [116, 0]
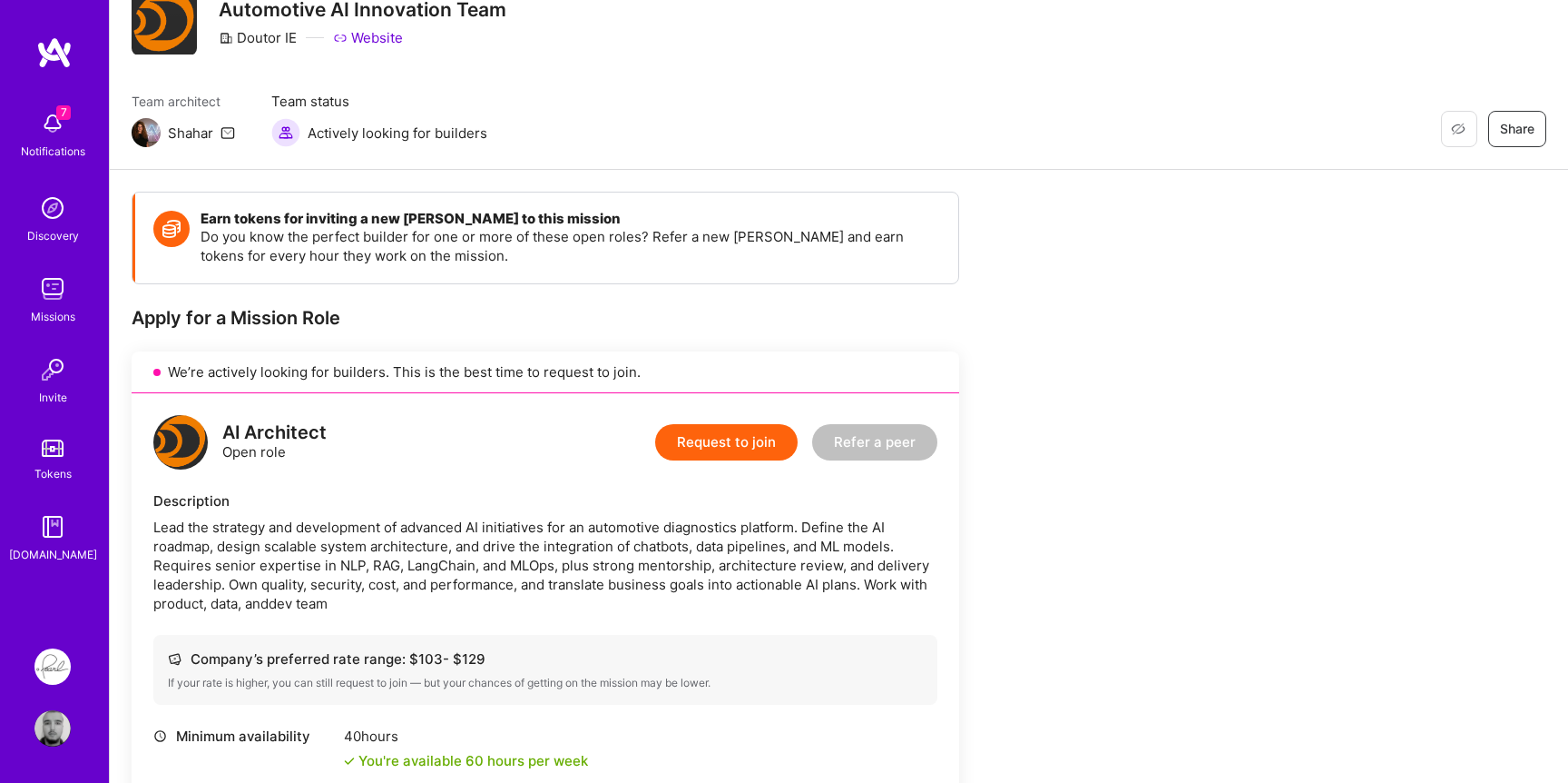
scroll to position [69, 0]
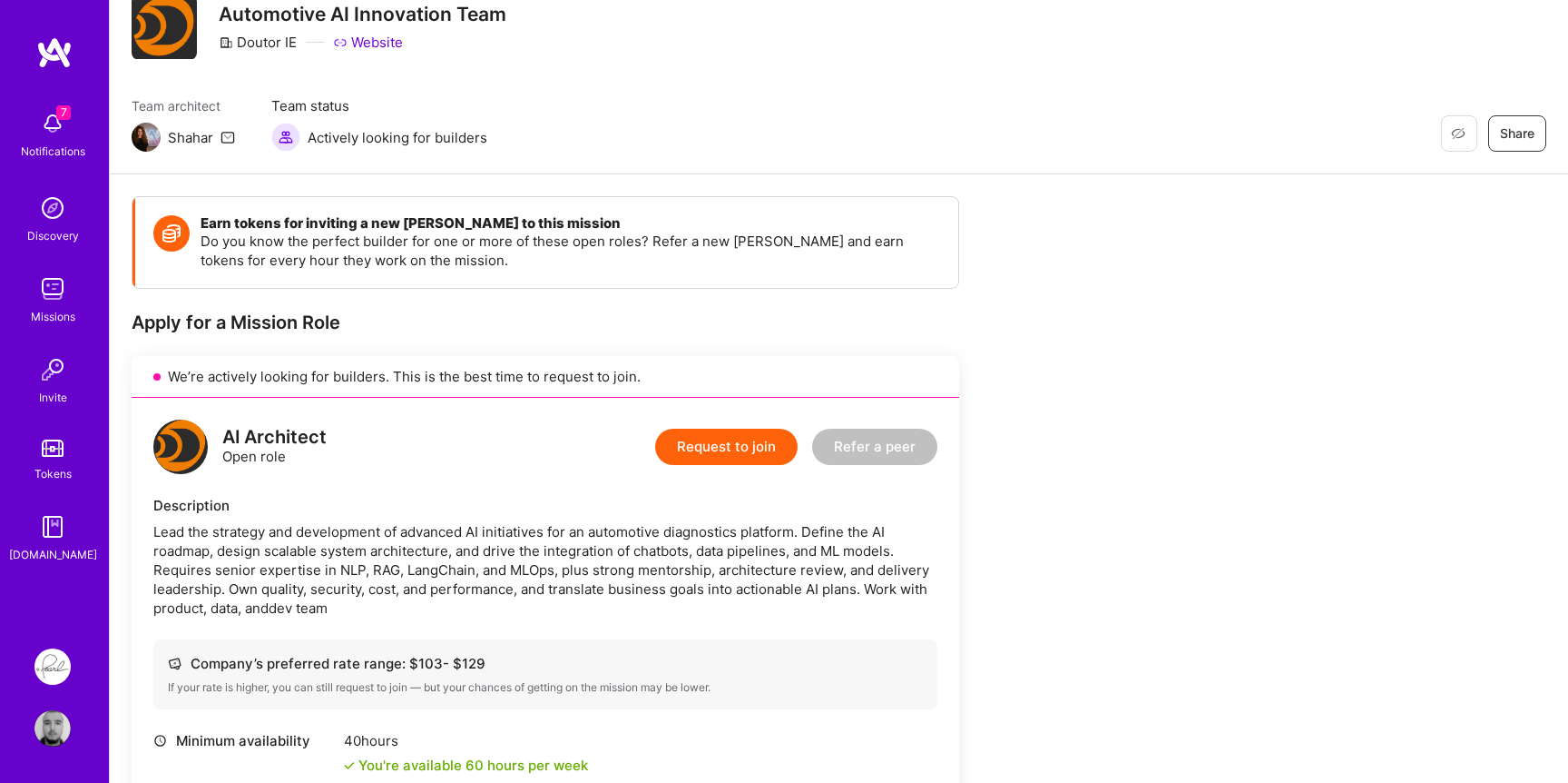
click at [53, 281] on img at bounding box center [53, 289] width 36 height 36
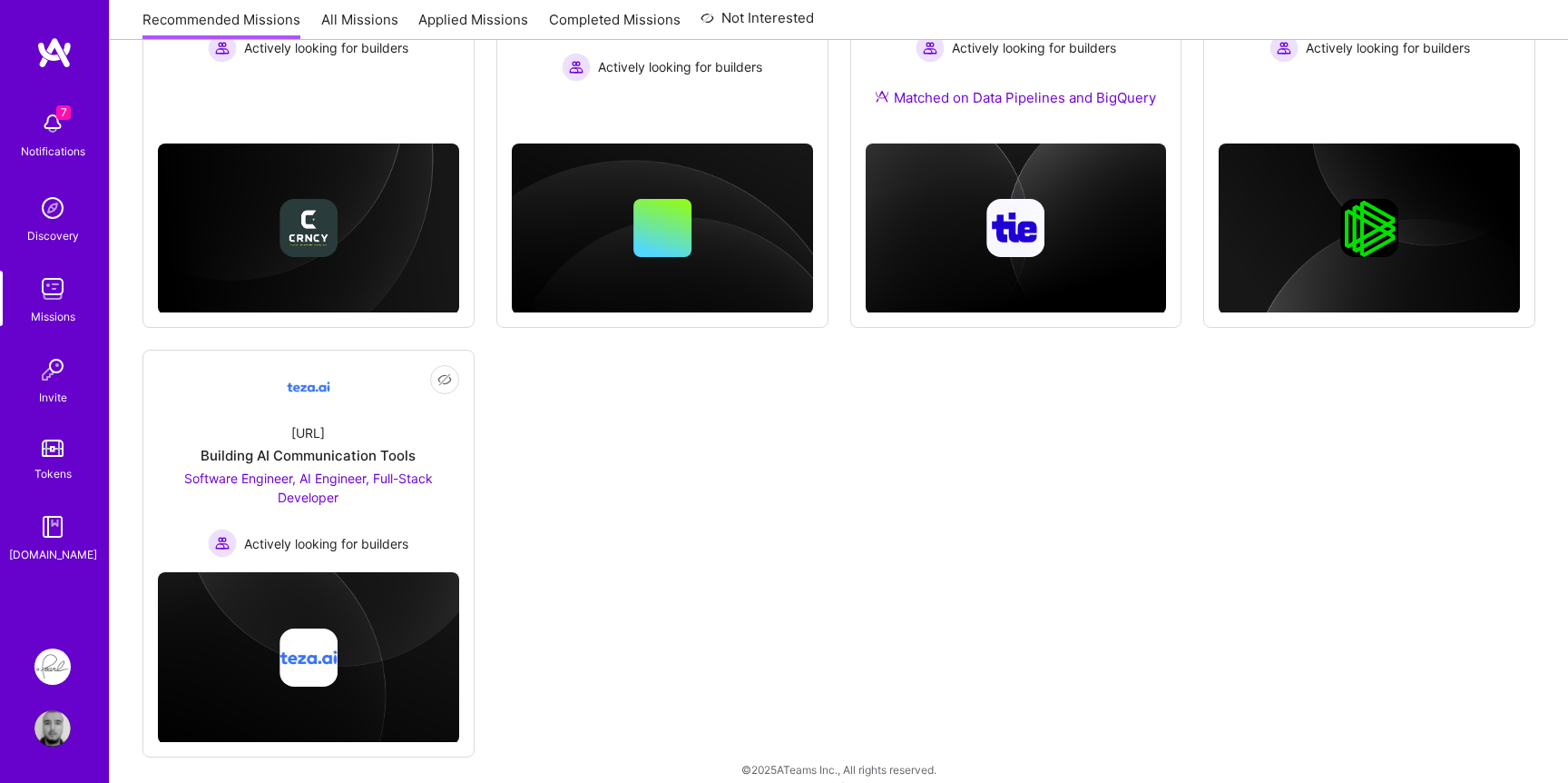
scroll to position [839, 0]
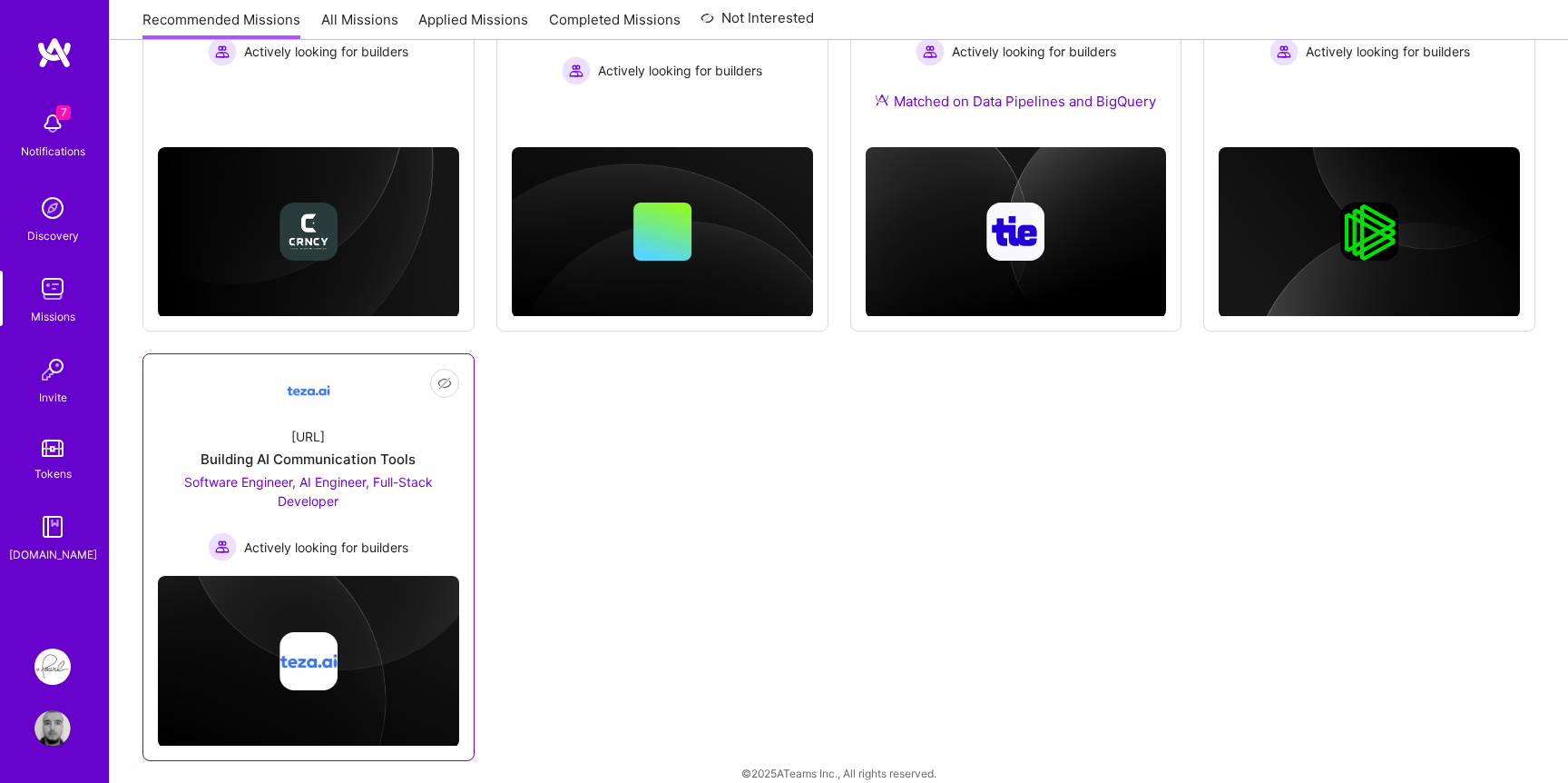
click at [352, 481] on span "Software Engineer, AI Engineer, Full-Stack Developer" at bounding box center [308, 491] width 249 height 35
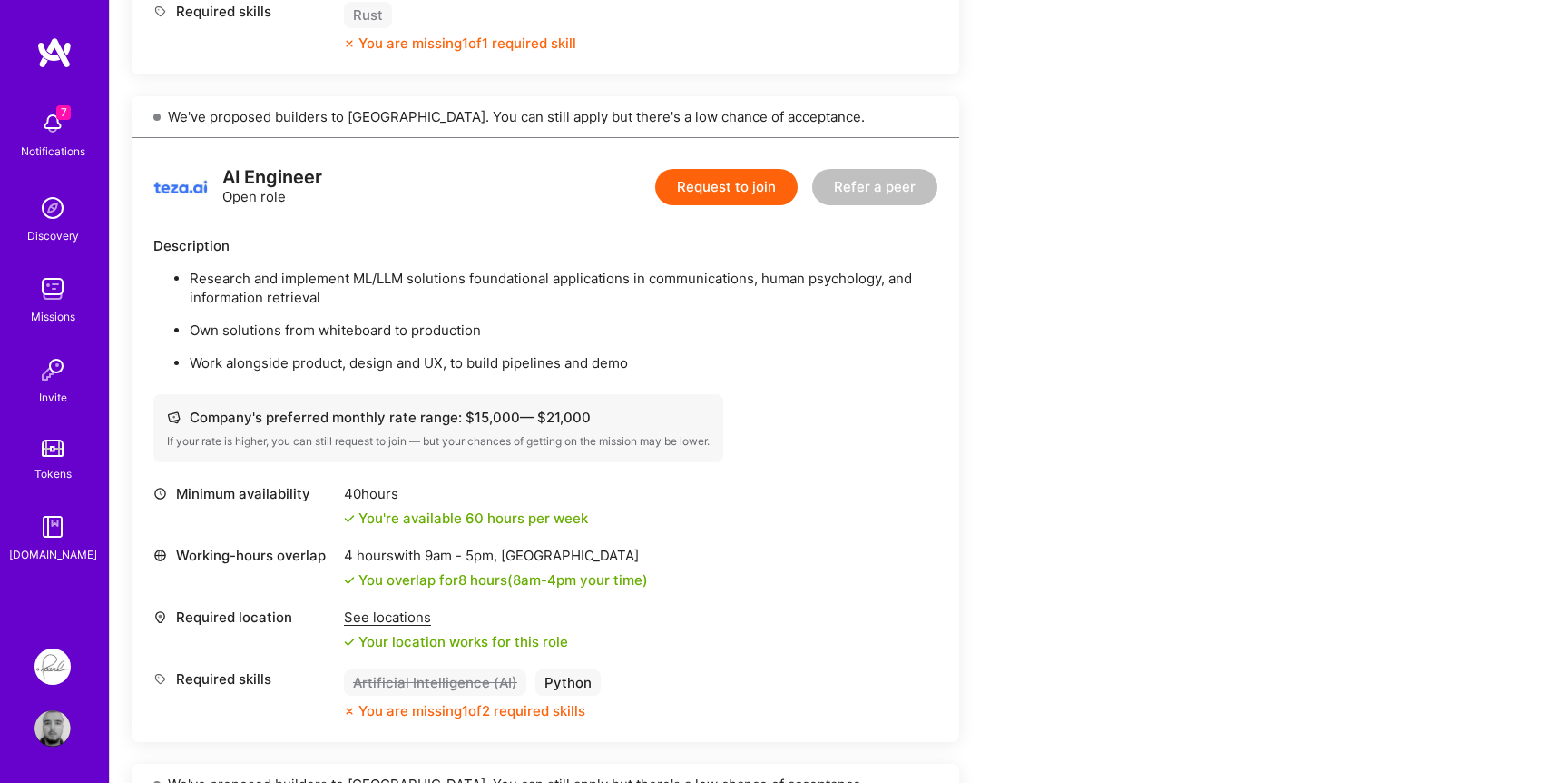
scroll to position [1054, 0]
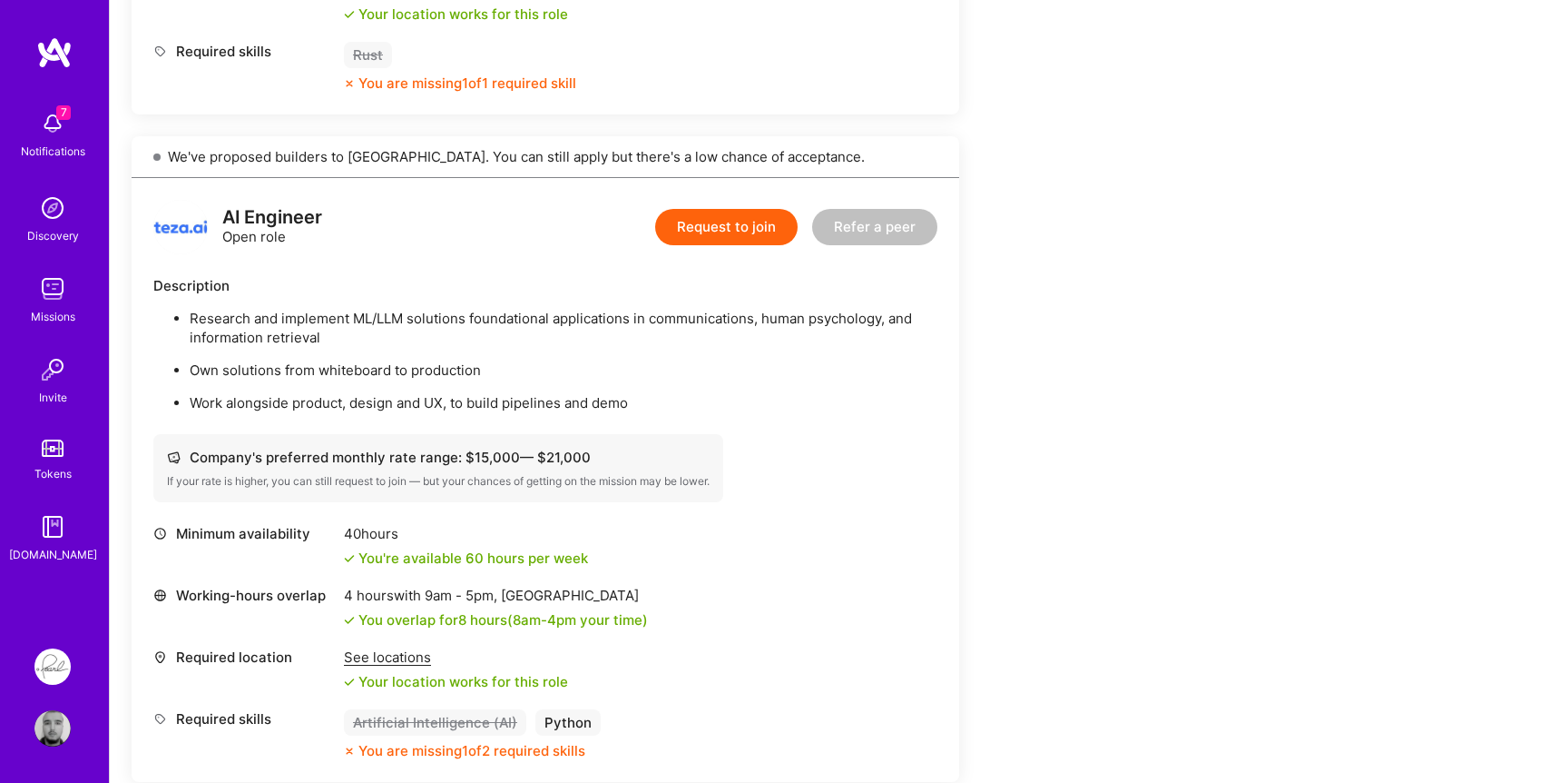
click at [161, 226] on img at bounding box center [180, 227] width 55 height 55
